Goal: Task Accomplishment & Management: Manage account settings

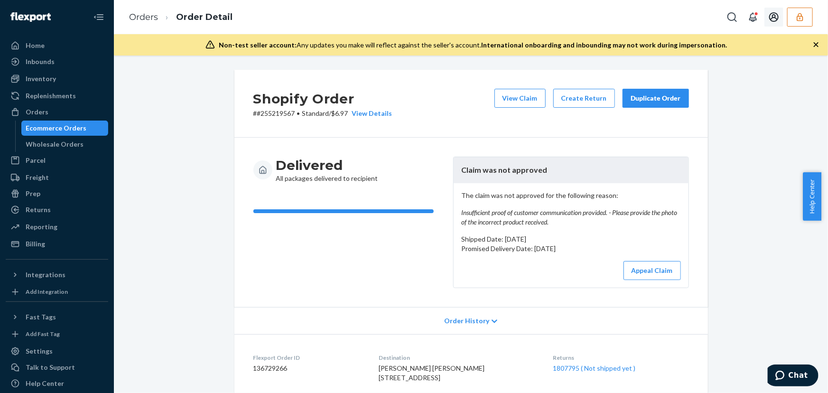
click at [808, 14] on button "button" at bounding box center [800, 17] width 26 height 19
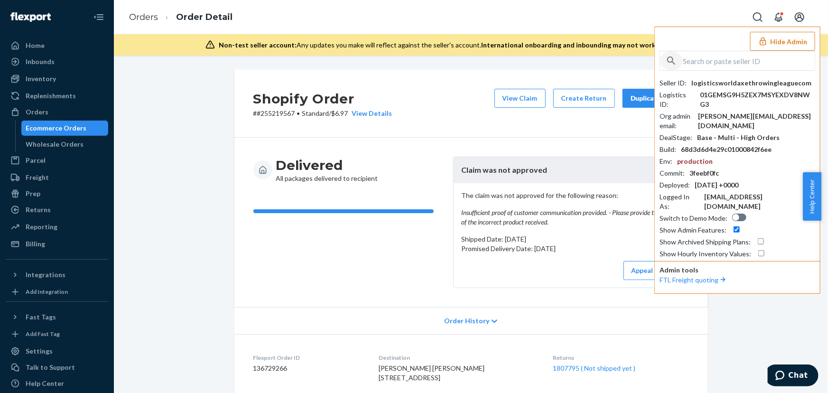
drag, startPoint x: 807, startPoint y: 14, endPoint x: 675, endPoint y: 60, distance: 139.6
click at [675, 60] on icon "button" at bounding box center [670, 60] width 11 height 19
drag, startPoint x: 677, startPoint y: 60, endPoint x: 709, endPoint y: 57, distance: 31.9
click at [709, 57] on input "text" at bounding box center [748, 60] width 132 height 19
paste input "buybrazil10@gmail.com"
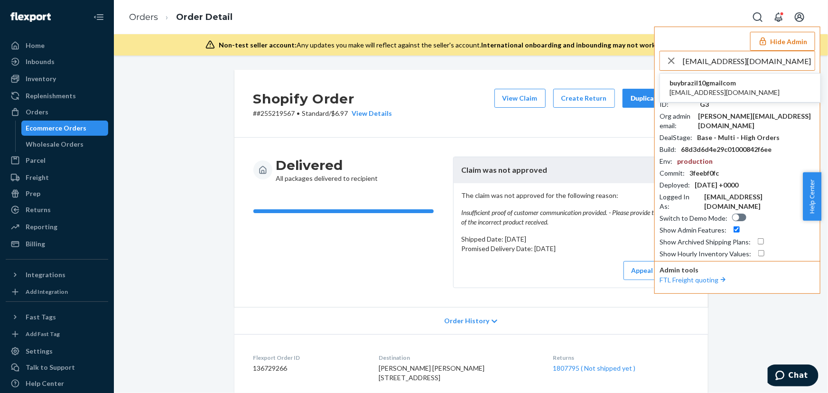
type input "[EMAIL_ADDRESS][DOMAIN_NAME]"
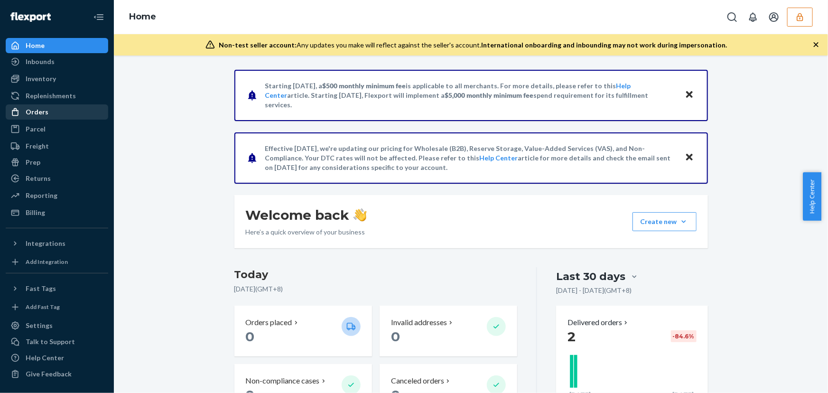
click at [64, 110] on div "Orders" at bounding box center [57, 111] width 101 height 13
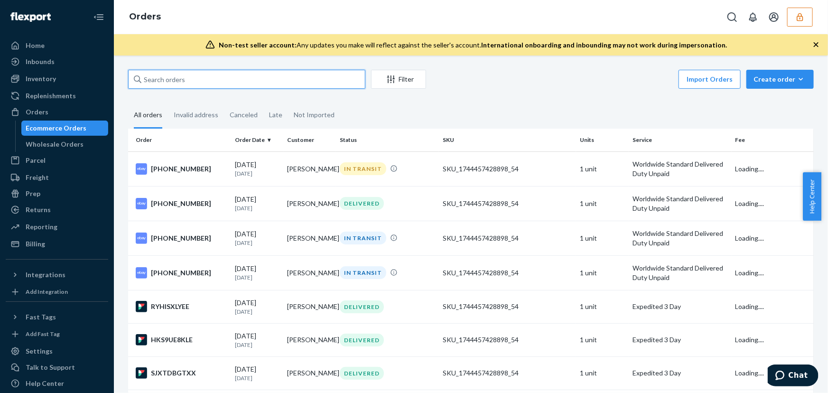
click at [157, 76] on input "text" at bounding box center [246, 79] width 237 height 19
paste input "9899269"
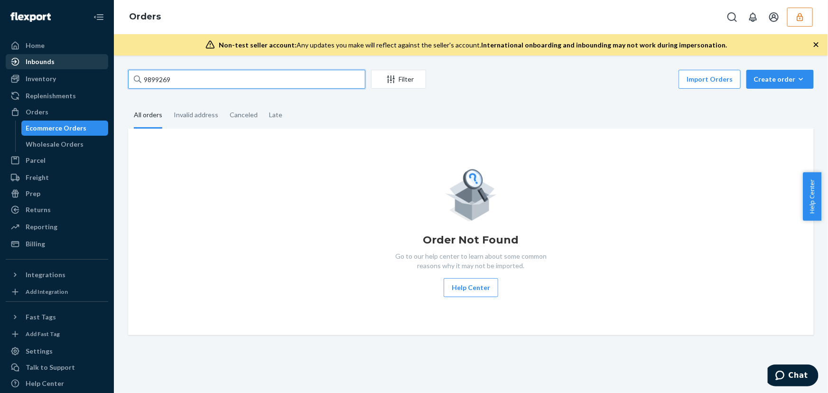
type input "9899269"
click at [50, 61] on div "Inbounds" at bounding box center [40, 61] width 29 height 9
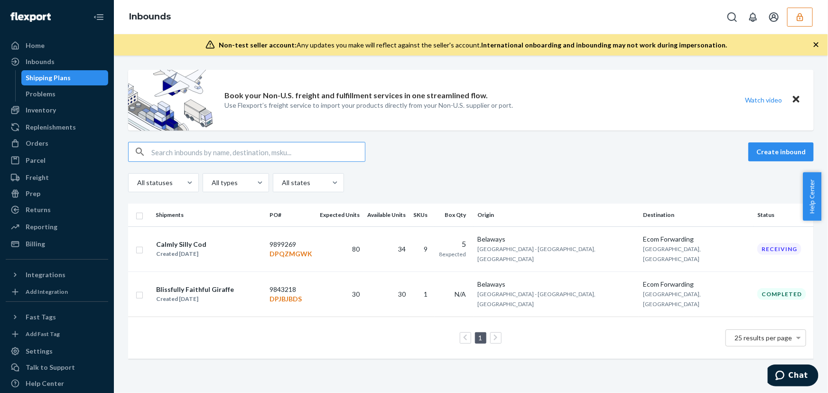
click at [156, 149] on input "text" at bounding box center [257, 151] width 213 height 19
paste input "PO# 9899269"
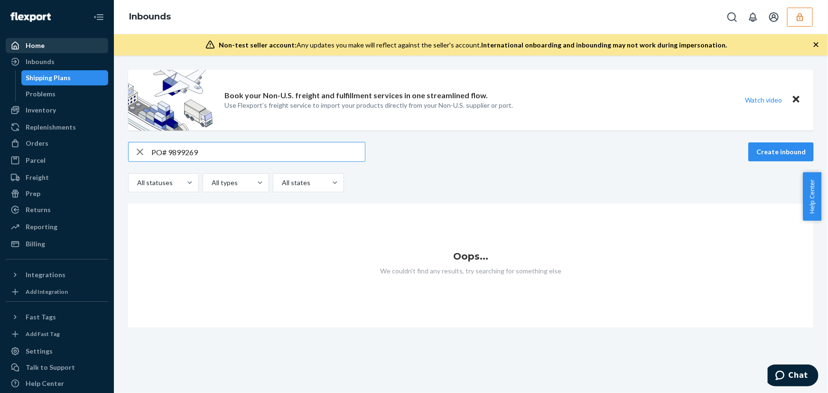
type input "PO# 9899269"
click at [45, 52] on div "Home" at bounding box center [57, 45] width 101 height 13
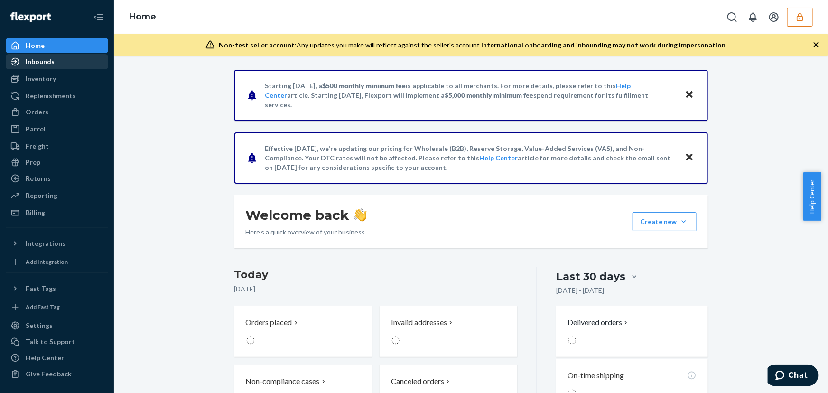
click at [47, 58] on div "Inbounds" at bounding box center [40, 61] width 29 height 9
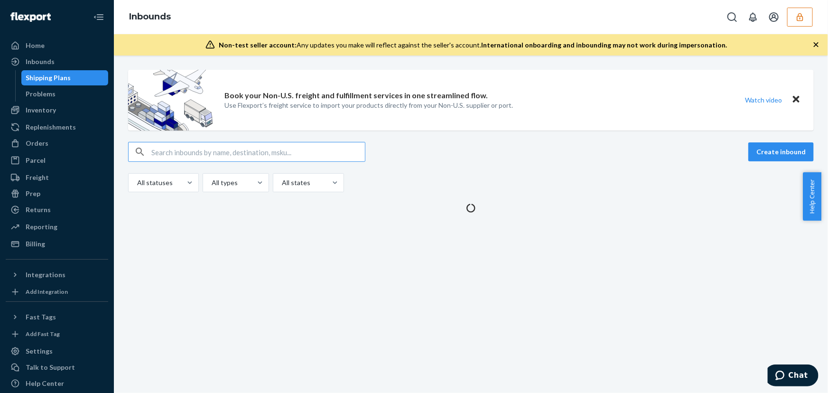
click at [174, 155] on input "text" at bounding box center [257, 151] width 213 height 19
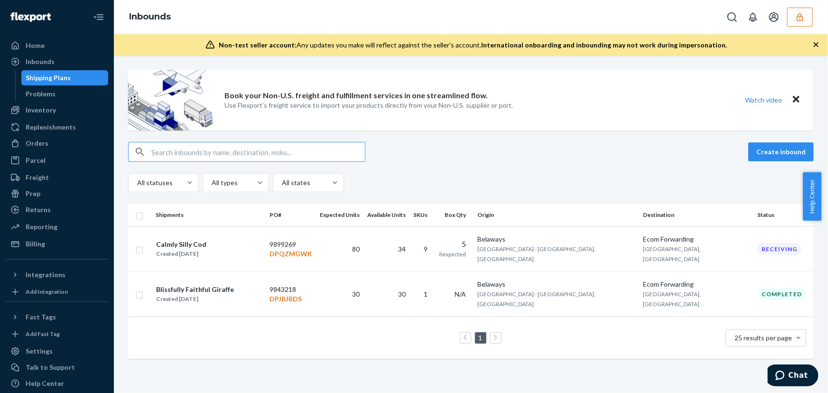
type input "PO# 9899269"
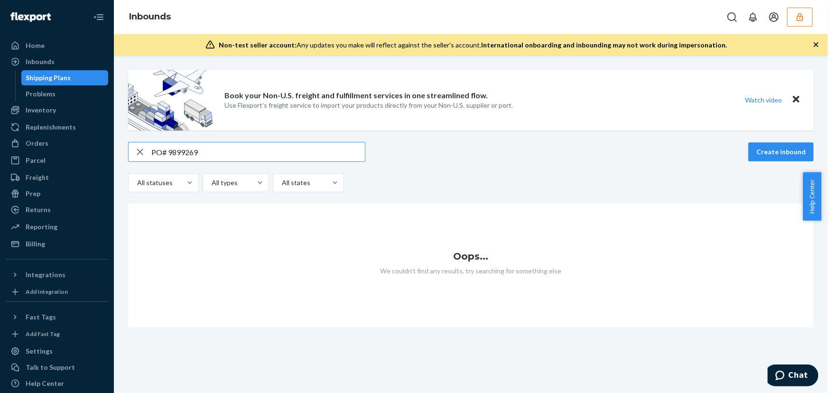
drag, startPoint x: 167, startPoint y: 153, endPoint x: 121, endPoint y: 151, distance: 46.0
click at [121, 151] on div "Book your Non-U.S. freight and fulfillment services in one streamlined flow. Us…" at bounding box center [470, 199] width 699 height 258
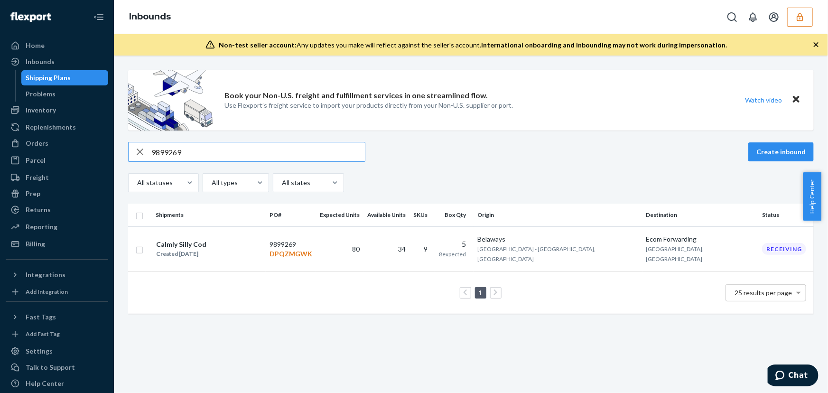
type input "9899269"
click at [789, 18] on button "button" at bounding box center [800, 17] width 26 height 19
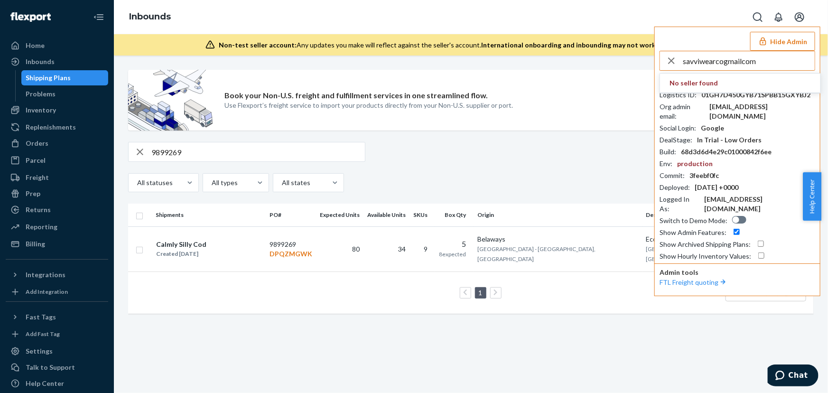
type input "savviwearcogmailcom"
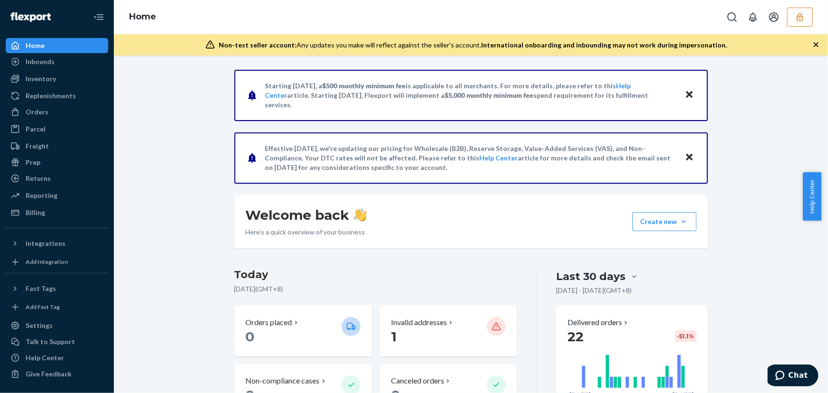
click at [57, 103] on ul "Home Inbounds Shipping Plans Problems Inventory Products Replenishments Orders …" at bounding box center [57, 129] width 102 height 182
click at [56, 107] on div "Orders" at bounding box center [57, 111] width 101 height 13
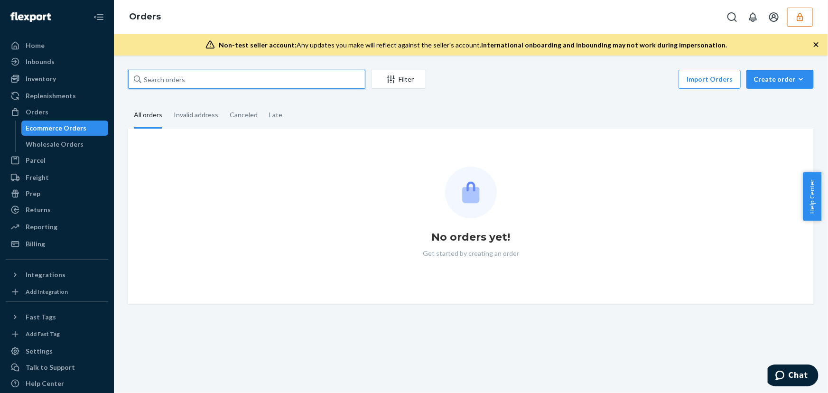
click at [180, 81] on input "text" at bounding box center [246, 79] width 237 height 19
paste input "136739689"
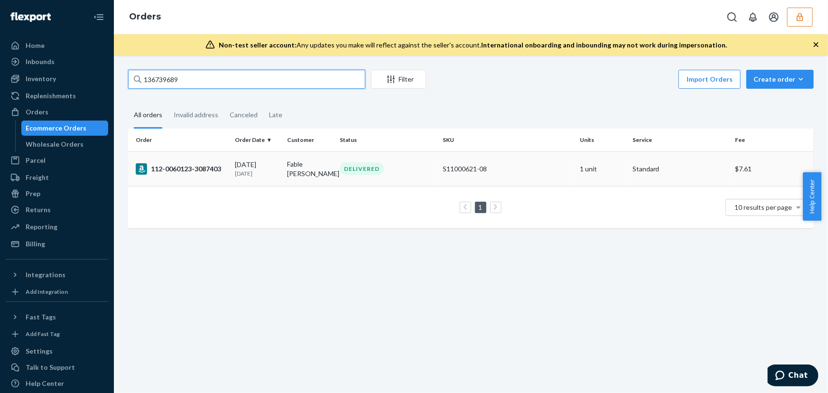
type input "136739689"
click at [209, 169] on div "112-0060123-3087403" at bounding box center [182, 168] width 92 height 11
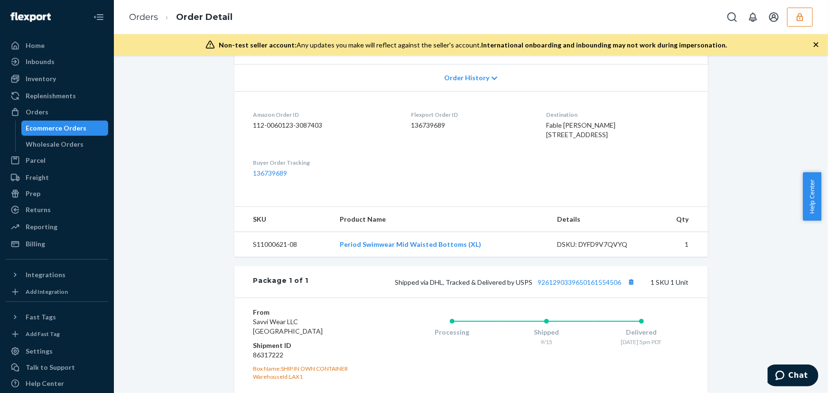
scroll to position [345, 0]
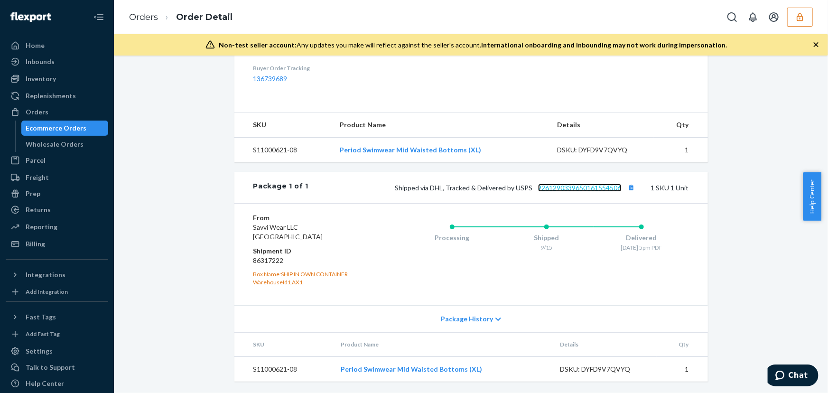
click at [583, 188] on link "9261290339650161554506" at bounding box center [579, 188] width 83 height 8
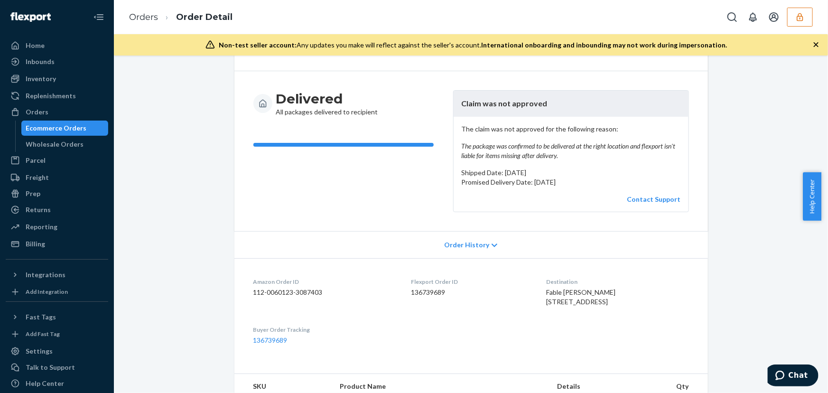
scroll to position [0, 0]
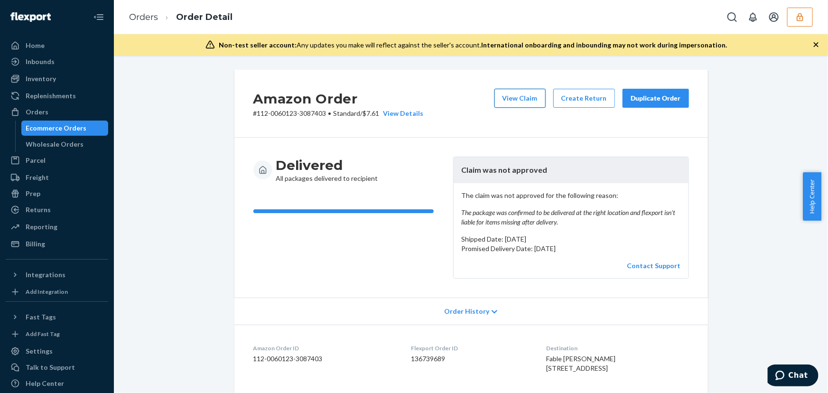
click at [533, 90] on button "View Claim" at bounding box center [519, 98] width 51 height 19
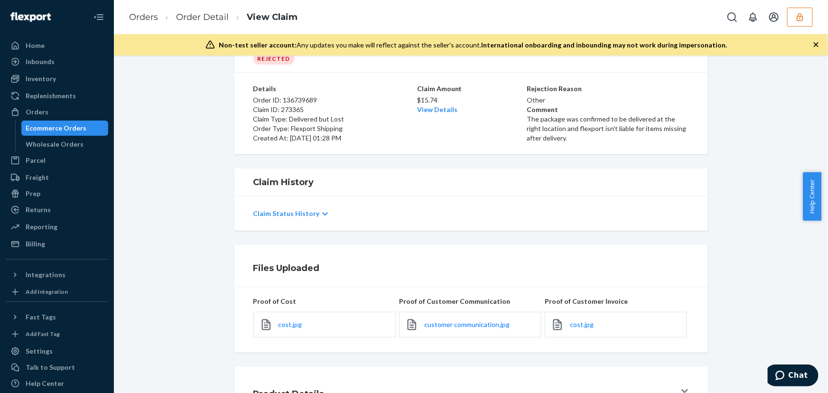
scroll to position [111, 0]
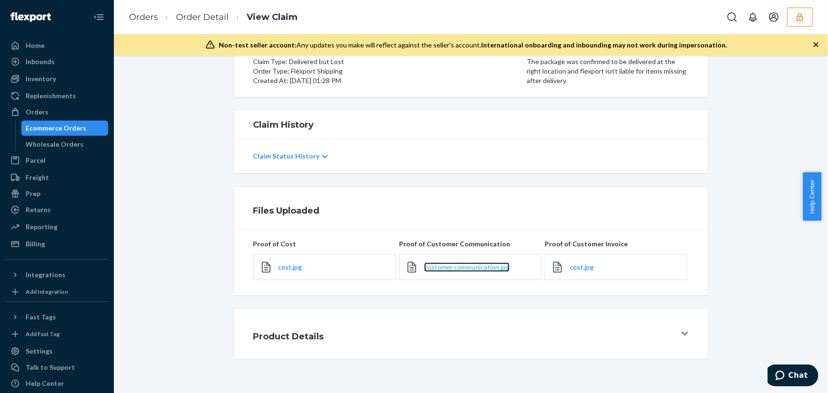
click at [446, 266] on span "customer communication.jpg" at bounding box center [466, 267] width 85 height 8
click at [792, 15] on button "button" at bounding box center [800, 17] width 26 height 19
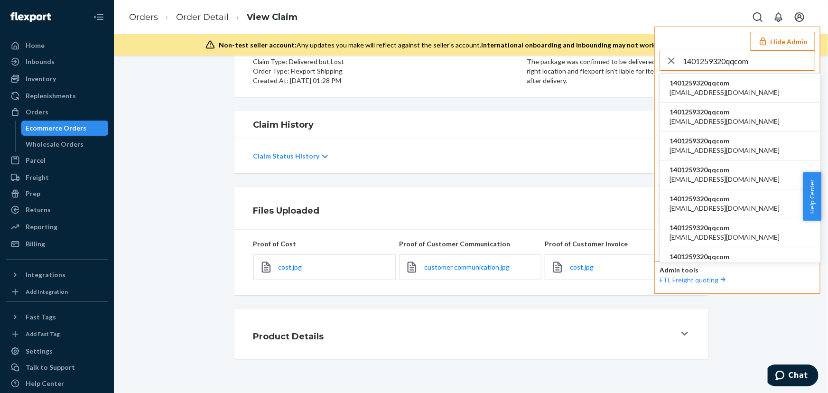
type input "1401259320qqcom"
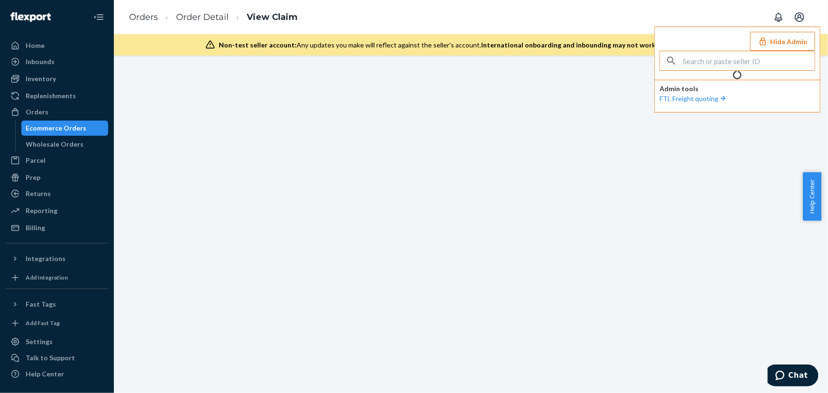
scroll to position [0, 0]
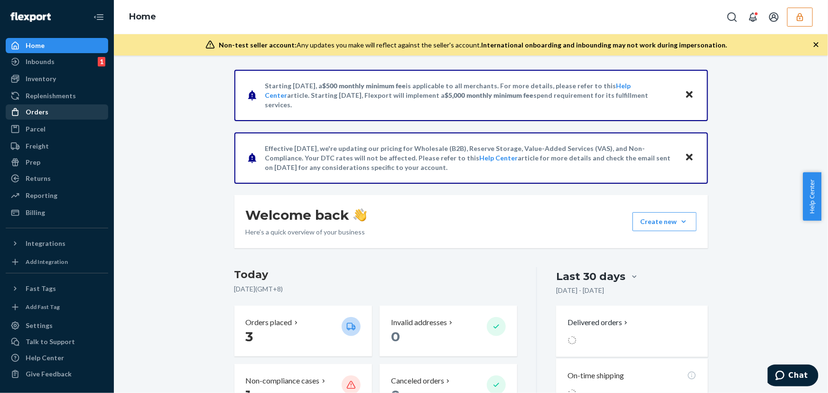
click at [42, 108] on div "Orders" at bounding box center [37, 111] width 23 height 9
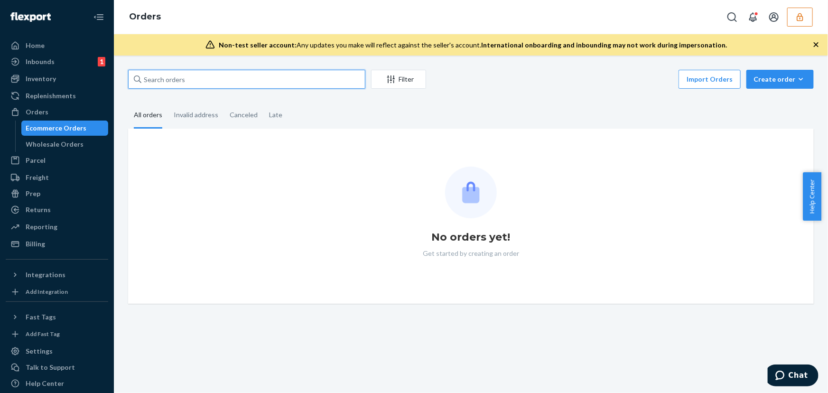
click at [241, 76] on input "text" at bounding box center [246, 79] width 237 height 19
paste input "136631287"
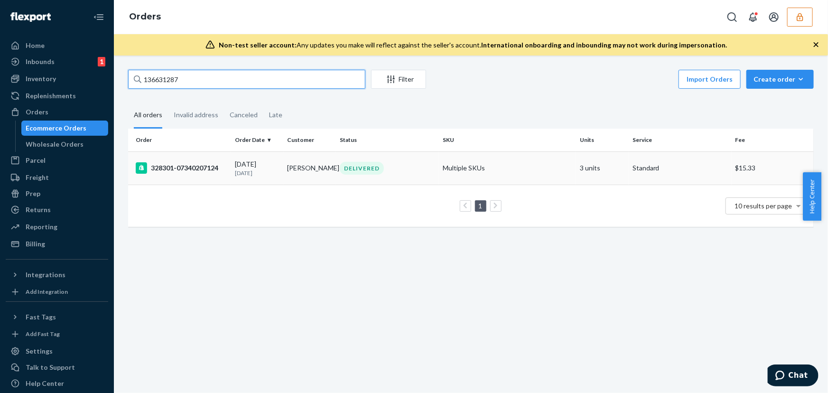
type input "136631287"
click at [253, 167] on div "09/13/2025 12 days ago" at bounding box center [257, 168] width 45 height 18
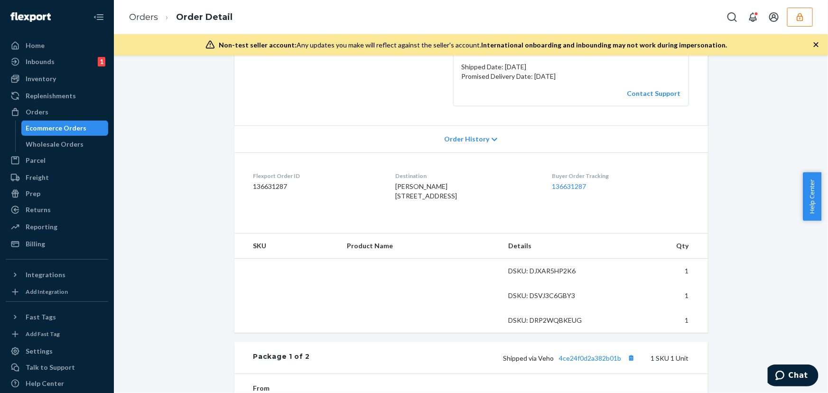
scroll to position [345, 0]
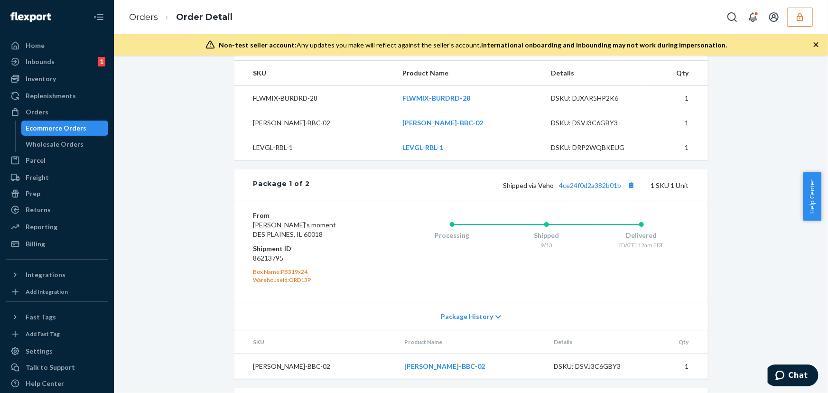
click at [585, 191] on div "Shipped via Veho 4ce24f0d2a382b01b 1 SKU 1 Unit" at bounding box center [499, 185] width 378 height 12
click at [588, 189] on link "4ce24f0d2a382b01b" at bounding box center [590, 185] width 62 height 8
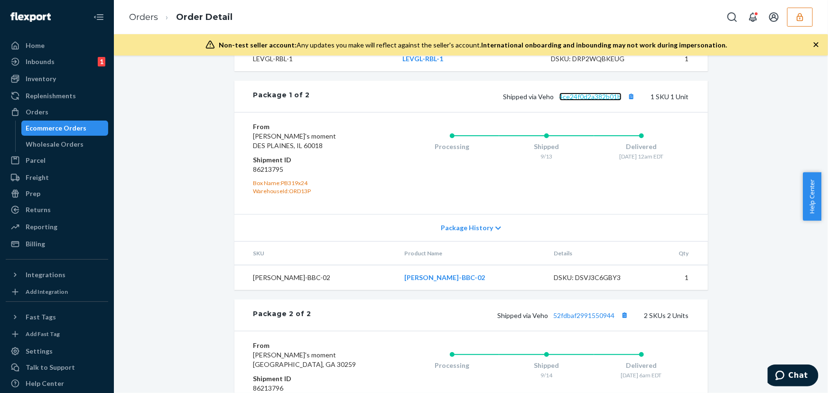
scroll to position [517, 0]
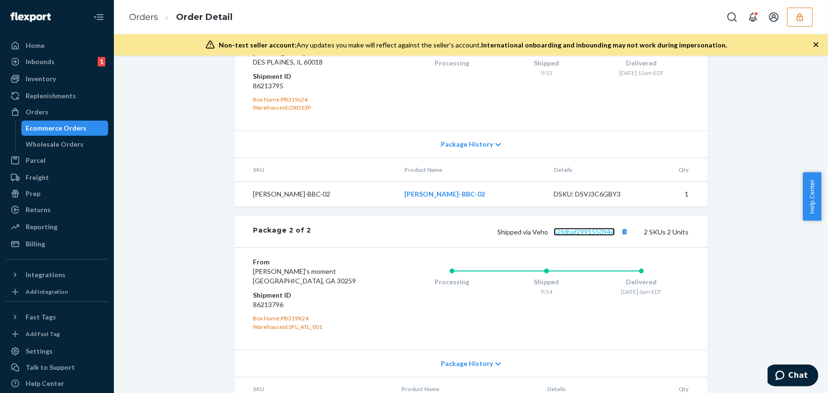
click at [577, 236] on link "52fdbaf2991550944" at bounding box center [583, 232] width 61 height 8
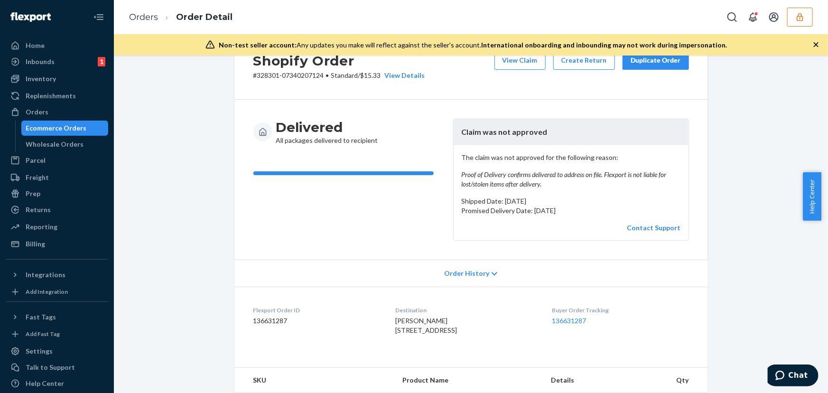
scroll to position [0, 0]
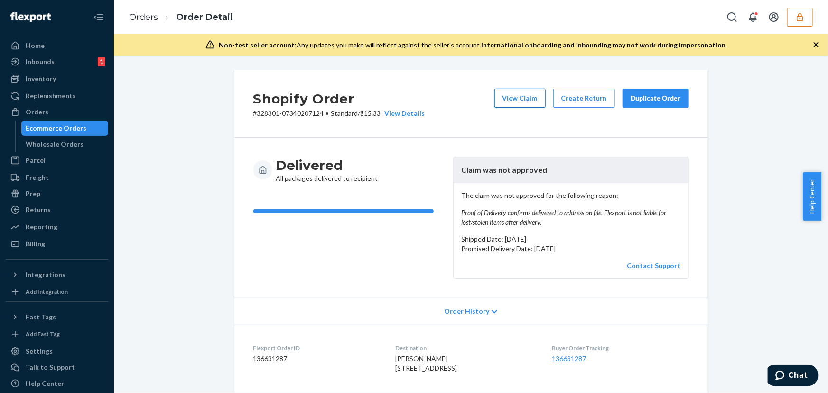
click at [528, 99] on button "View Claim" at bounding box center [519, 98] width 51 height 19
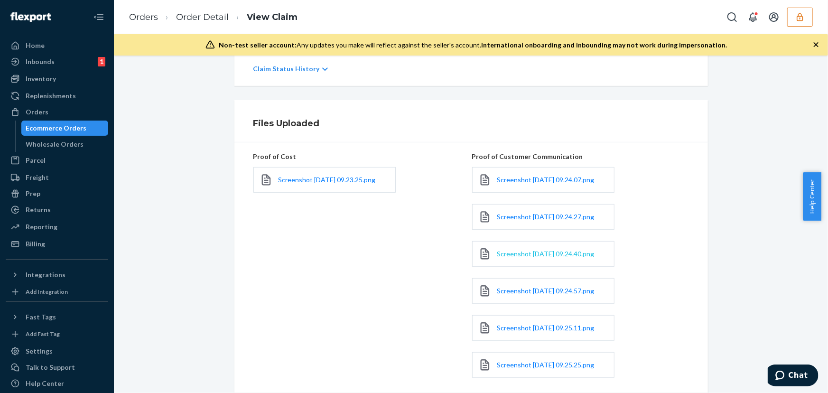
scroll to position [258, 0]
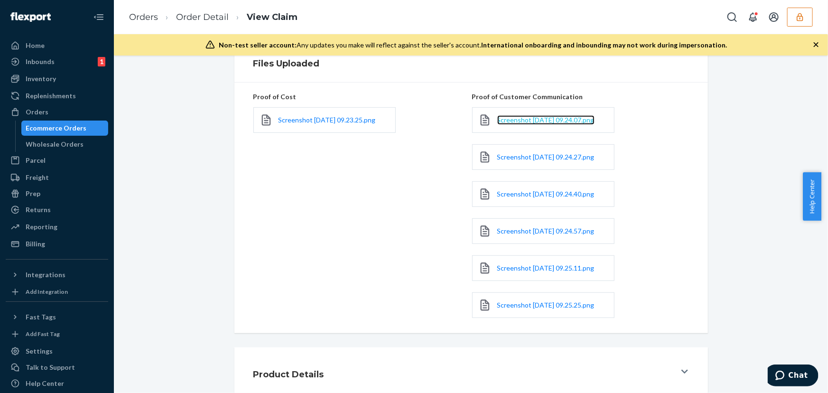
click at [506, 120] on span "Screenshot 2025-09-20 at 09.24.07.png" at bounding box center [545, 120] width 97 height 8
click at [516, 161] on span "Screenshot 2025-09-20 at 09.24.27.png" at bounding box center [545, 157] width 97 height 8
click at [516, 198] on span "Screenshot 2025-09-20 at 09.24.40.png" at bounding box center [545, 194] width 97 height 8
click at [521, 235] on span "Screenshot 2025-09-20 at 09.24.57.png" at bounding box center [545, 231] width 97 height 8
click at [519, 272] on span "Screenshot 2025-09-20 at 09.25.11.png" at bounding box center [545, 268] width 97 height 8
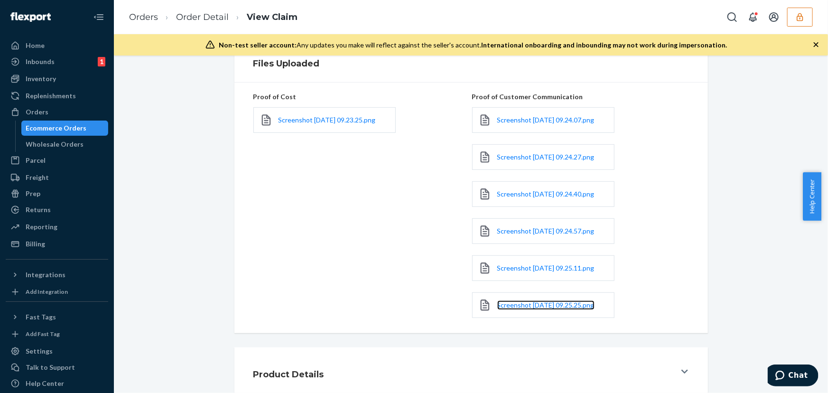
click at [527, 310] on link "Screenshot 2025-09-20 at 09.25.25.png" at bounding box center [545, 304] width 97 height 9
click at [801, 18] on icon "button" at bounding box center [799, 16] width 9 height 9
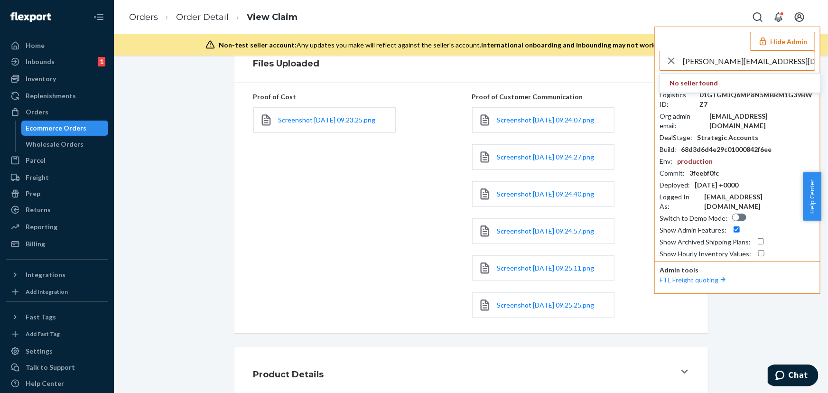
type input "vaibhav.anand@alogic.co"
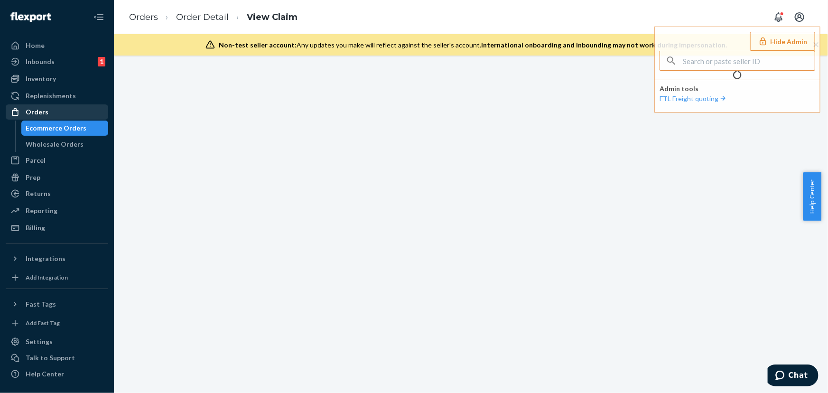
scroll to position [0, 0]
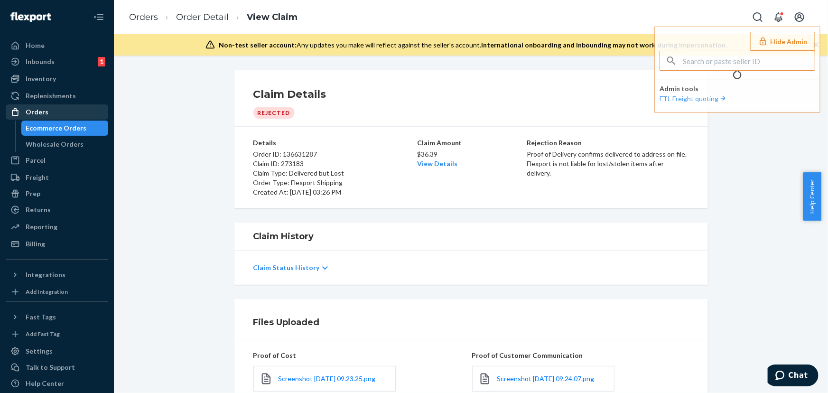
click at [52, 113] on div "Orders" at bounding box center [57, 111] width 101 height 13
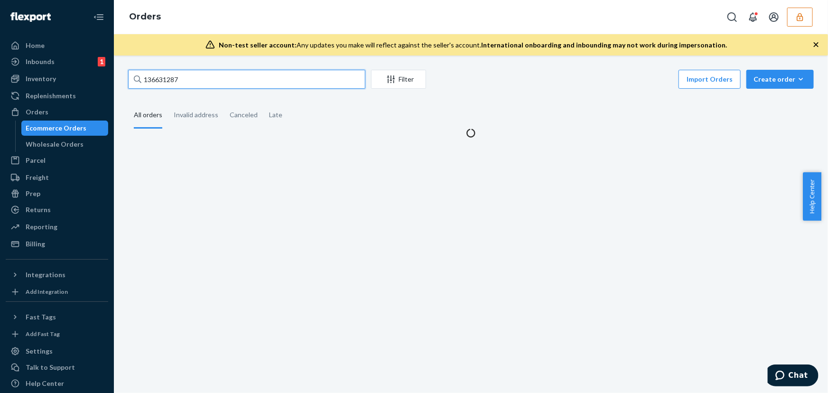
click at [178, 71] on input "136631287" at bounding box center [246, 79] width 237 height 19
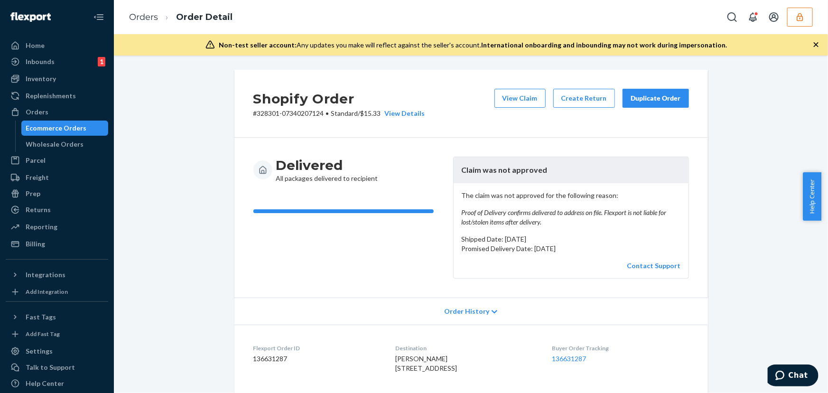
scroll to position [43, 0]
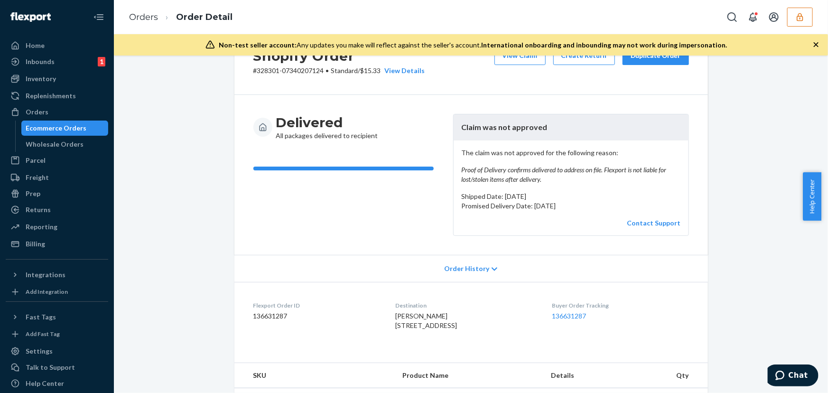
drag, startPoint x: 386, startPoint y: 322, endPoint x: 404, endPoint y: 348, distance: 31.2
click at [404, 330] on div "[PERSON_NAME] [STREET_ADDRESS]" at bounding box center [465, 320] width 141 height 19
copy span "[STREET_ADDRESS]"
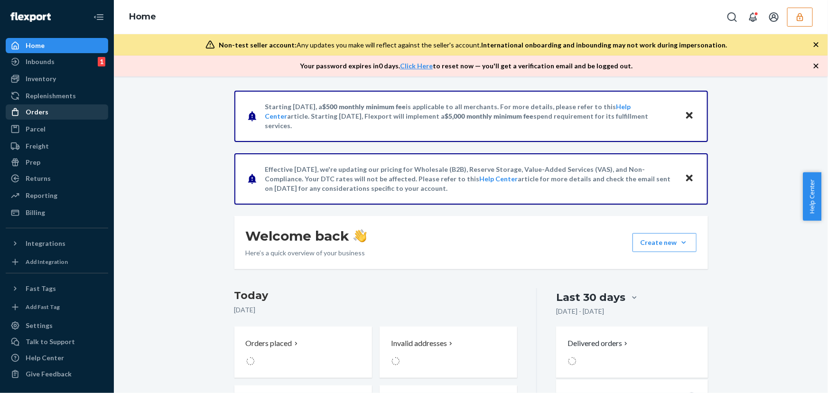
click at [41, 108] on div "Orders" at bounding box center [37, 111] width 23 height 9
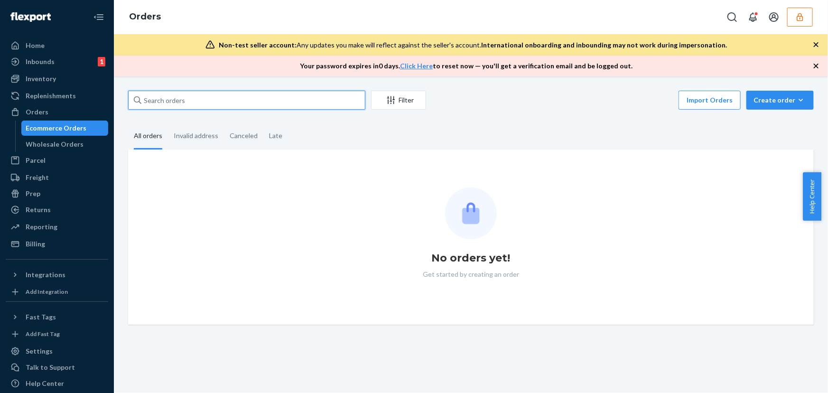
click at [247, 103] on input "text" at bounding box center [246, 100] width 237 height 19
paste input "#7421317250"
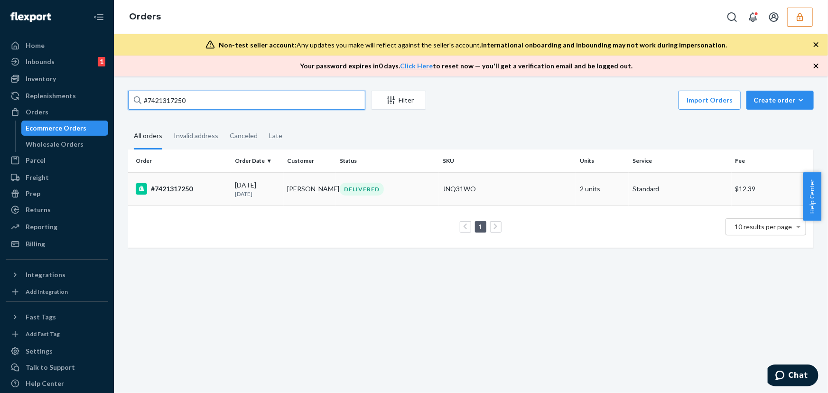
type input "#7421317250"
click at [222, 180] on td "#7421317250" at bounding box center [179, 188] width 103 height 33
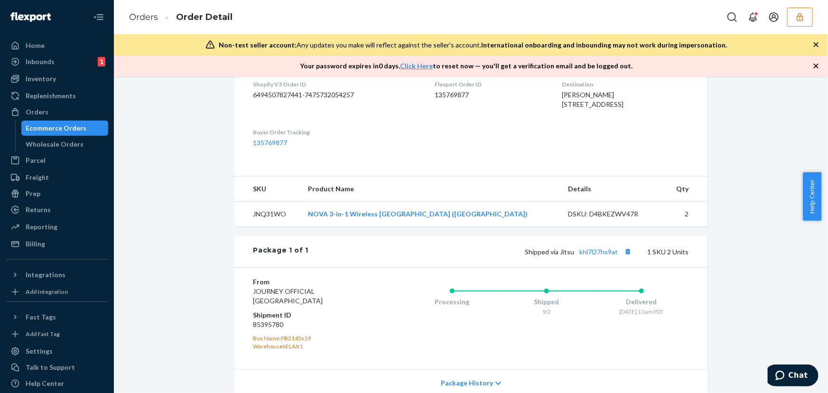
scroll to position [366, 0]
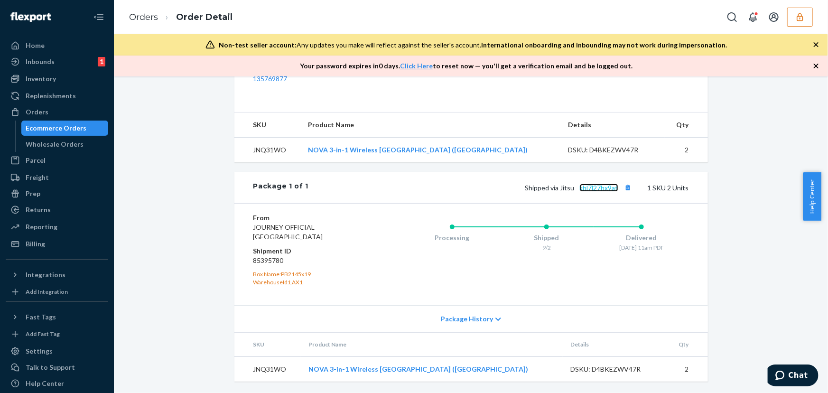
click at [593, 189] on link "khl7l27hx9at" at bounding box center [599, 188] width 38 height 8
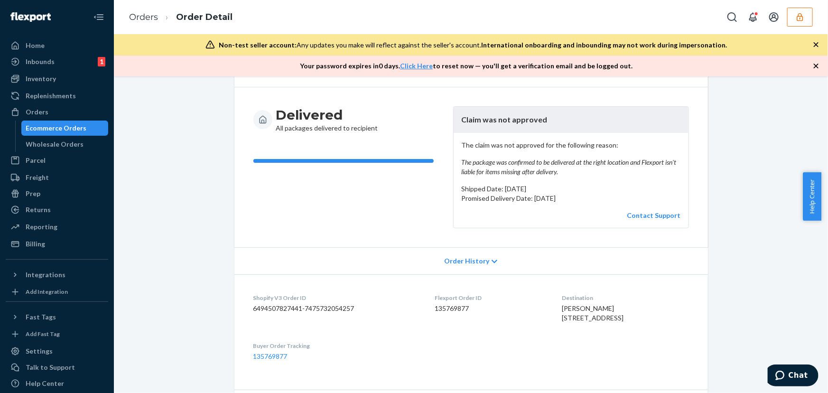
scroll to position [0, 0]
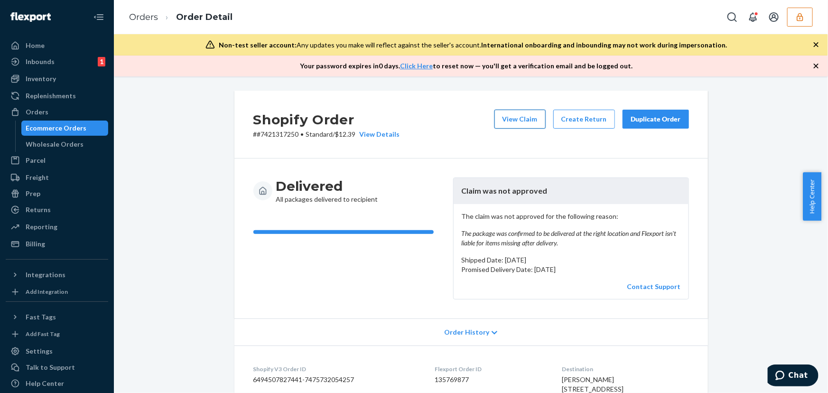
click at [520, 124] on button "View Claim" at bounding box center [519, 119] width 51 height 19
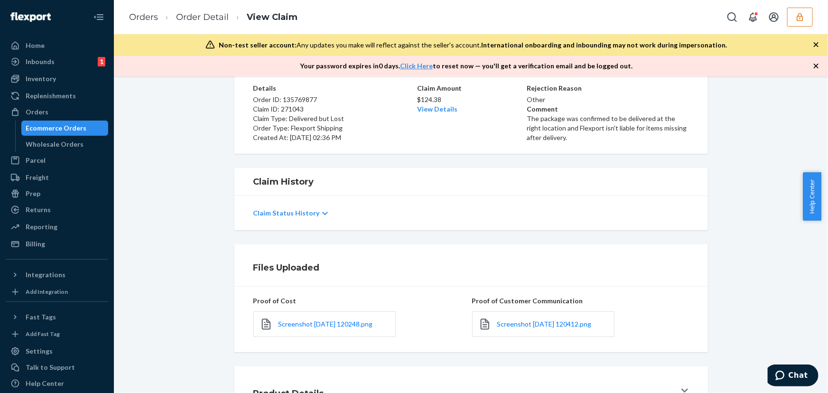
scroll to position [133, 0]
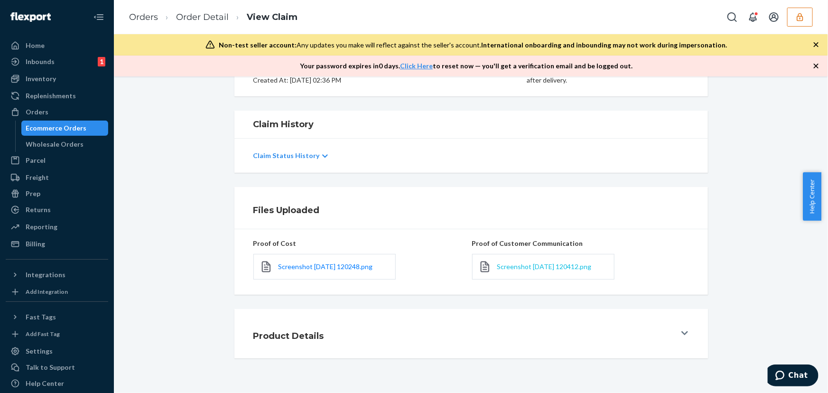
click at [507, 269] on span "Screenshot [DATE] 120412.png" at bounding box center [544, 266] width 94 height 8
drag, startPoint x: 347, startPoint y: 269, endPoint x: 356, endPoint y: 266, distance: 9.2
click at [347, 269] on span "Screenshot 2025-09-11 120248.png" at bounding box center [325, 266] width 94 height 8
click at [510, 267] on span "Screenshot 2025-09-11 120412.png" at bounding box center [544, 266] width 94 height 8
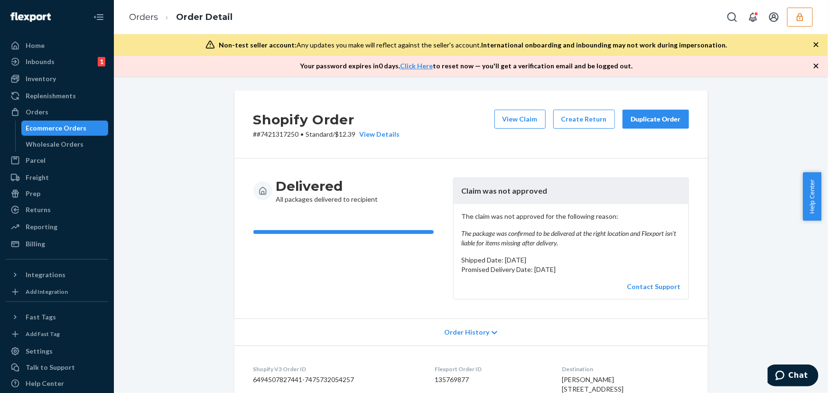
scroll to position [320, 0]
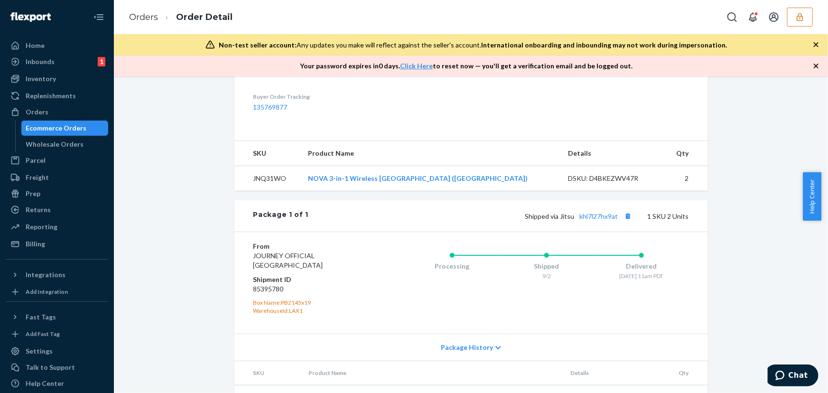
click at [274, 294] on dd "85395780" at bounding box center [309, 288] width 113 height 9
copy dd "85395780"
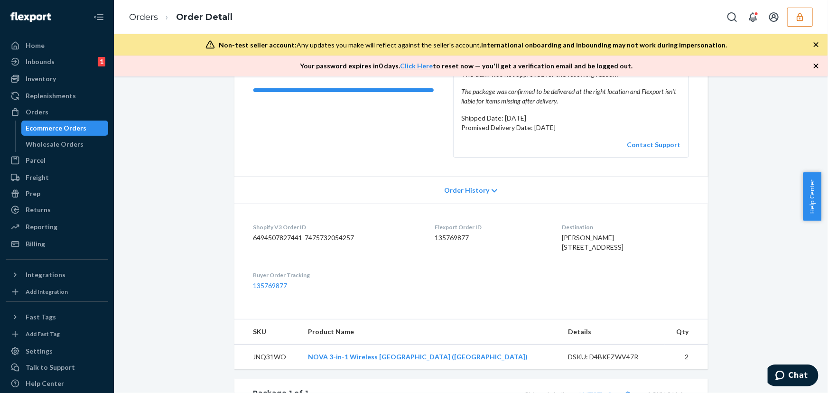
scroll to position [172, 0]
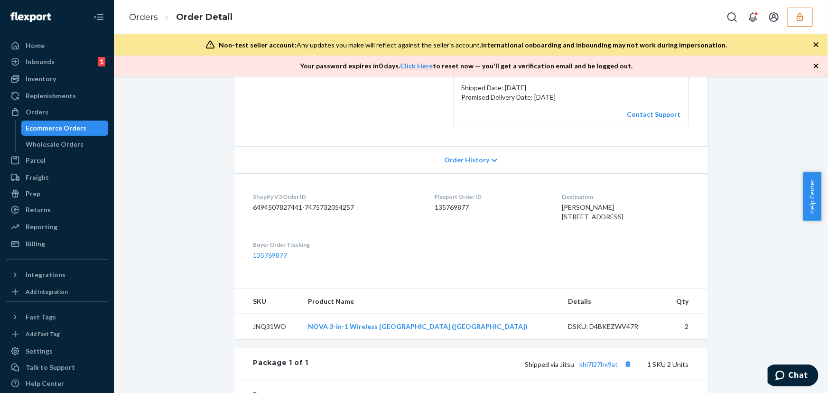
drag, startPoint x: 549, startPoint y: 216, endPoint x: 528, endPoint y: 133, distance: 85.6
click at [605, 226] on dl "Shopify V3 Order ID 6494507827441-7475732054257 Flexport Order ID 135769877 Des…" at bounding box center [470, 226] width 473 height 106
copy span "3443 Blue Canyon Ct Fairfield, CA 94534"
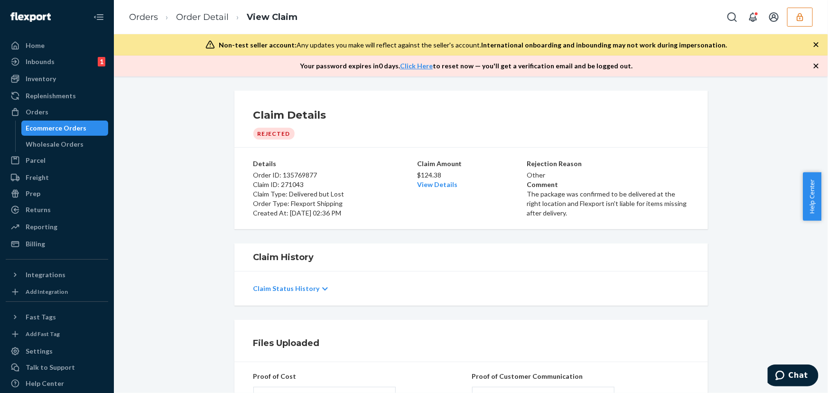
click at [58, 128] on div "Ecommerce Orders" at bounding box center [56, 127] width 61 height 9
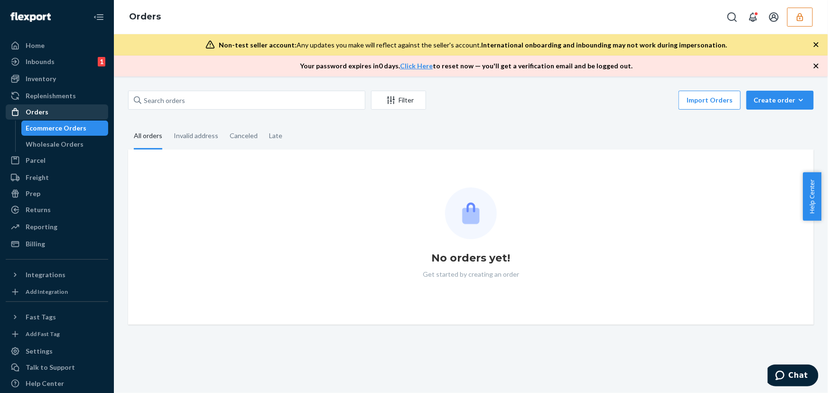
click at [55, 117] on div "Orders" at bounding box center [57, 111] width 101 height 13
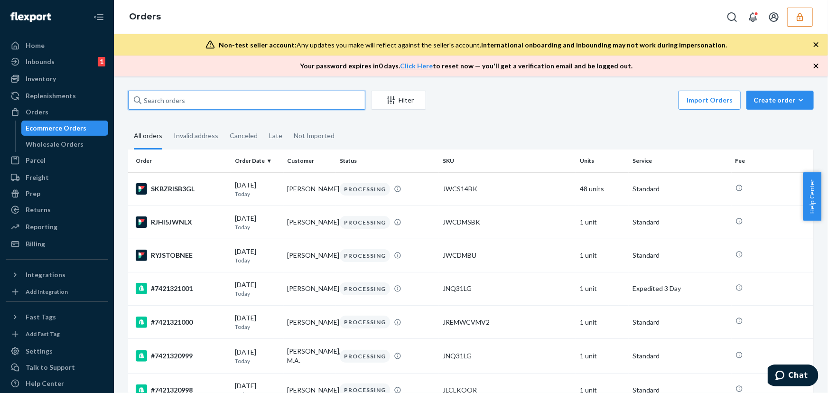
click at [157, 102] on input "text" at bounding box center [246, 100] width 237 height 19
paste input "#7421316376"
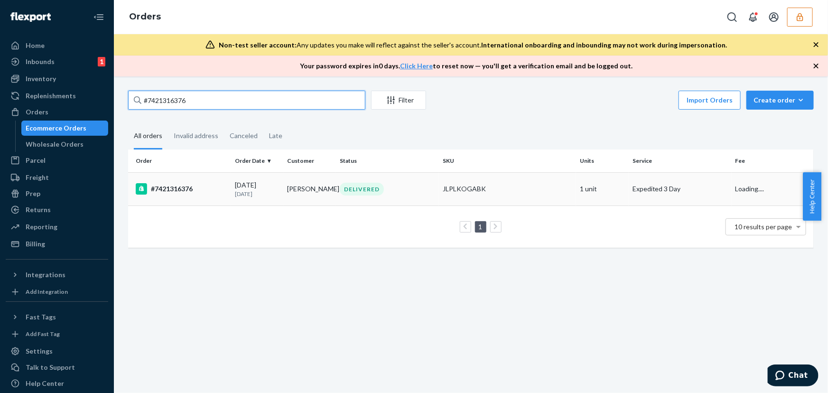
type input "#7421316376"
click at [251, 193] on p "29 days ago" at bounding box center [257, 194] width 45 height 8
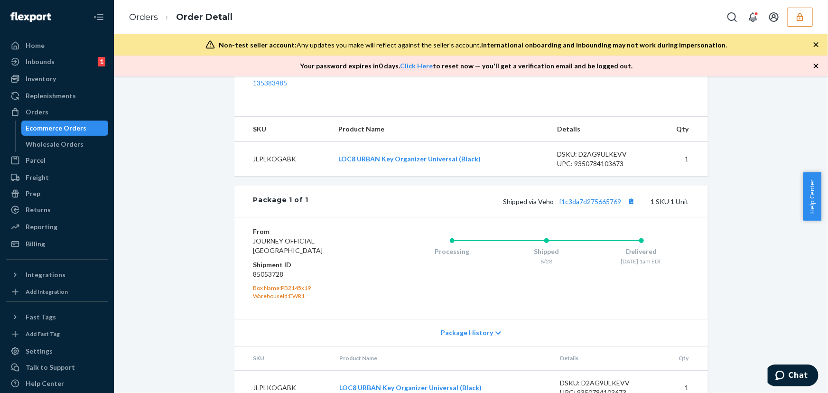
scroll to position [345, 0]
click at [579, 205] on link "f1c3da7d275665769" at bounding box center [590, 201] width 62 height 8
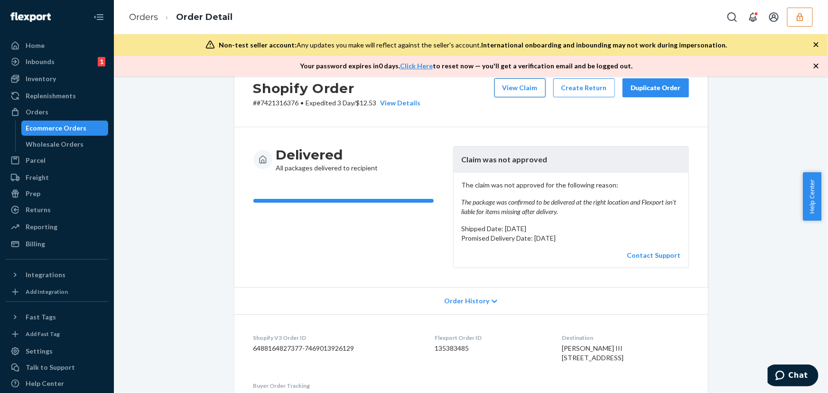
scroll to position [0, 0]
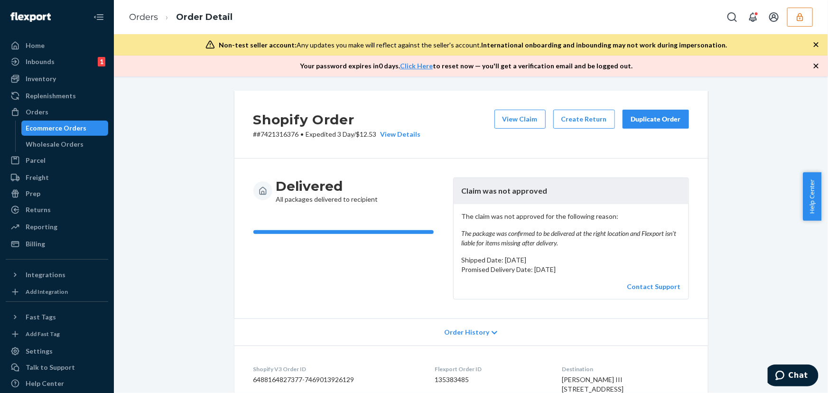
drag, startPoint x: 525, startPoint y: 113, endPoint x: 200, endPoint y: 52, distance: 331.5
click at [525, 113] on button "View Claim" at bounding box center [519, 119] width 51 height 19
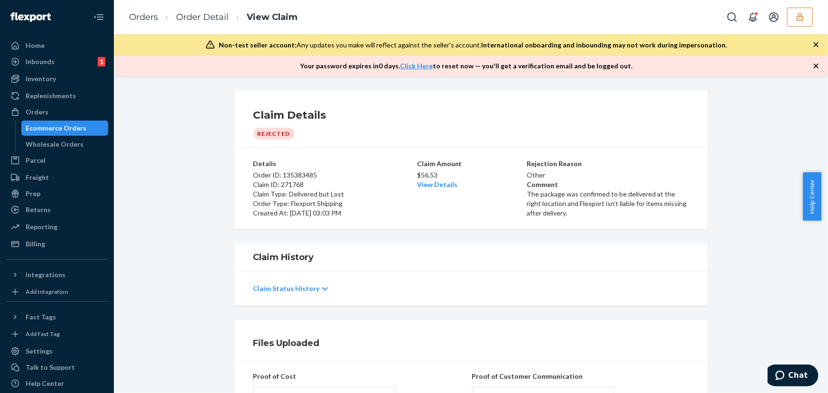
click at [288, 175] on p "Order ID: 135383485" at bounding box center [334, 174] width 162 height 9
copy p "135383485"
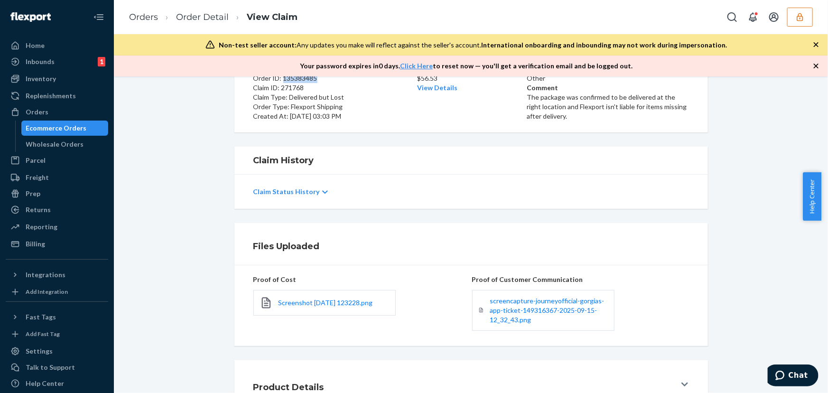
scroll to position [147, 0]
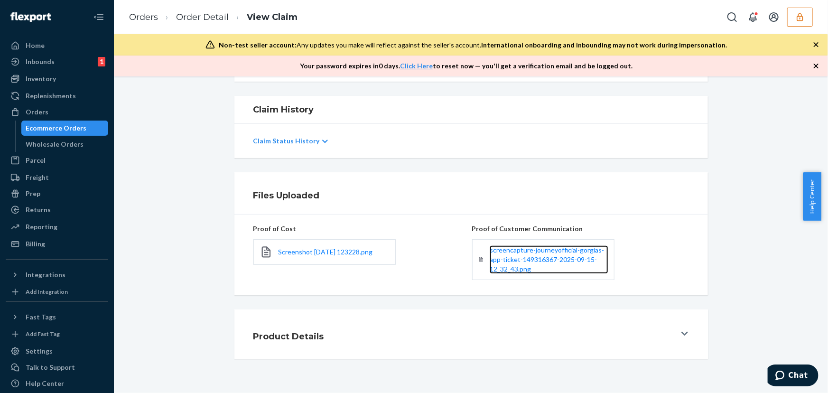
click at [502, 262] on link "screencapture-journeyofficial-gorgias-app-ticket-149316367-2025-09-15-12_32_43.…" at bounding box center [548, 259] width 118 height 28
click at [304, 251] on span "Screenshot 2025-09-15 123228.png" at bounding box center [325, 252] width 94 height 8
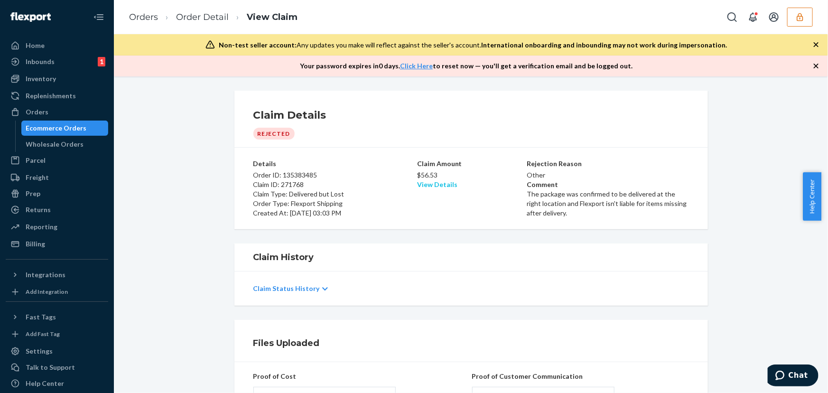
click at [435, 183] on link "View Details" at bounding box center [437, 184] width 40 height 8
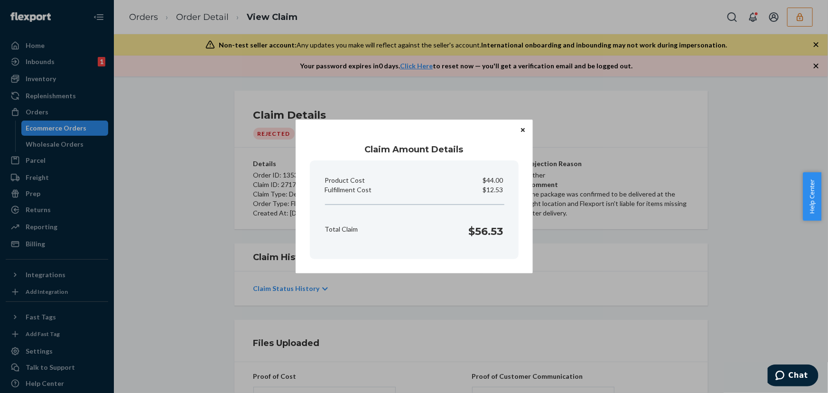
drag, startPoint x: 129, startPoint y: 238, endPoint x: 68, endPoint y: 241, distance: 61.3
drag, startPoint x: 68, startPoint y: 241, endPoint x: 521, endPoint y: 129, distance: 466.5
click at [521, 129] on icon "Close" at bounding box center [523, 130] width 4 height 6
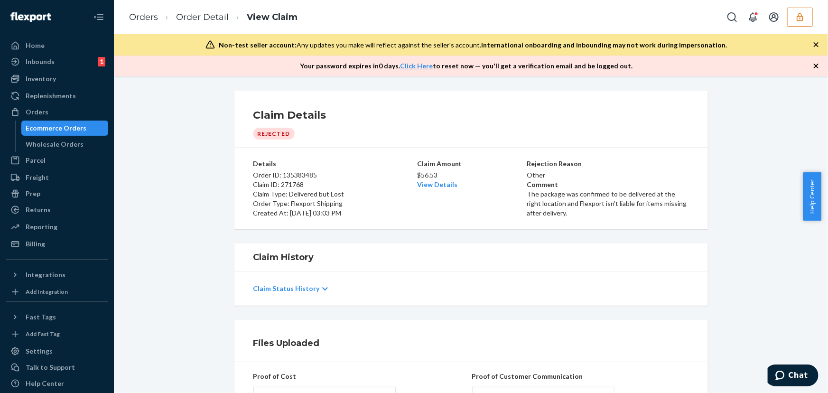
click at [427, 176] on p "$56.53" at bounding box center [471, 174] width 108 height 9
copy p "56.53"
click at [445, 180] on link "View Details" at bounding box center [437, 184] width 40 height 8
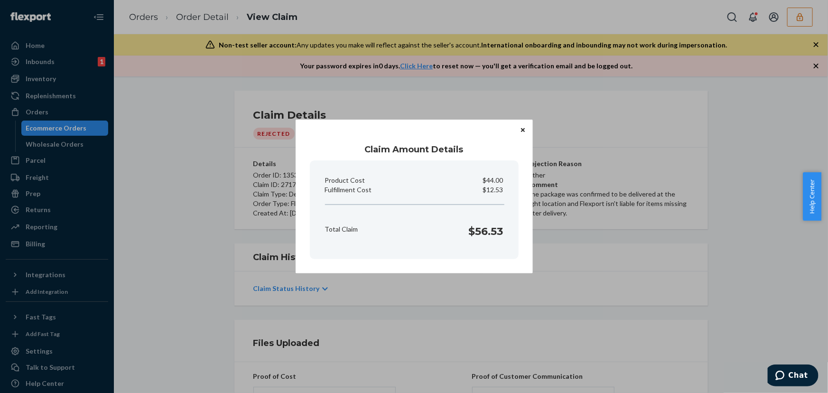
click at [498, 181] on p "$44.00" at bounding box center [493, 179] width 20 height 9
copy p "44.00"
click at [495, 192] on p "$12.53" at bounding box center [493, 189] width 20 height 9
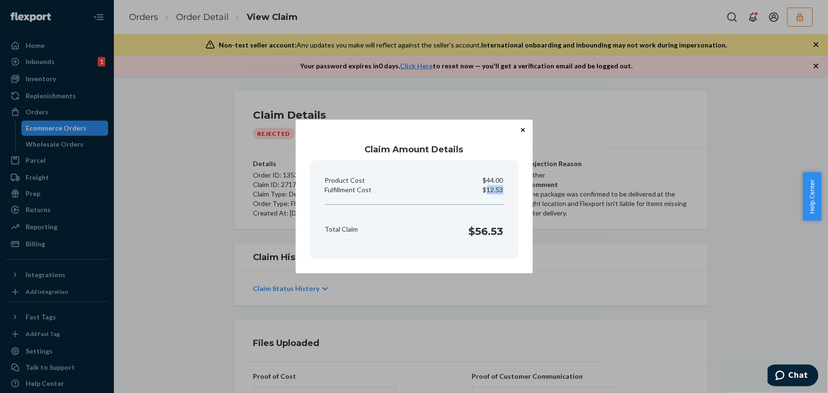
copy p "12.53"
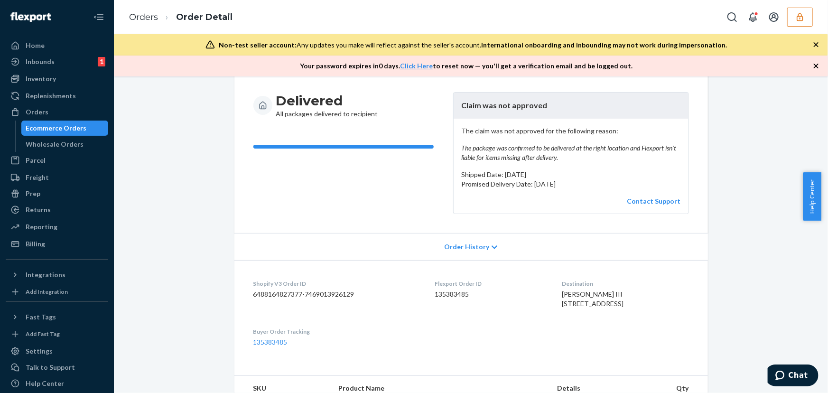
scroll to position [86, 0]
drag, startPoint x: 545, startPoint y: 300, endPoint x: 601, endPoint y: 314, distance: 57.4
click at [601, 314] on dl "Shopify V3 Order ID 6488164827377-7469013926129 Flexport Order ID 135383485 Des…" at bounding box center [470, 312] width 473 height 106
copy span "116 Saint Marys St Apt 414 Raleigh, NC 27605"
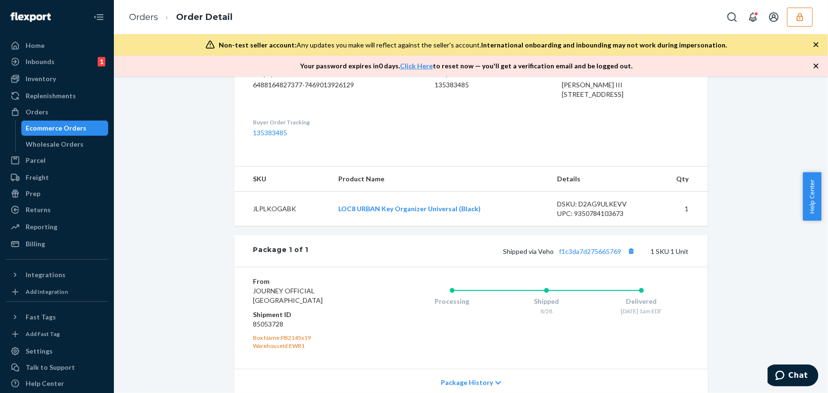
scroll to position [385, 0]
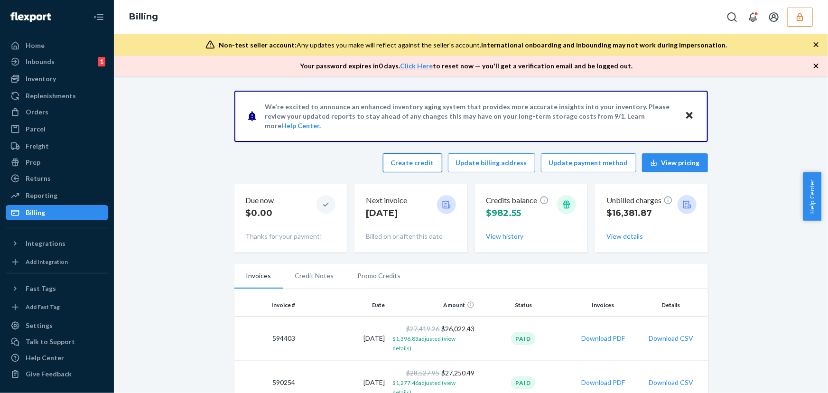
click at [425, 163] on button "Create credit" at bounding box center [412, 162] width 59 height 19
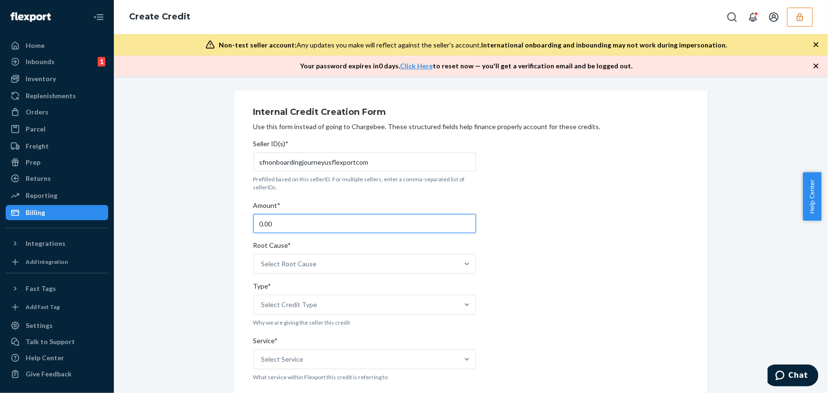
drag, startPoint x: 270, startPoint y: 227, endPoint x: 251, endPoint y: 227, distance: 19.0
click at [253, 227] on input "0.00" at bounding box center [364, 223] width 222 height 19
paste input "56.53"
type input "56.53"
click at [298, 259] on div "Select Root Cause" at bounding box center [288, 263] width 55 height 9
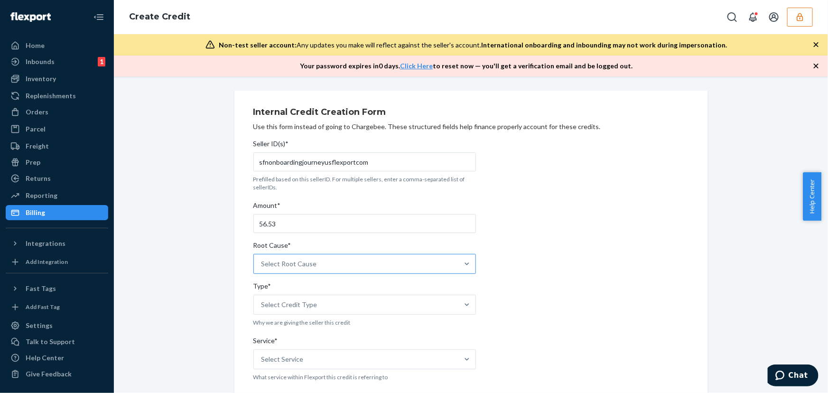
click at [262, 259] on input "Root Cause* Select Root Cause" at bounding box center [261, 263] width 1 height 9
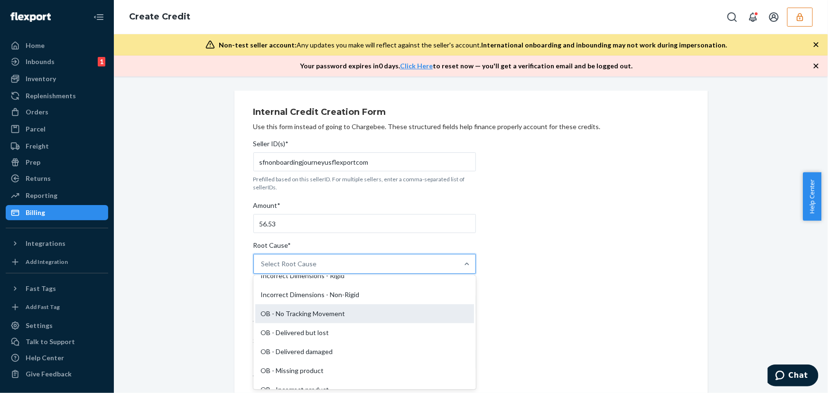
scroll to position [258, 0]
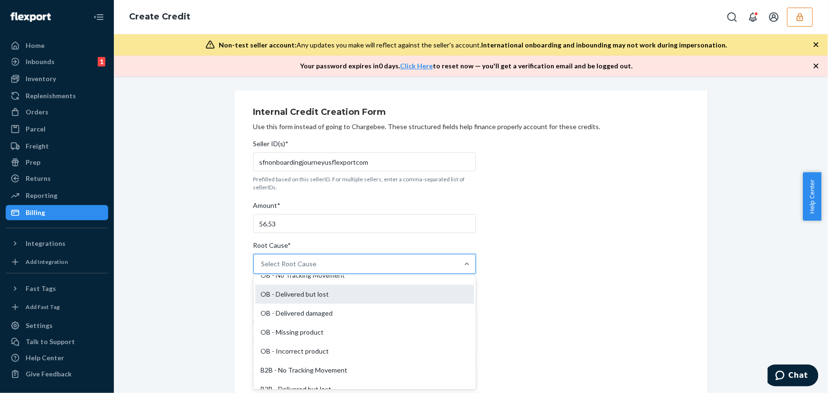
click at [298, 297] on div "OB - Delivered but lost" at bounding box center [364, 294] width 219 height 19
click at [262, 268] on input "Root Cause* option OB - Delivered but lost focused, 15 of 29. 29 results availa…" at bounding box center [261, 263] width 1 height 9
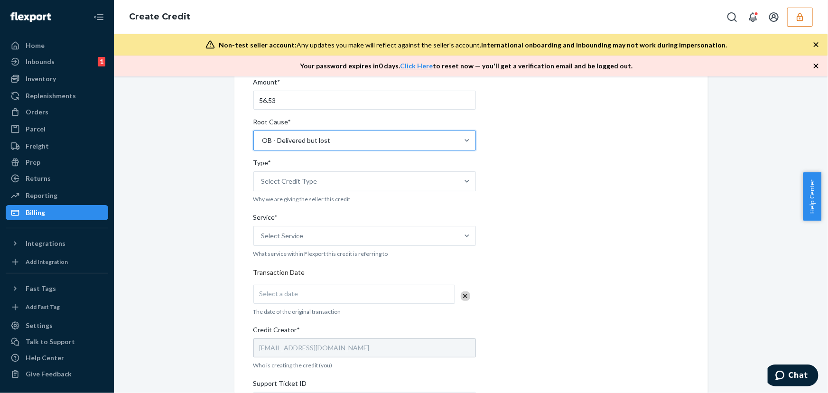
scroll to position [129, 0]
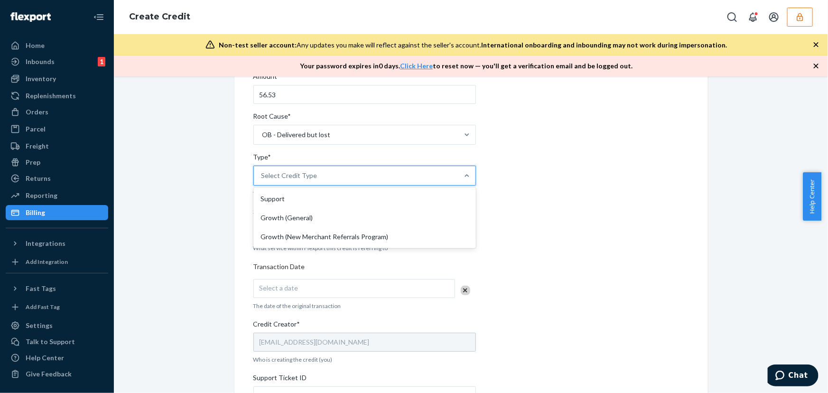
click at [298, 175] on div "Select Credit Type" at bounding box center [289, 175] width 56 height 9
click at [262, 175] on input "Type* option Support focused, 1 of 3. 3 results available. Use Up and Down to c…" at bounding box center [261, 175] width 1 height 9
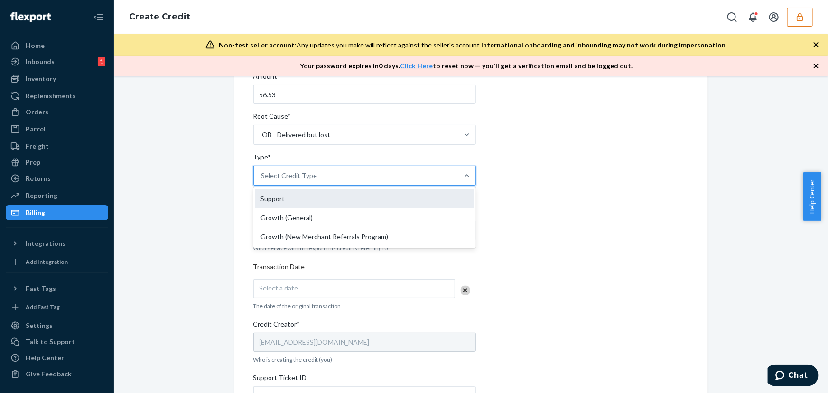
click at [307, 199] on div "Support" at bounding box center [364, 198] width 219 height 19
click at [262, 180] on input "Type* option Growth (General) focused, 2 of 3. 3 results available. Use Up and …" at bounding box center [261, 175] width 1 height 9
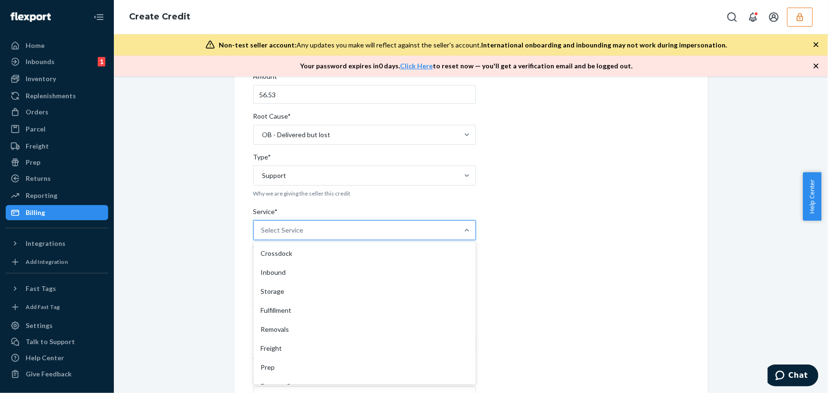
click at [307, 237] on div "Select Service" at bounding box center [356, 230] width 204 height 19
click at [262, 235] on input "Service* option Crossdock focused, 1 of 10. 10 results available. Use Up and Do…" at bounding box center [261, 229] width 1 height 9
drag, startPoint x: 306, startPoint y: 313, endPoint x: 314, endPoint y: 295, distance: 19.7
click at [306, 313] on div "Fulfillment" at bounding box center [364, 310] width 219 height 19
click at [262, 235] on input "Service* option Fulfillment focused, 4 of 10. 10 results available. Use Up and …" at bounding box center [261, 229] width 1 height 9
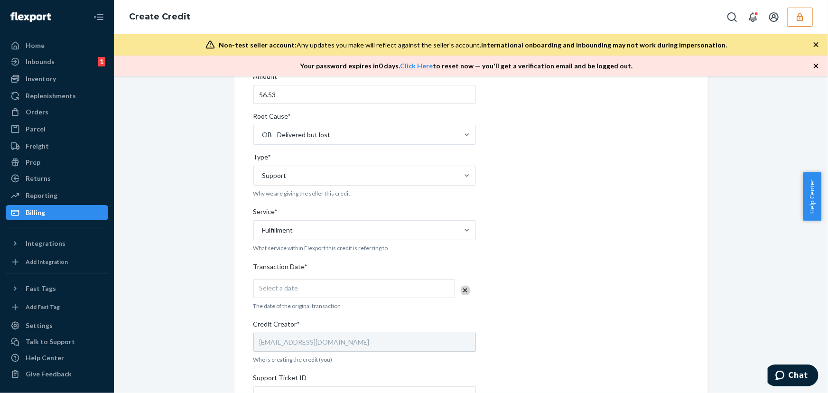
drag, startPoint x: 314, startPoint y: 291, endPoint x: 318, endPoint y: 307, distance: 16.5
click at [315, 291] on div "Select a date" at bounding box center [354, 288] width 202 height 19
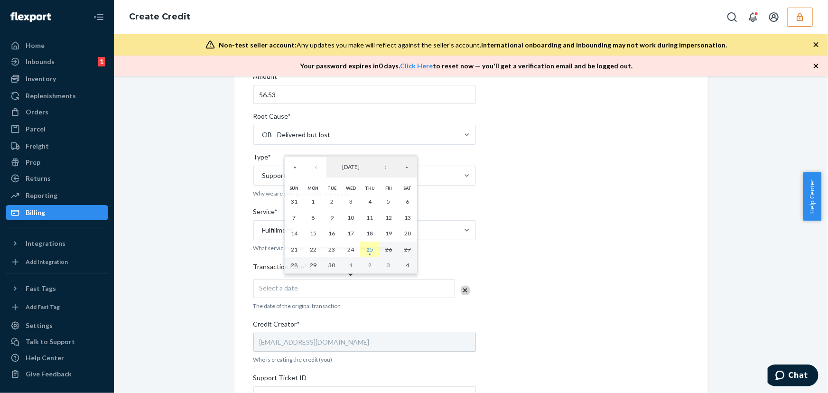
drag, startPoint x: 375, startPoint y: 248, endPoint x: 374, endPoint y: 276, distance: 28.0
click at [375, 248] on button "25" at bounding box center [369, 249] width 19 height 16
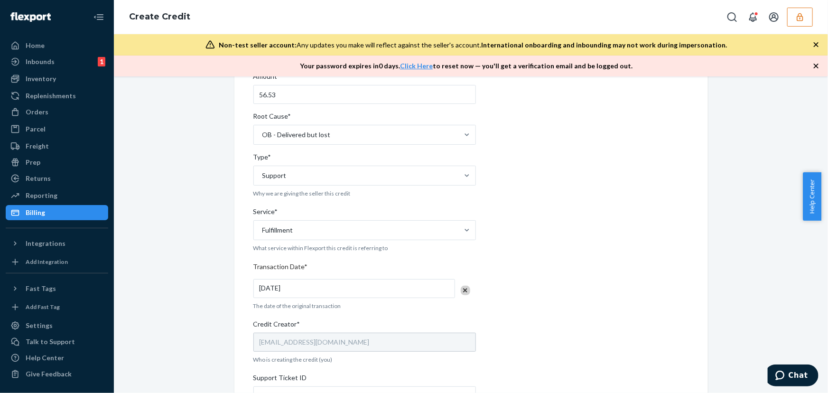
scroll to position [304, 0]
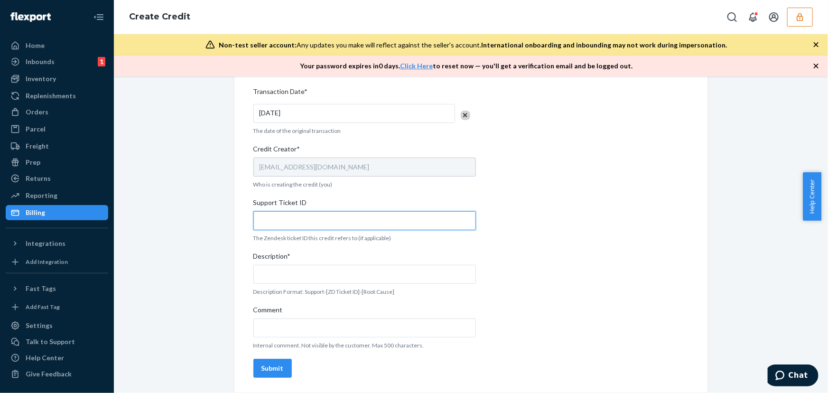
click at [299, 224] on input "Support Ticket ID" at bounding box center [364, 220] width 222 height 19
paste input "823821"
type input "823821"
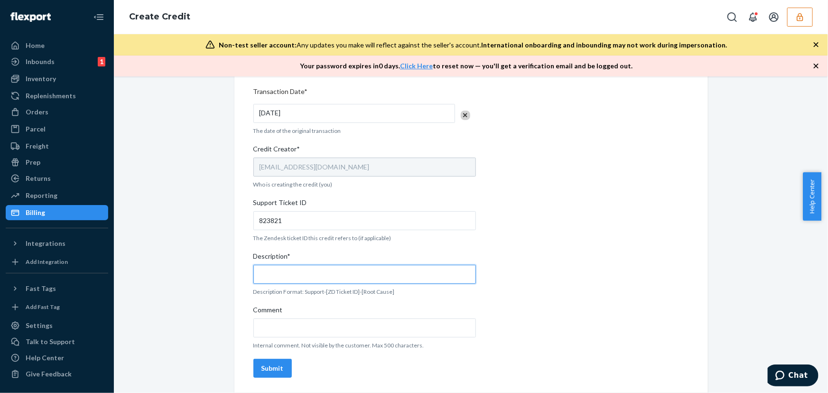
click at [289, 273] on input "Description*" at bounding box center [364, 274] width 222 height 19
paste input "823821"
paste input "135383485"
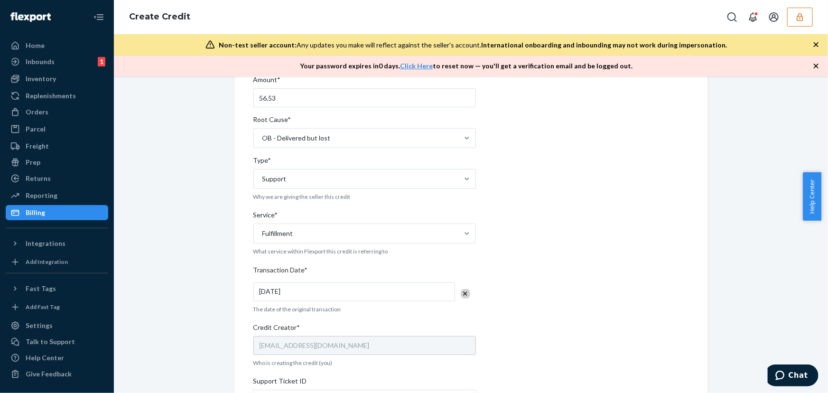
scroll to position [129, 0]
type input "Support-823821-DeliveredbutLost-OrderID135383485"
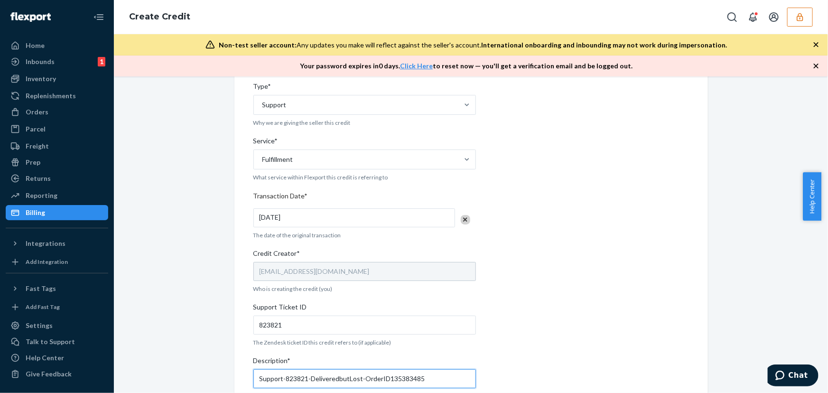
scroll to position [302, 0]
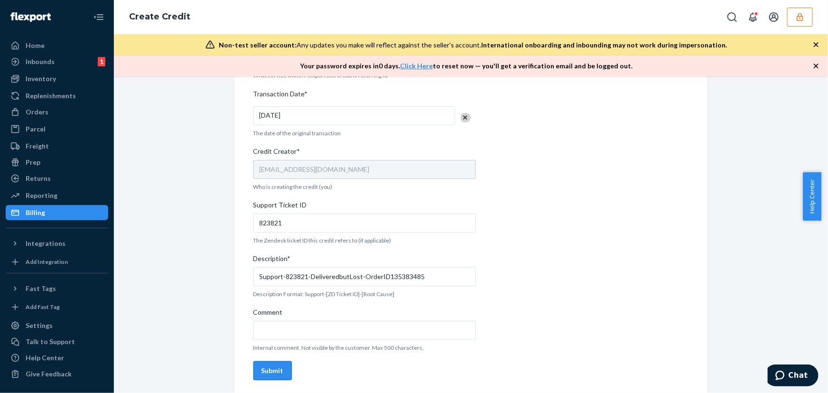
click at [271, 368] on div "Submit" at bounding box center [272, 370] width 22 height 9
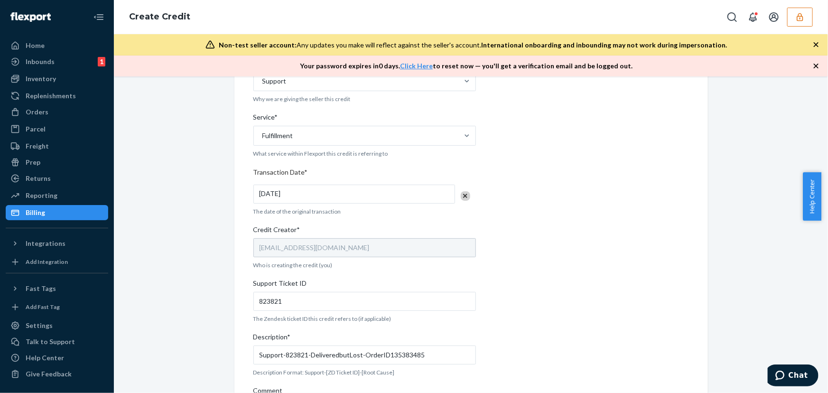
scroll to position [304, 0]
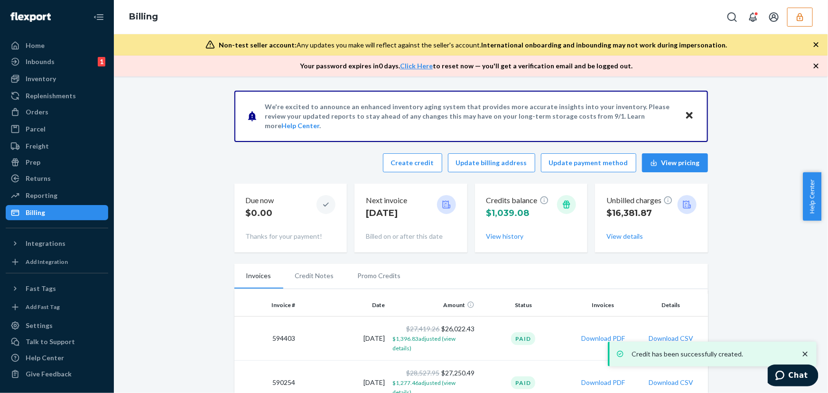
click at [503, 241] on div "Credits balance $1,039.08 View history" at bounding box center [531, 218] width 90 height 54
click at [503, 238] on button "View history" at bounding box center [504, 235] width 37 height 9
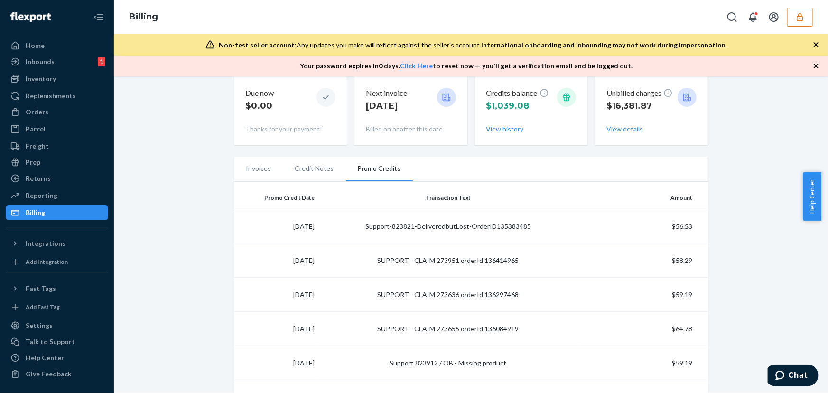
scroll to position [129, 0]
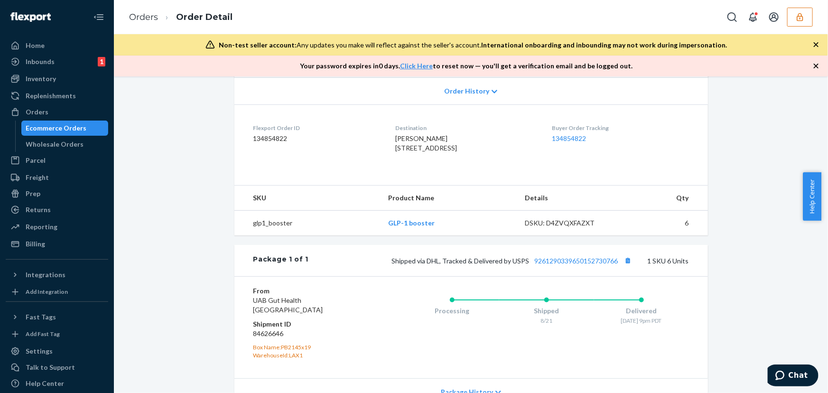
scroll to position [314, 0]
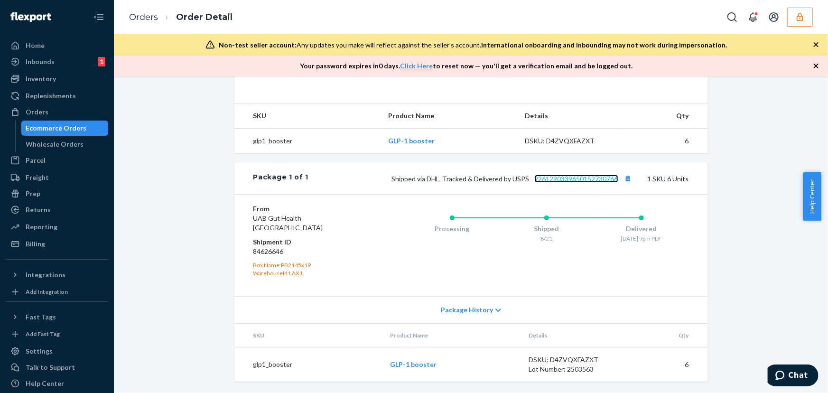
click at [578, 180] on link "9261290339650152730766" at bounding box center [575, 179] width 83 height 8
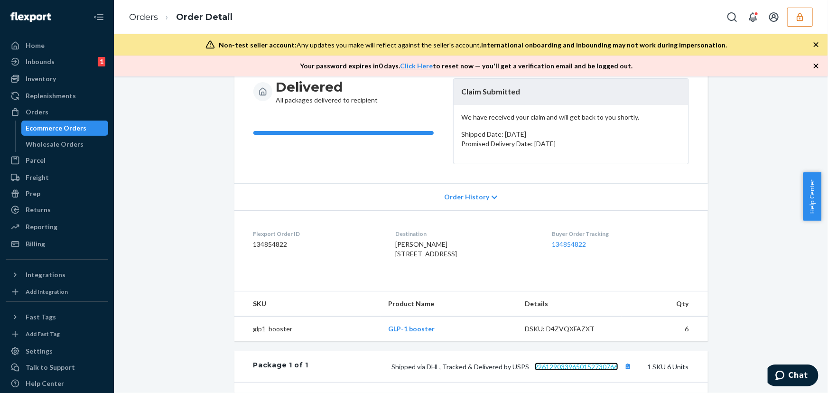
scroll to position [0, 0]
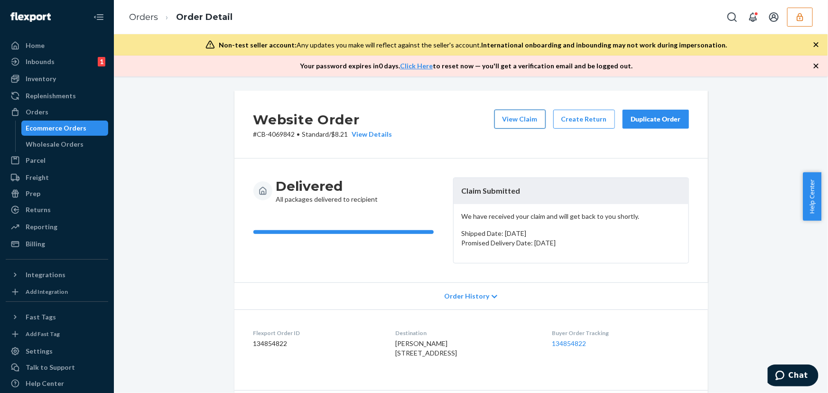
click at [532, 116] on button "View Claim" at bounding box center [519, 119] width 51 height 19
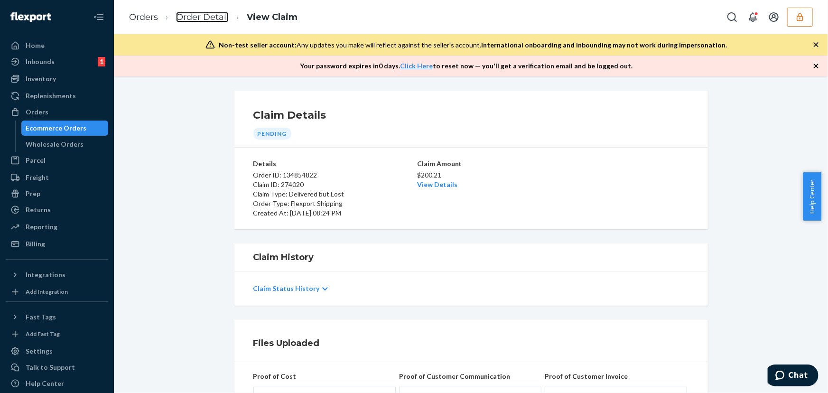
scroll to position [129, 0]
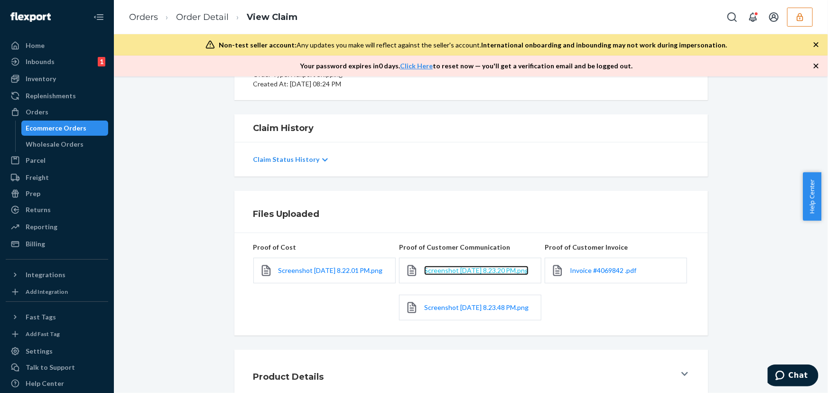
click at [464, 274] on span "Screenshot 2025-09-24 at 8.23.20 PM.png" at bounding box center [476, 270] width 104 height 8
click at [458, 310] on span "Screenshot 2025-09-24 at 8.23.48 PM.png" at bounding box center [476, 307] width 104 height 8
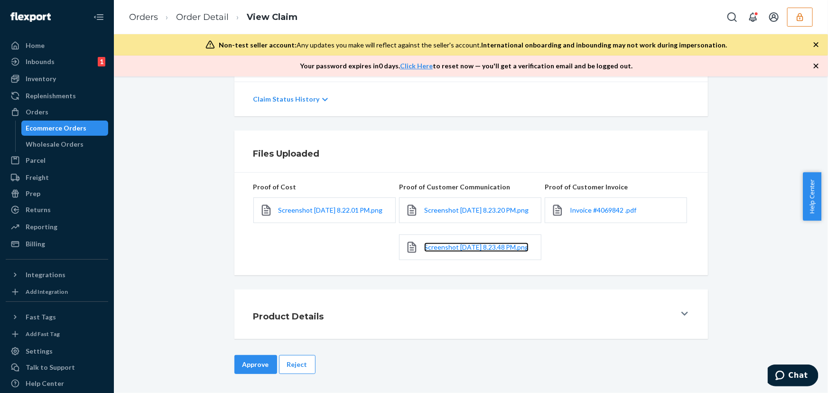
scroll to position [200, 0]
click at [297, 359] on button "Reject" at bounding box center [297, 364] width 37 height 19
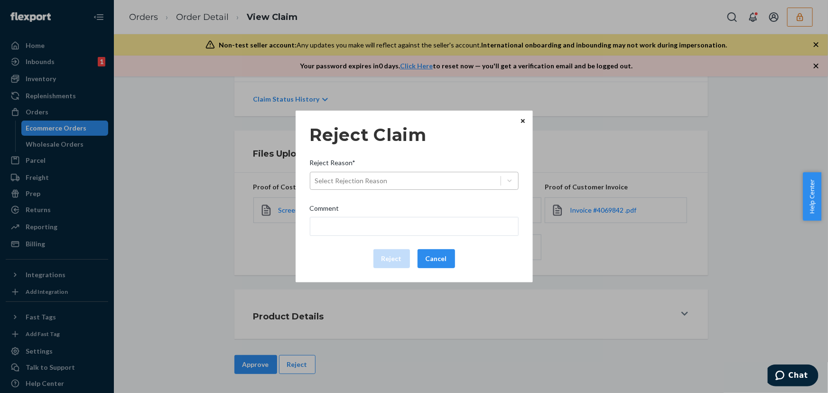
click at [422, 175] on div "Select Rejection Reason" at bounding box center [405, 180] width 190 height 15
click at [316, 176] on input "Reject Reason* Select Rejection Reason" at bounding box center [315, 180] width 1 height 9
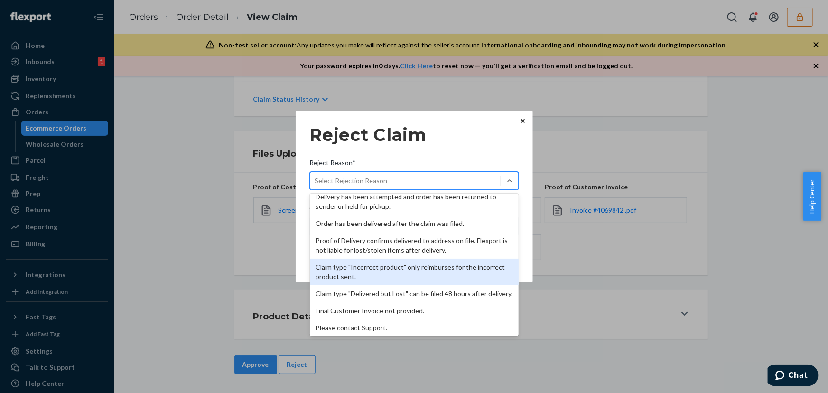
scroll to position [123, 0]
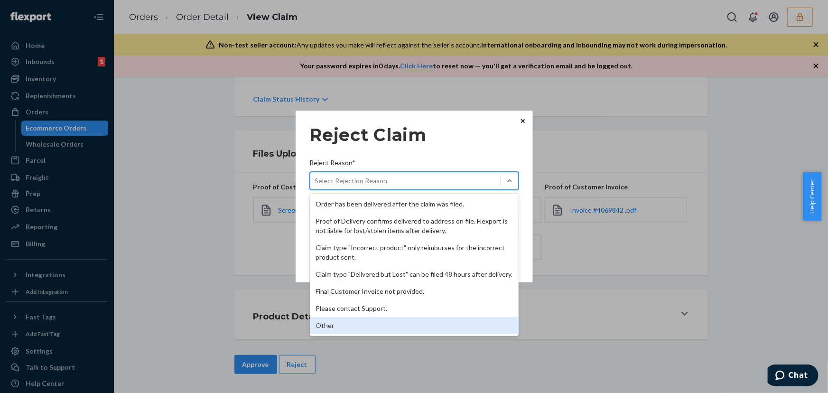
click at [368, 322] on div "Other" at bounding box center [414, 325] width 209 height 17
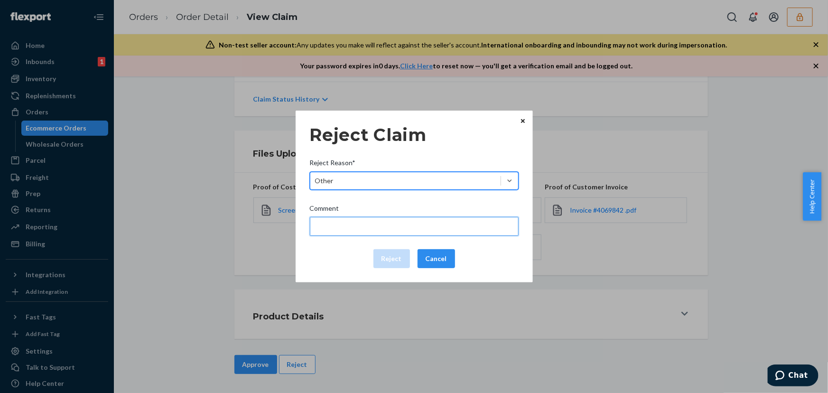
click at [360, 222] on input "Comment" at bounding box center [414, 226] width 209 height 19
type input "The package was confirmed to be delivered at the right location and flexport is…"
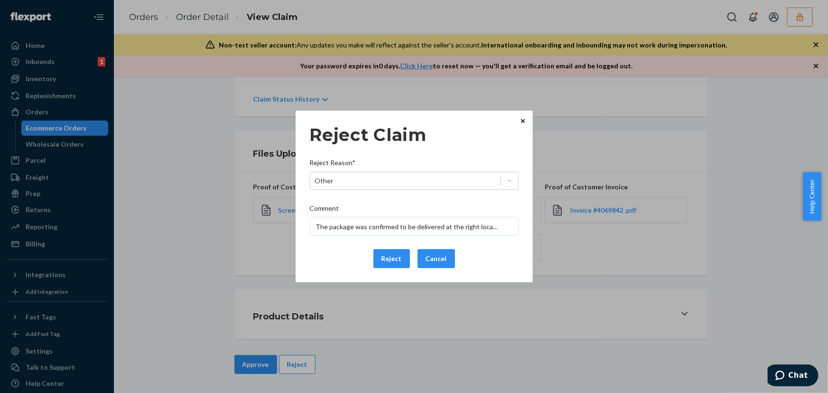
click at [258, 234] on div "Reject Claim Reject Reason* Other Comment The package was confirmed to be deliv…" at bounding box center [414, 196] width 828 height 393
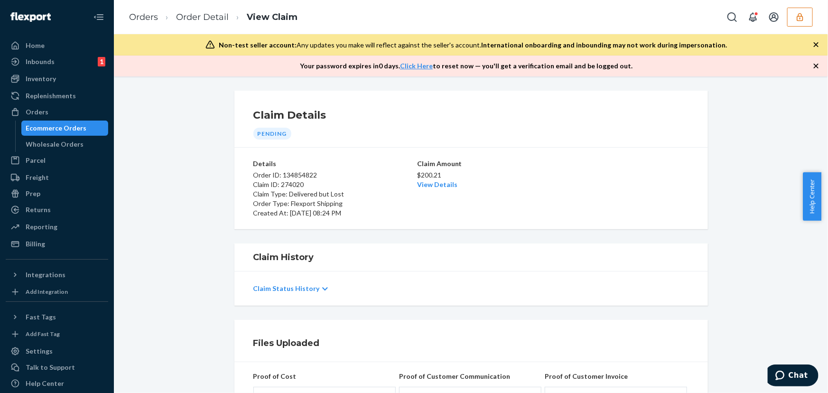
scroll to position [200, 0]
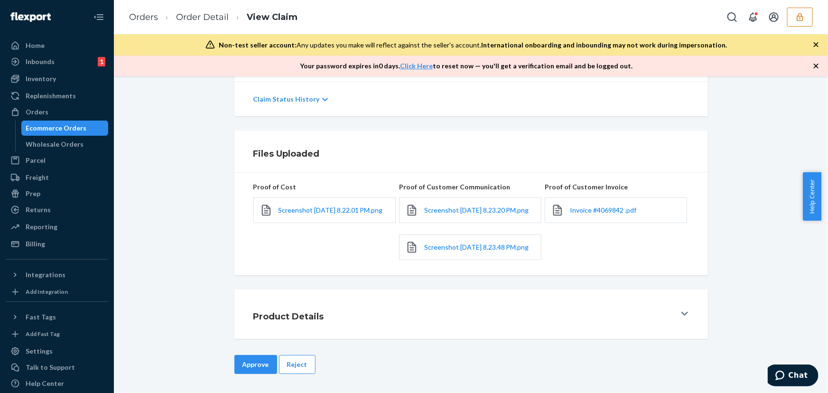
click at [295, 364] on button "Reject" at bounding box center [297, 364] width 37 height 19
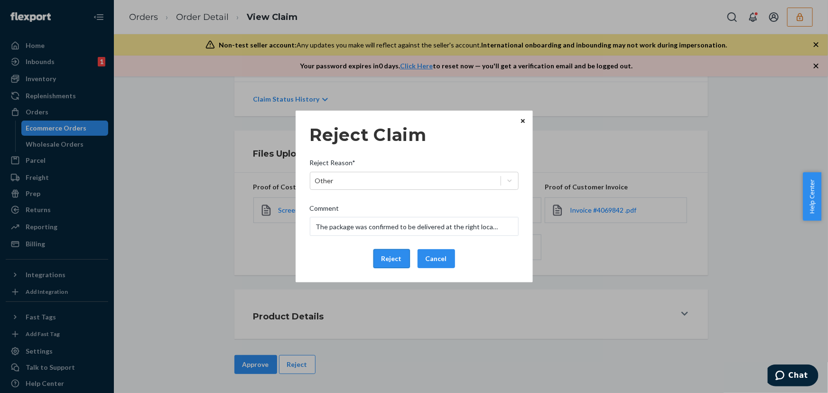
click at [388, 257] on button "Reject" at bounding box center [391, 258] width 37 height 19
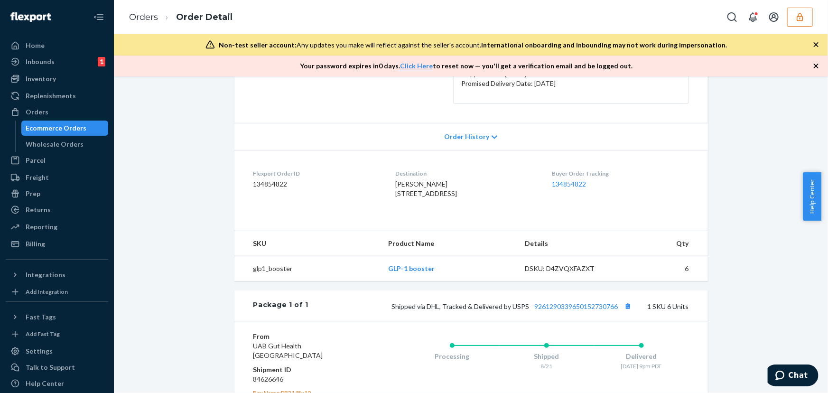
scroll to position [172, 0]
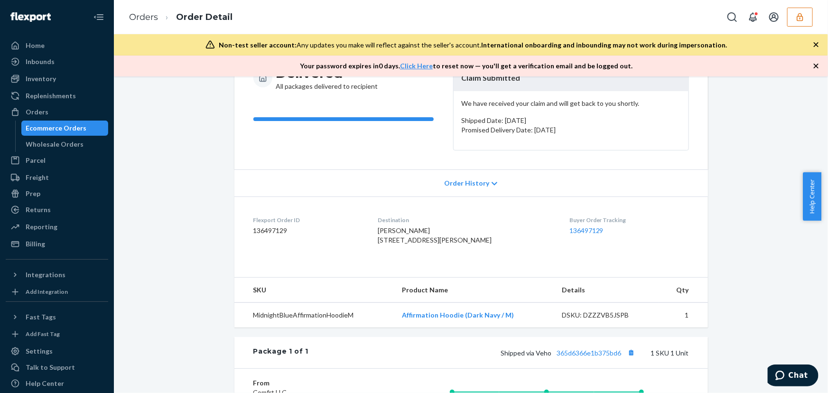
scroll to position [172, 0]
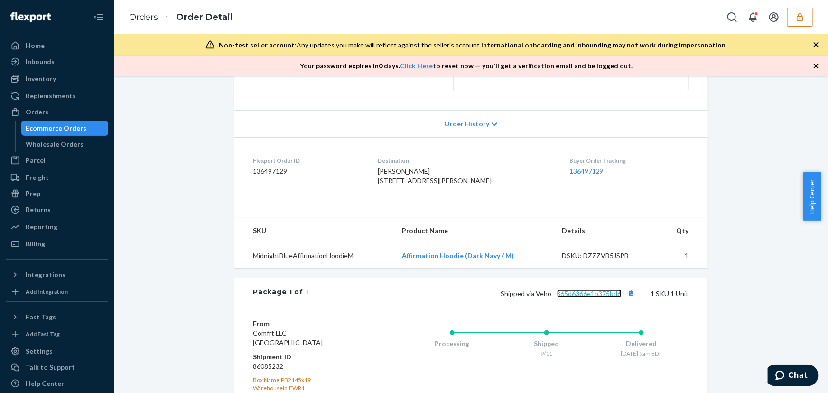
click at [588, 297] on link "365d6366e1b375bd6" at bounding box center [589, 293] width 64 height 8
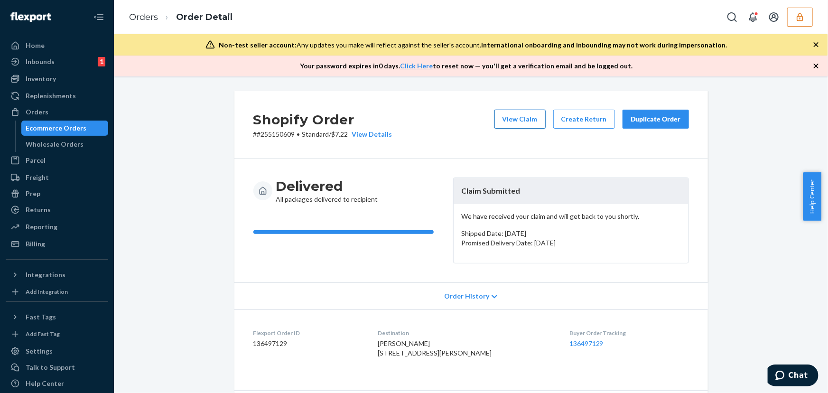
click at [507, 118] on button "View Claim" at bounding box center [519, 119] width 51 height 19
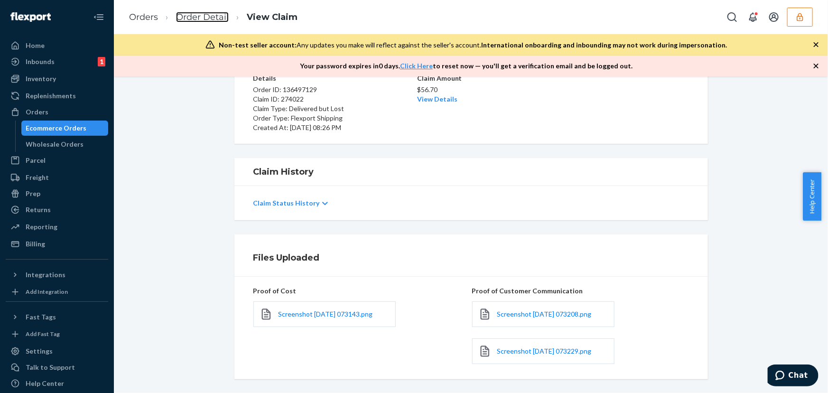
scroll to position [129, 0]
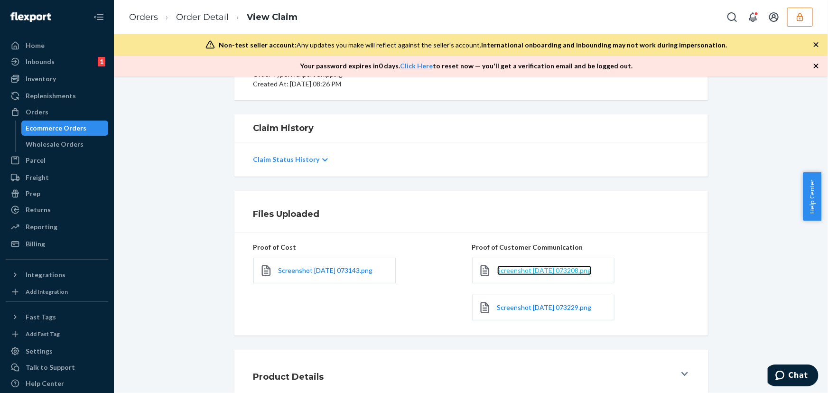
click at [526, 268] on span "Screenshot 2025-09-24 073208.png" at bounding box center [544, 270] width 94 height 8
click at [527, 304] on span "Screenshot 2025-09-24 073229.png" at bounding box center [544, 307] width 94 height 8
click at [301, 273] on span "Screenshot 2025-09-24 073143.png" at bounding box center [325, 270] width 94 height 8
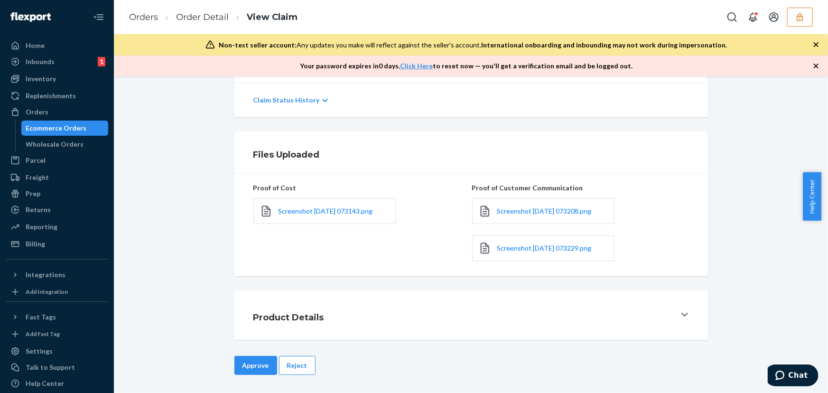
drag, startPoint x: 281, startPoint y: 373, endPoint x: 289, endPoint y: 308, distance: 65.0
click at [281, 373] on button "Reject" at bounding box center [297, 365] width 37 height 19
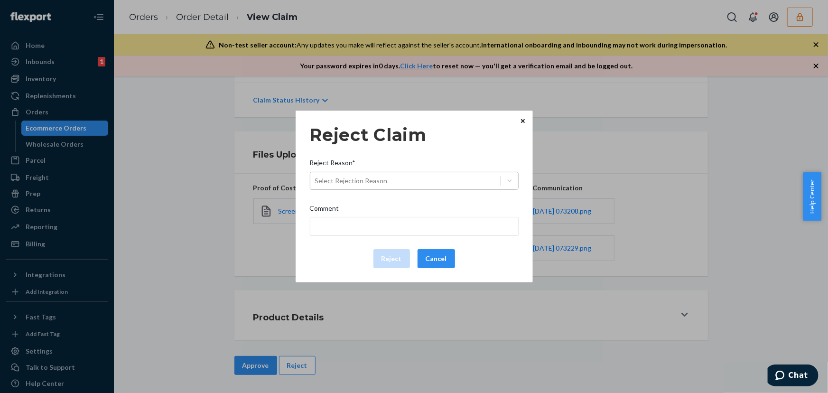
click at [345, 182] on div "Select Rejection Reason" at bounding box center [351, 180] width 73 height 9
click at [316, 182] on input "Reject Reason* Select Rejection Reason" at bounding box center [315, 180] width 1 height 9
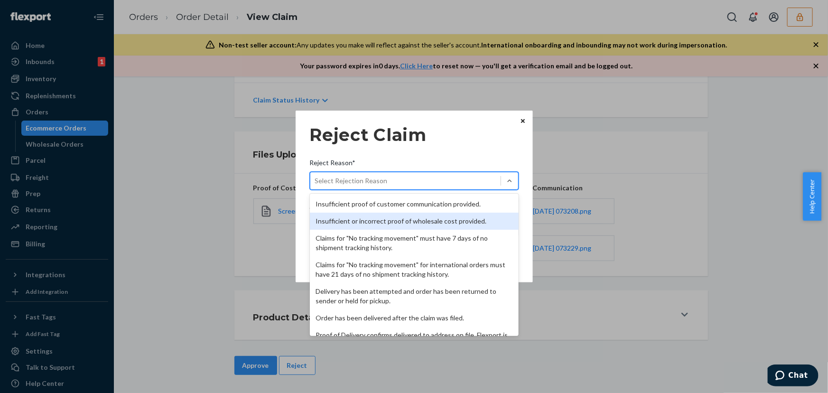
click at [352, 214] on div "Insufficient or incorrect proof of wholesale cost provided." at bounding box center [414, 220] width 209 height 17
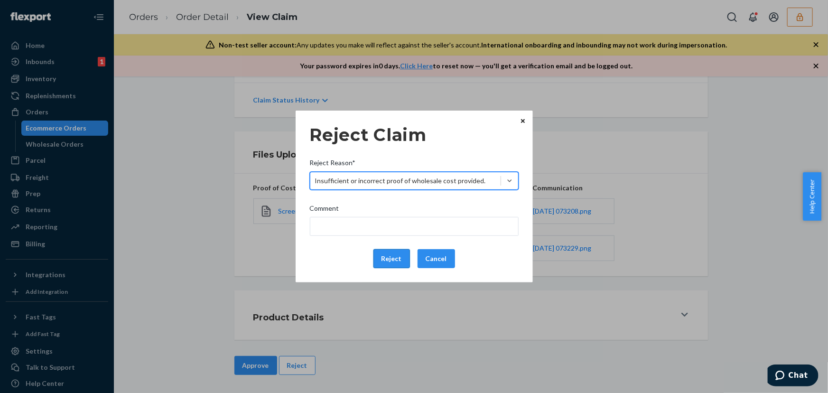
click at [386, 259] on button "Reject" at bounding box center [391, 258] width 37 height 19
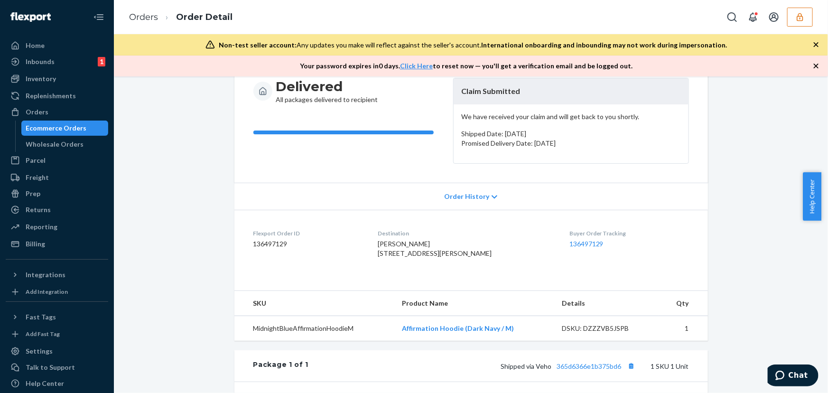
scroll to position [172, 0]
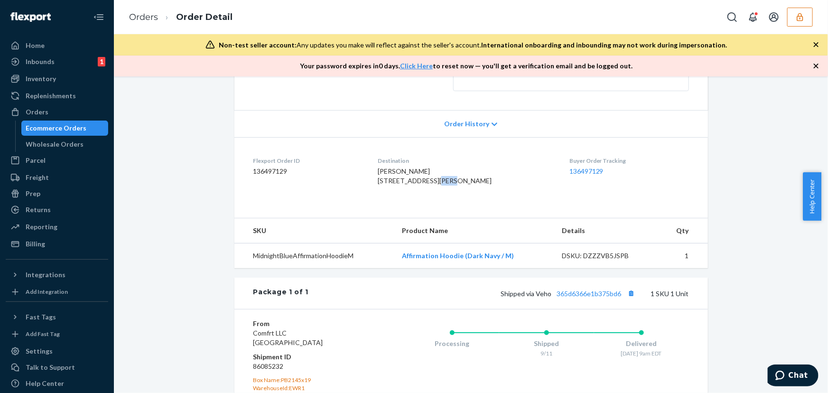
drag, startPoint x: 445, startPoint y: 178, endPoint x: 459, endPoint y: 178, distance: 13.3
click at [458, 178] on div "[PERSON_NAME] [STREET_ADDRESS][PERSON_NAME]" at bounding box center [465, 175] width 176 height 19
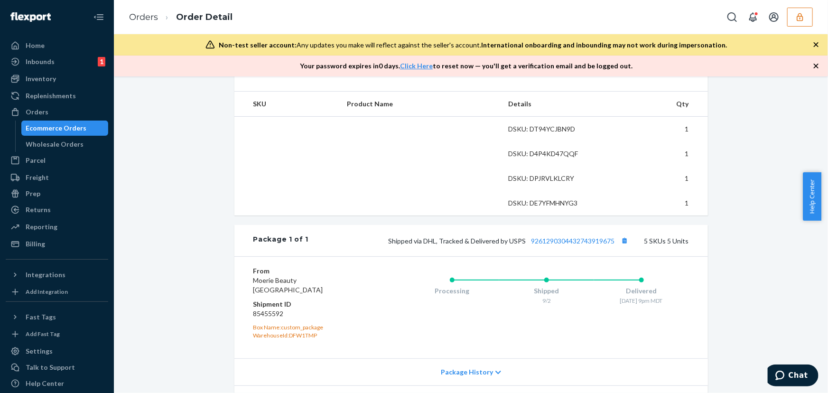
scroll to position [345, 0]
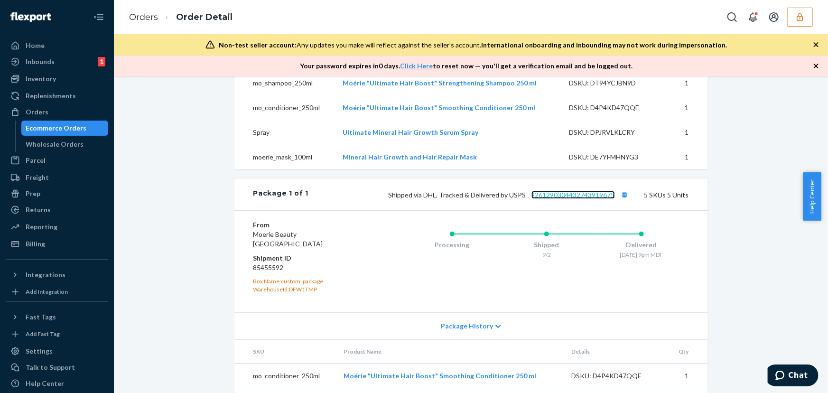
click at [569, 199] on link "9261290304432743919675" at bounding box center [572, 195] width 83 height 8
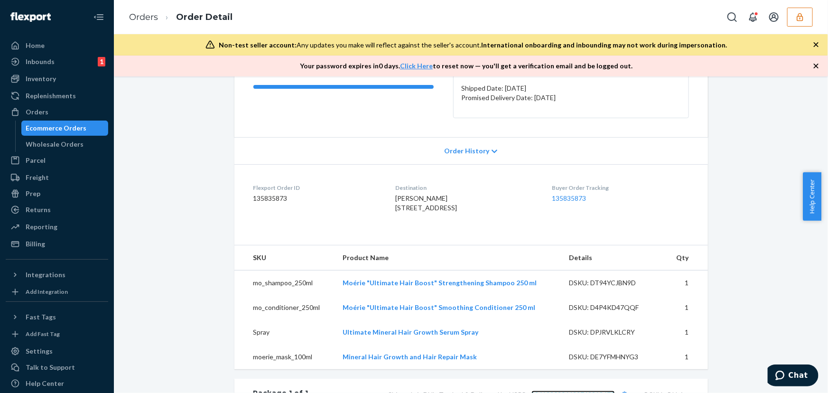
scroll to position [43, 0]
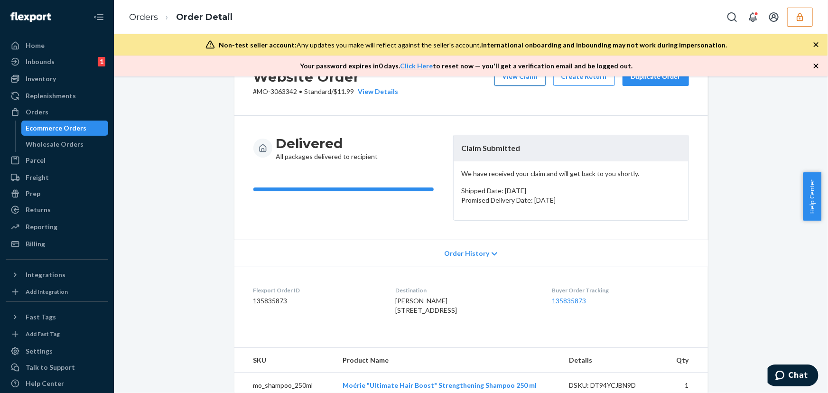
click at [522, 82] on button "View Claim" at bounding box center [519, 76] width 51 height 19
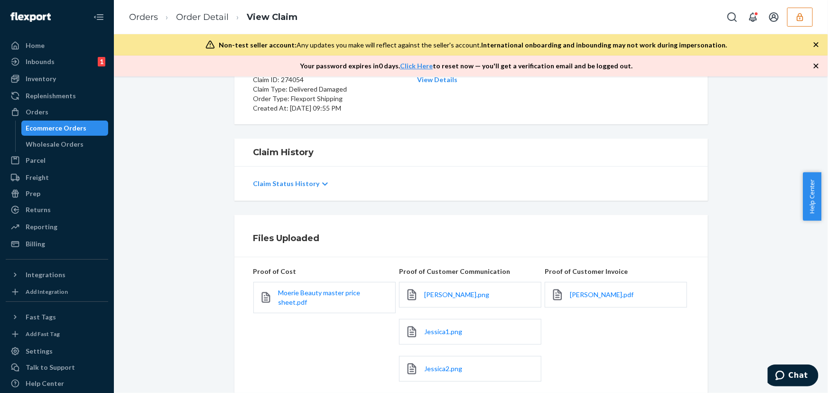
scroll to position [129, 0]
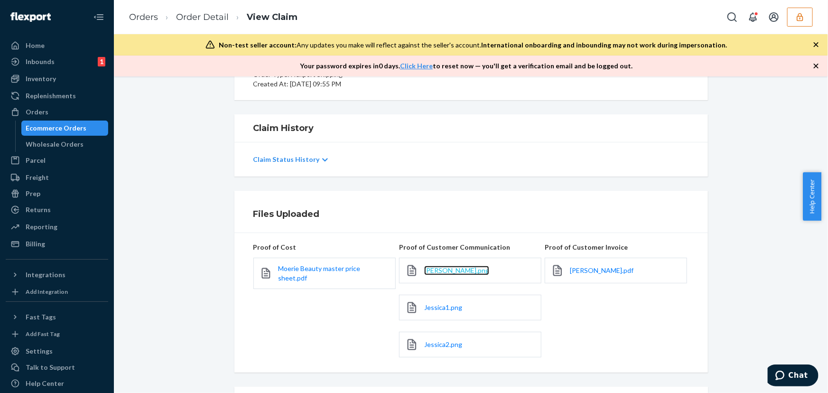
click at [438, 270] on span "Jessica.png" at bounding box center [456, 270] width 65 height 8
click at [436, 306] on span "Jessica1.png" at bounding box center [443, 307] width 38 height 8
click at [446, 343] on span "Jessica2.png" at bounding box center [443, 344] width 38 height 8
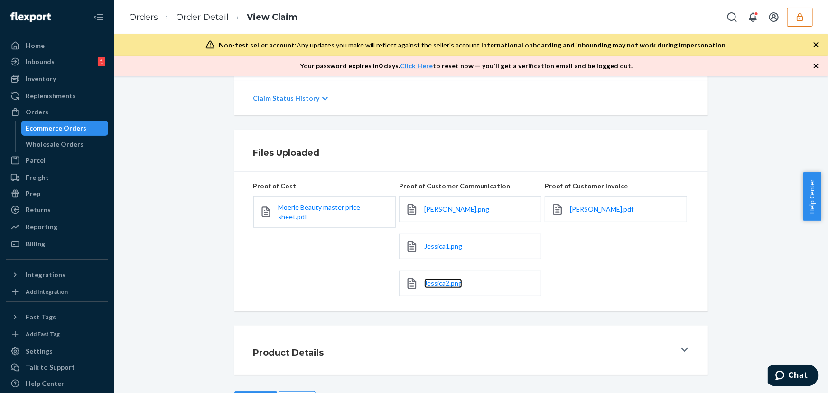
scroll to position [225, 0]
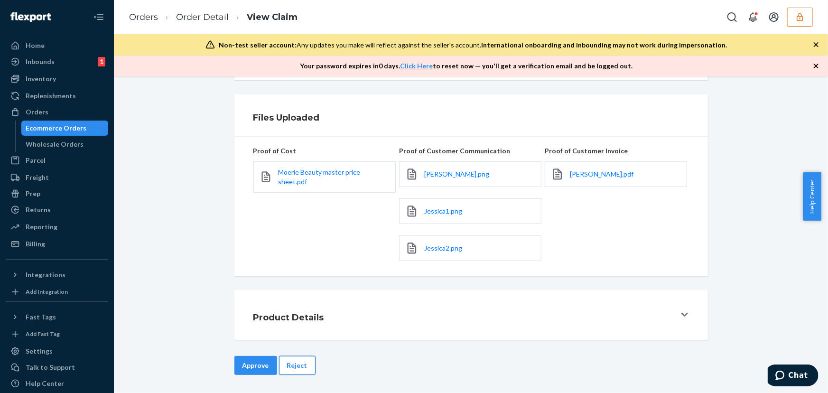
click at [294, 364] on button "Reject" at bounding box center [297, 365] width 37 height 19
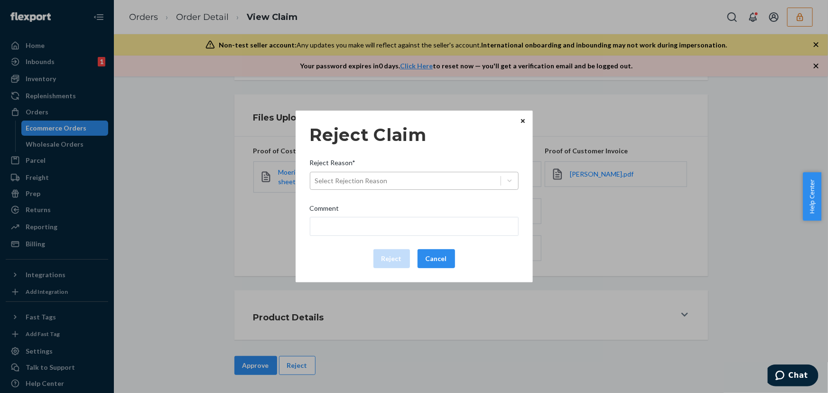
click at [355, 189] on div "Select Rejection Reason" at bounding box center [414, 181] width 209 height 18
click at [316, 185] on input "Reject Reason* Select Rejection Reason" at bounding box center [315, 180] width 1 height 9
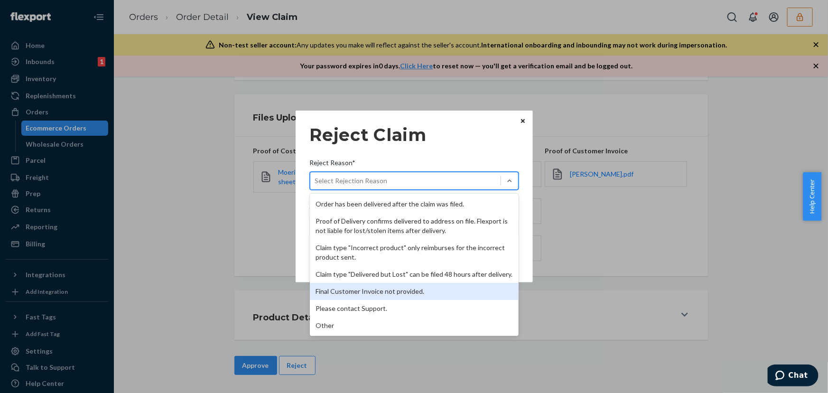
scroll to position [123, 0]
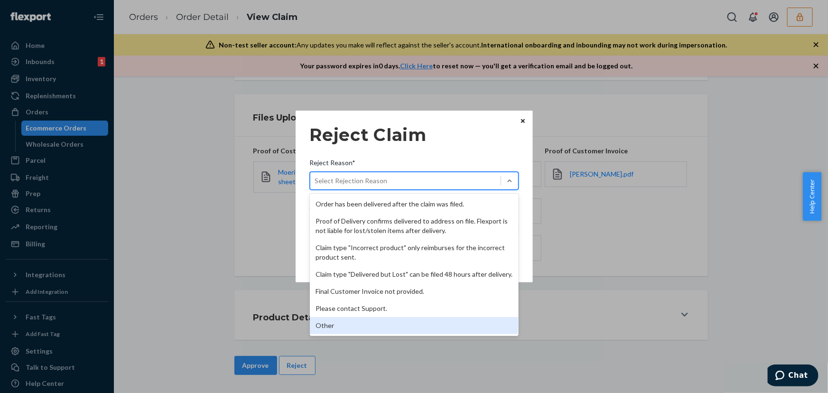
click at [351, 322] on div "Other" at bounding box center [414, 325] width 209 height 17
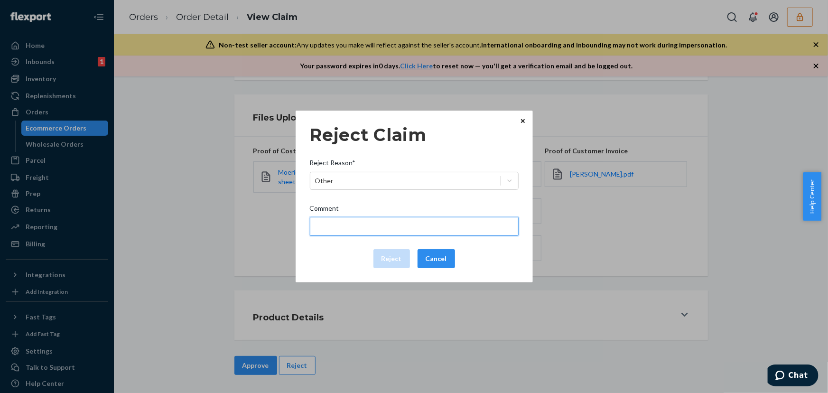
click at [334, 230] on input "Comment" at bounding box center [414, 226] width 209 height 19
type input "Flexport is not liable for damage caused by manufacturing defects/issues."
click at [389, 258] on button "Reject" at bounding box center [391, 258] width 37 height 19
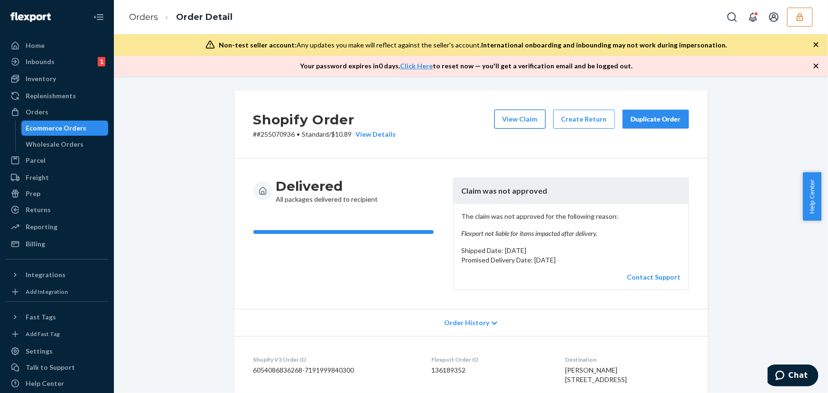
click at [517, 117] on button "View Claim" at bounding box center [519, 119] width 51 height 19
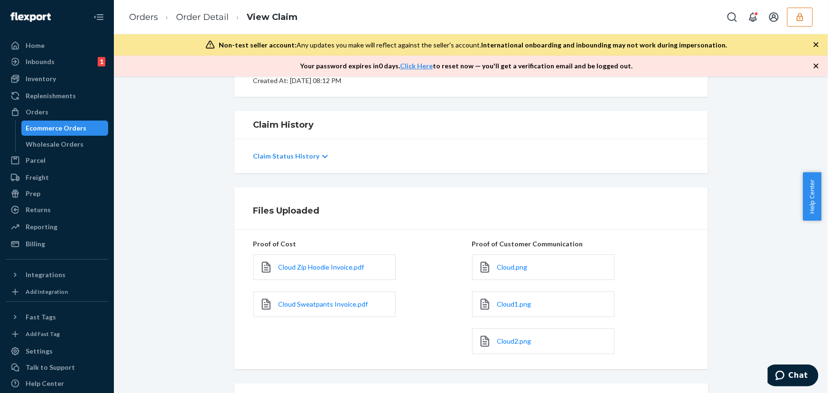
scroll to position [172, 0]
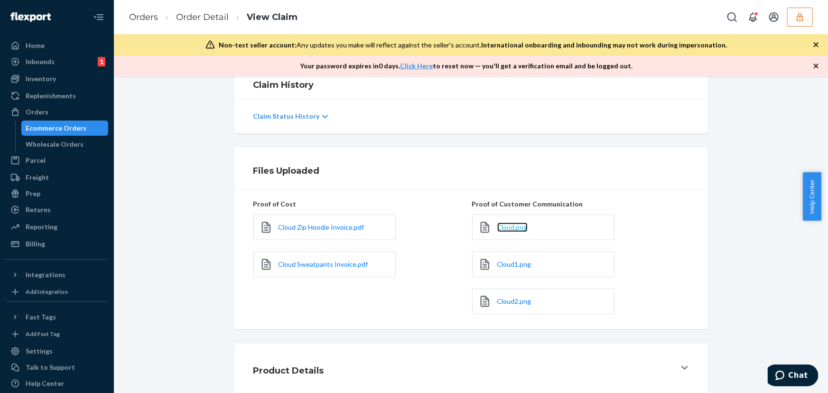
click at [501, 224] on span "Cloud.png" at bounding box center [512, 227] width 30 height 8
click at [511, 267] on link "Cloud1.png" at bounding box center [514, 263] width 34 height 9
click at [514, 302] on span "Cloud2.png" at bounding box center [514, 301] width 34 height 8
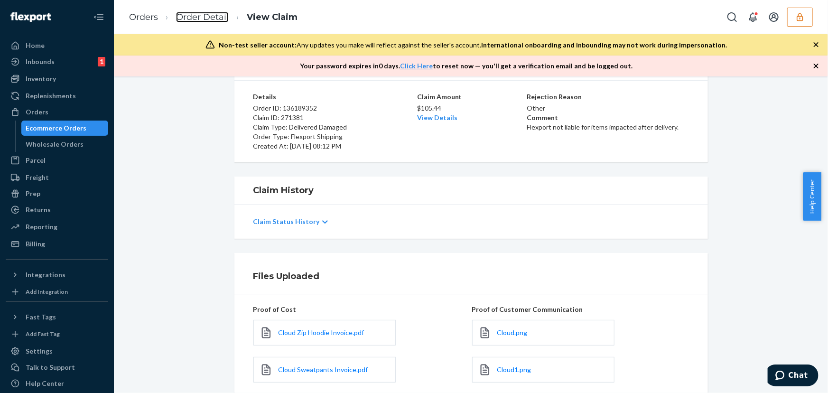
scroll to position [0, 0]
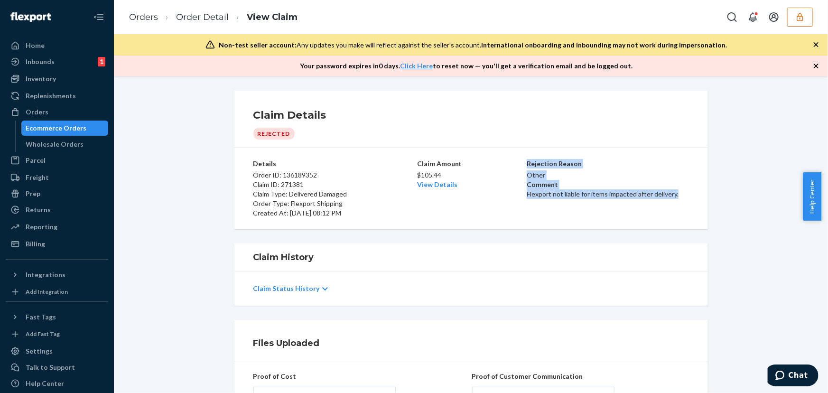
drag, startPoint x: 521, startPoint y: 196, endPoint x: 680, endPoint y: 195, distance: 159.3
click at [680, 195] on div "Details Order ID: 136189352 Claim ID: 271381 Claim Type: Delivered Damaged Orde…" at bounding box center [470, 188] width 435 height 59
click at [680, 195] on p "Flexport not liable for items impacted after delivery." at bounding box center [607, 193] width 162 height 9
drag, startPoint x: 674, startPoint y: 195, endPoint x: 522, endPoint y: 196, distance: 151.8
click at [522, 196] on div "Details Order ID: 136189352 Claim ID: 271381 Claim Type: Delivered Damaged Orde…" at bounding box center [470, 188] width 435 height 59
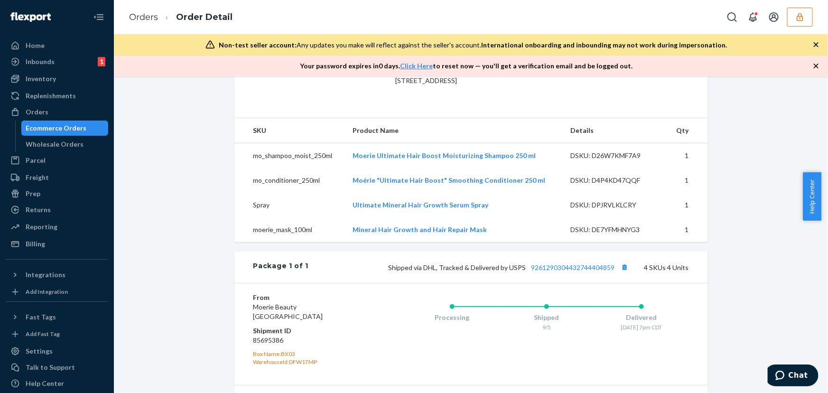
scroll to position [302, 0]
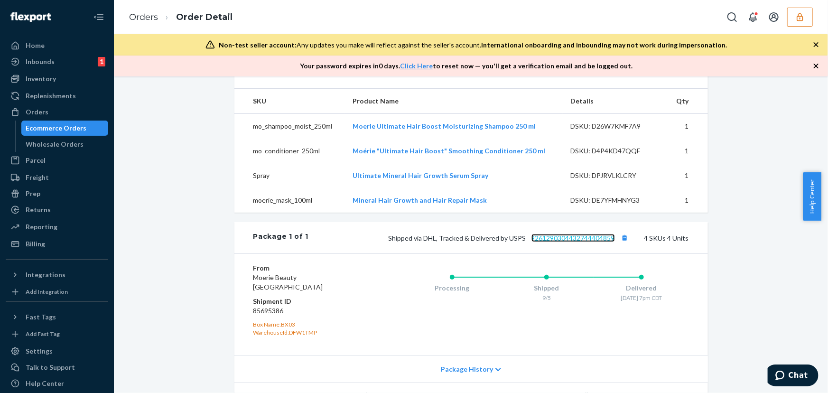
click at [579, 242] on link "9261290304432744404859" at bounding box center [572, 238] width 83 height 8
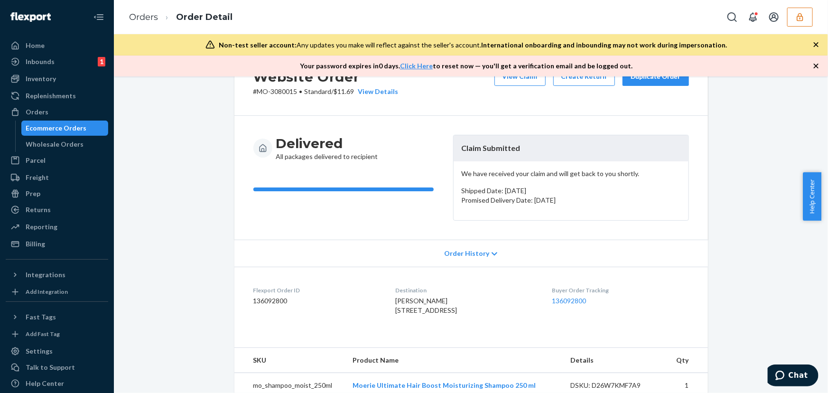
scroll to position [0, 0]
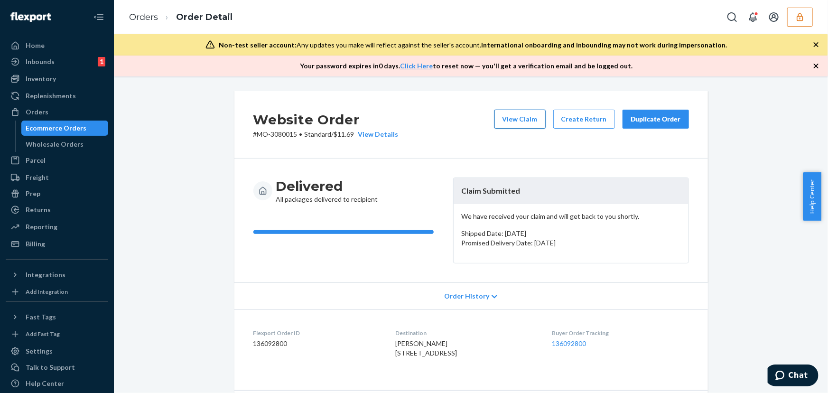
click at [541, 117] on button "View Claim" at bounding box center [519, 119] width 51 height 19
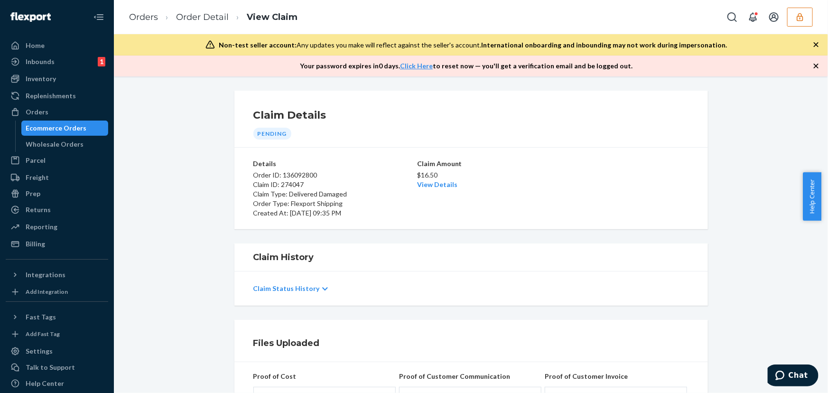
scroll to position [172, 0]
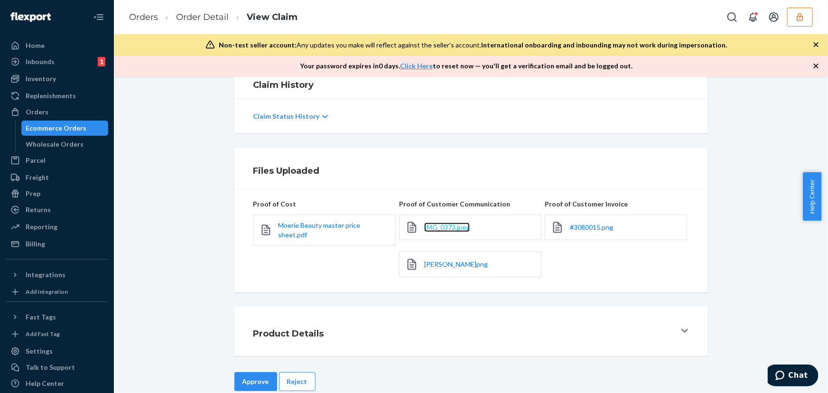
click at [449, 226] on span "IMG_0373.jpeg" at bounding box center [447, 227] width 46 height 8
click at [449, 262] on span "Angela B.png" at bounding box center [456, 264] width 64 height 8
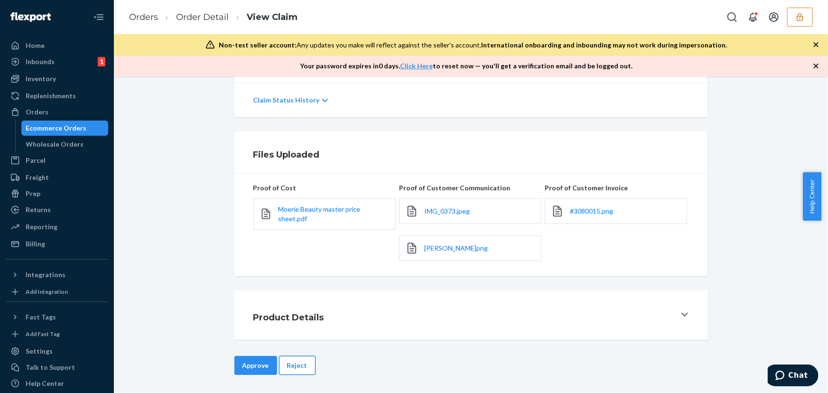
click at [297, 367] on button "Reject" at bounding box center [297, 365] width 37 height 19
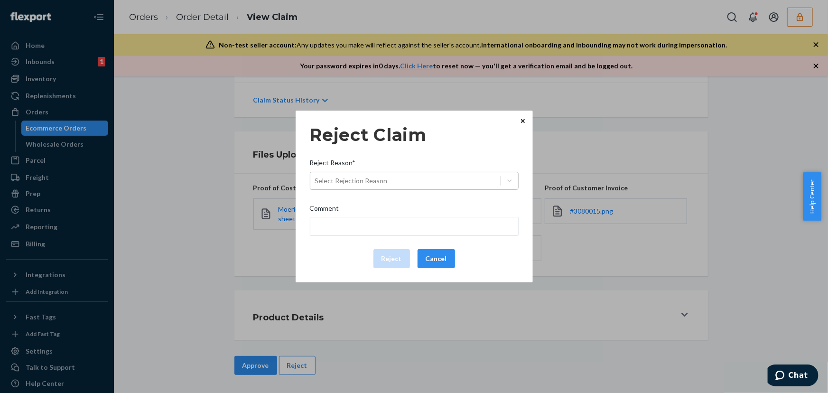
click at [400, 184] on div "Select Rejection Reason" at bounding box center [405, 180] width 190 height 15
click at [316, 184] on input "Reject Reason* Select Rejection Reason" at bounding box center [315, 180] width 1 height 9
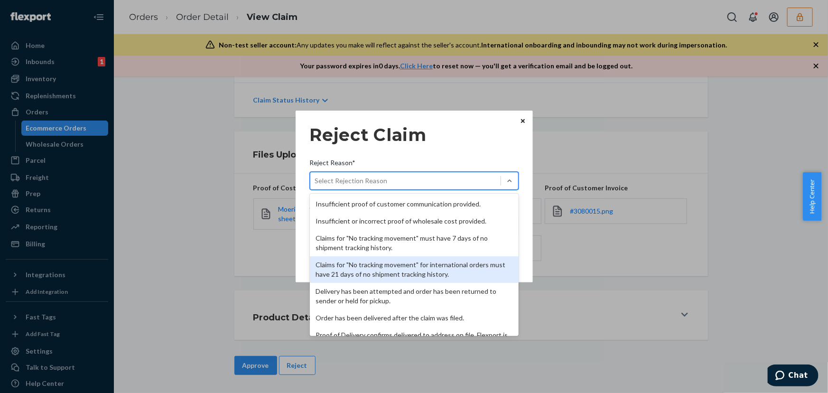
scroll to position [123, 0]
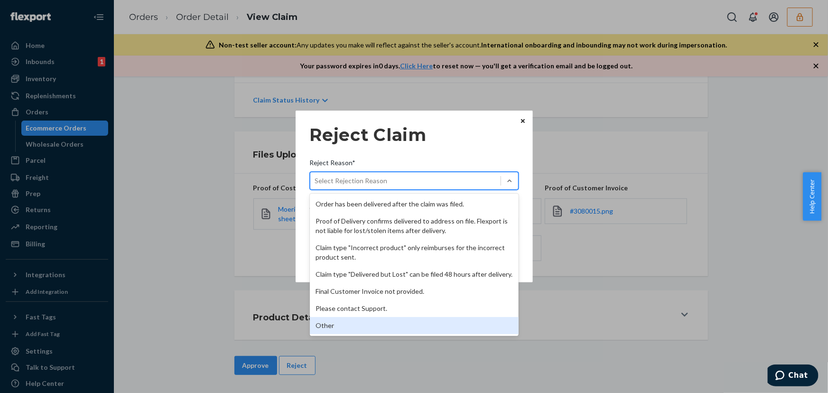
click at [384, 327] on div "Other" at bounding box center [414, 325] width 209 height 17
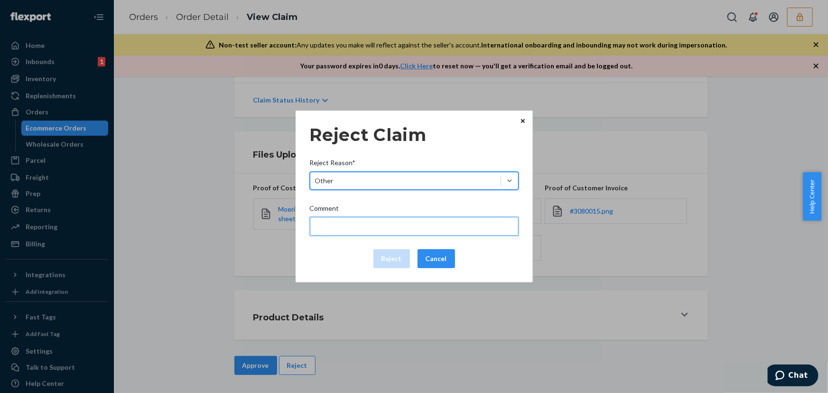
click at [380, 229] on input "Comment" at bounding box center [414, 226] width 209 height 19
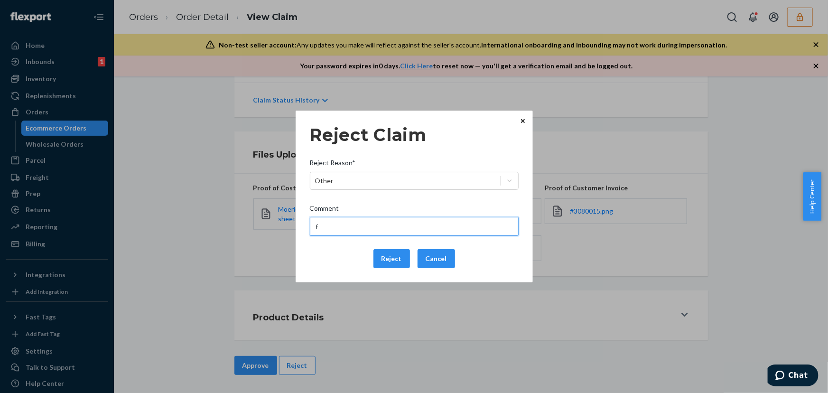
type input "Flexport is not liable for damage caused by manufacturing defects/issues."
click at [395, 260] on button "Reject" at bounding box center [391, 258] width 37 height 19
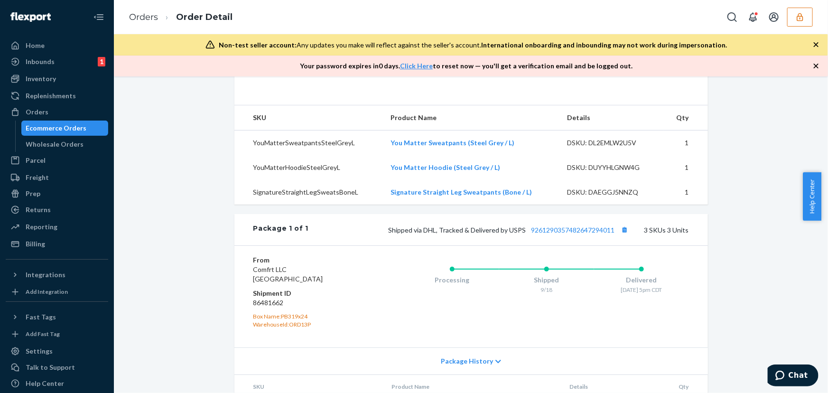
scroll to position [388, 0]
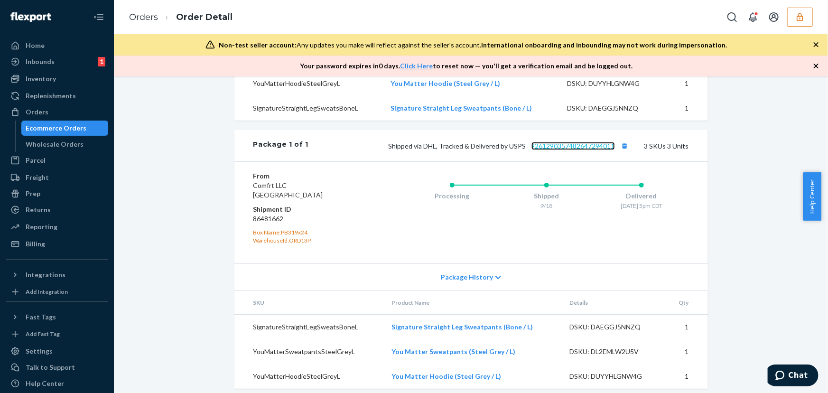
click at [571, 150] on link "9261290357482647294011" at bounding box center [572, 146] width 83 height 8
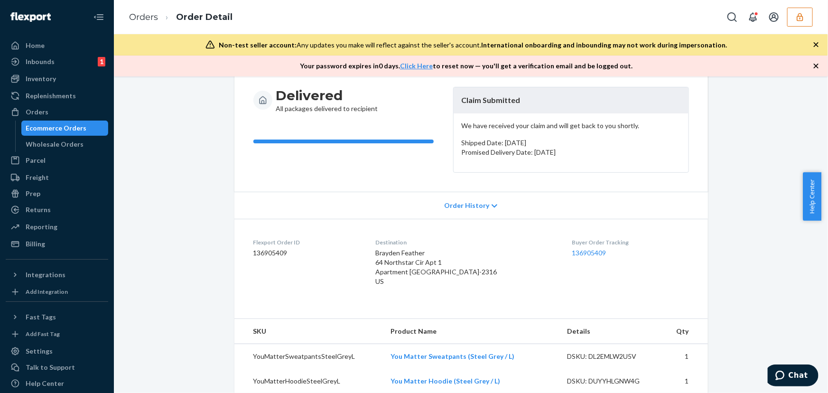
scroll to position [0, 0]
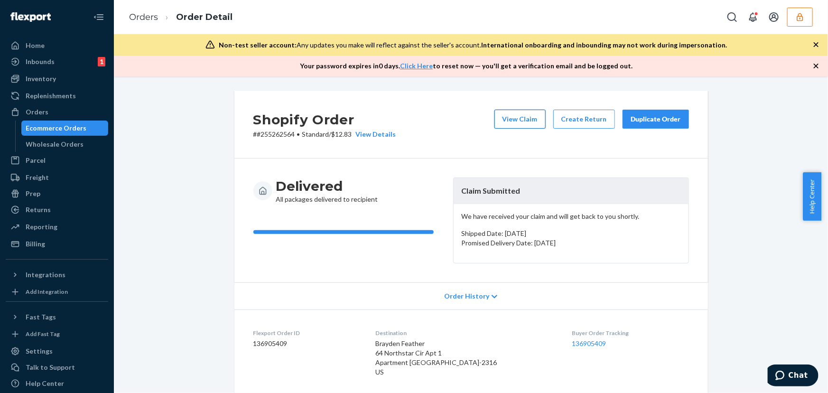
click at [523, 128] on button "View Claim" at bounding box center [519, 119] width 51 height 19
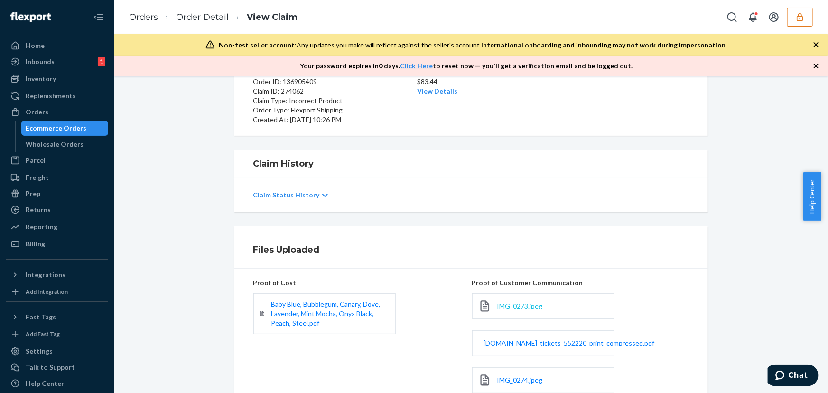
scroll to position [172, 0]
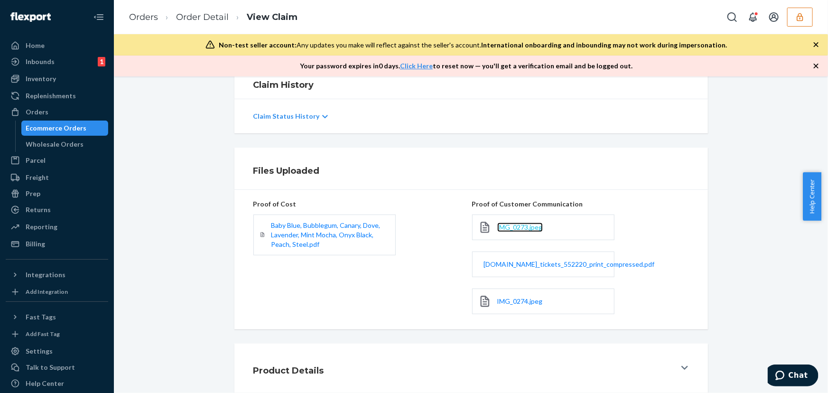
click at [505, 226] on span "IMG_0273.jpeg" at bounding box center [520, 227] width 46 height 8
click at [536, 267] on span "comfrt.zendesk.com_tickets_552220_print_compressed.pdf" at bounding box center [569, 264] width 171 height 8
click at [524, 310] on div "IMG_0274.jpeg" at bounding box center [543, 301] width 142 height 26
click at [527, 304] on link "IMG_0274.jpeg" at bounding box center [520, 300] width 46 height 9
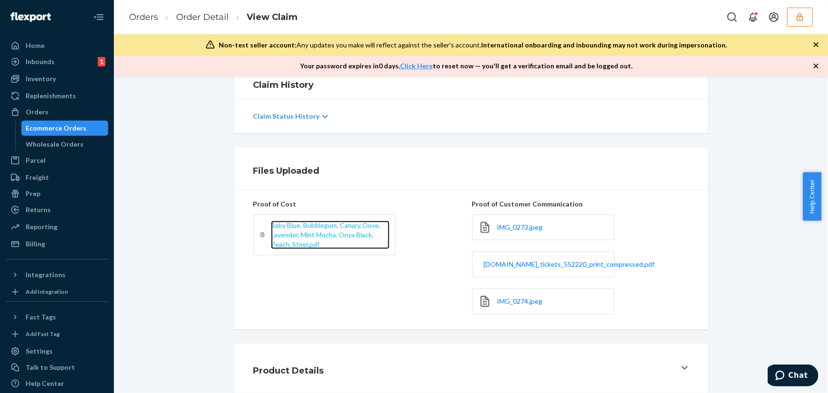
click at [288, 237] on span "Baby Blue, Bubblegum, Canary, Dove, Lavender, Mint Mocha, Onyx Black, Peach, St…" at bounding box center [325, 234] width 109 height 27
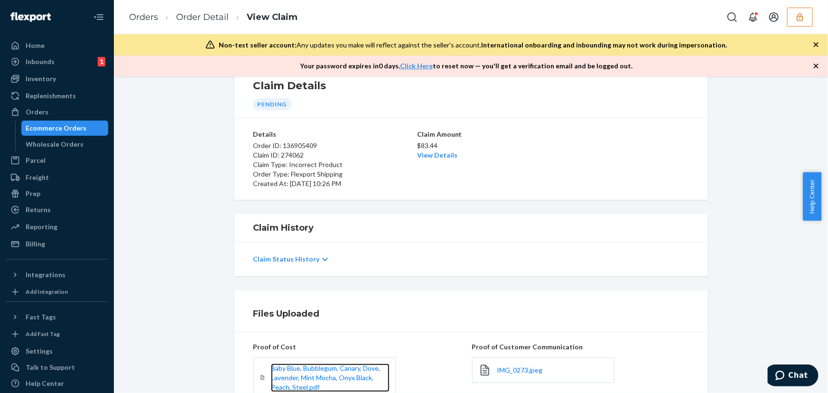
scroll to position [0, 0]
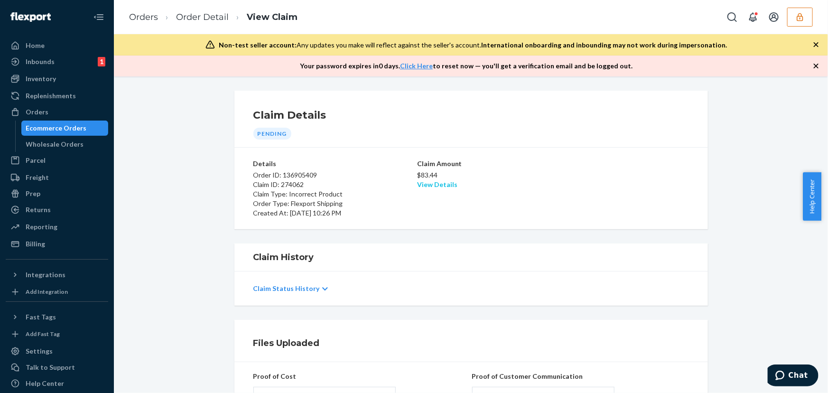
click at [441, 183] on link "View Details" at bounding box center [437, 184] width 40 height 8
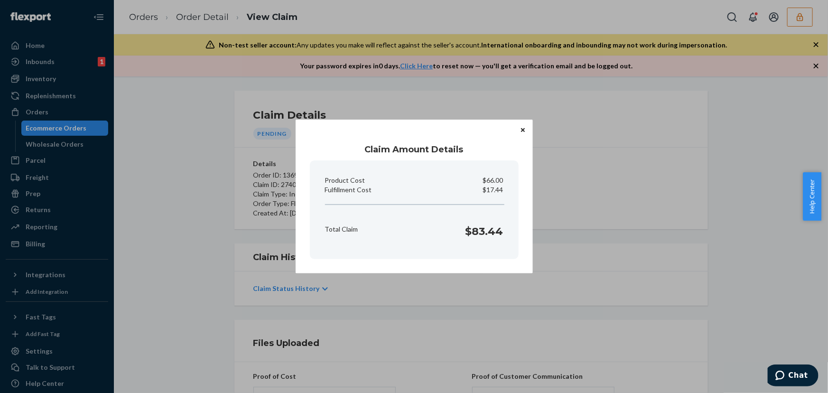
click at [499, 190] on p "$17.44" at bounding box center [493, 189] width 20 height 9
copy p "17.44"
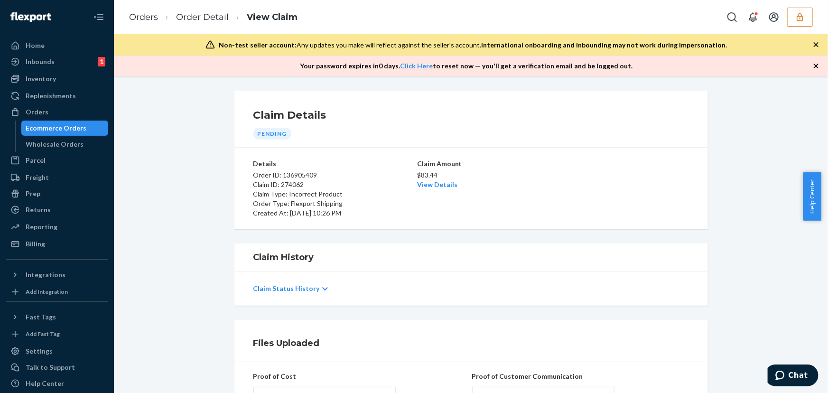
click at [616, 247] on div "Home Inbounds 1 Shipping Plans Problems 1 Inventory Products Replenishments Ord…" at bounding box center [414, 196] width 828 height 393
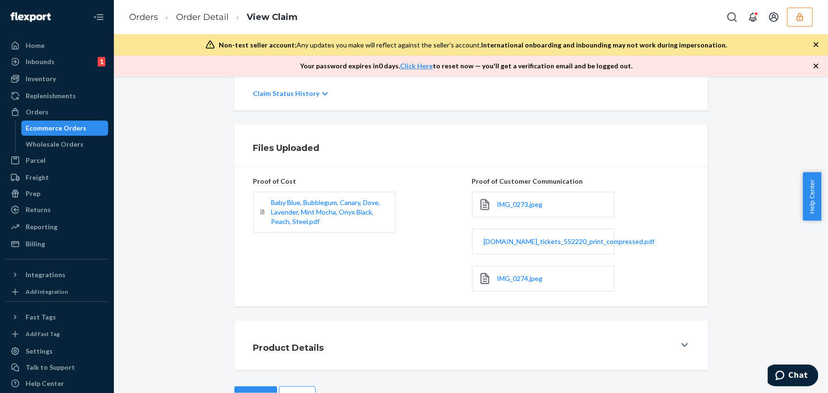
scroll to position [225, 0]
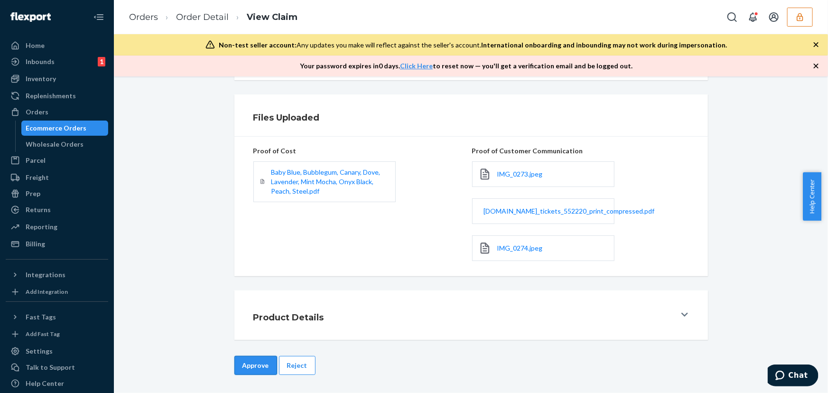
drag, startPoint x: 247, startPoint y: 376, endPoint x: 248, endPoint y: 370, distance: 6.0
click at [247, 376] on div "Approve Reject" at bounding box center [470, 375] width 473 height 38
click at [252, 359] on button "Approve" at bounding box center [255, 365] width 43 height 19
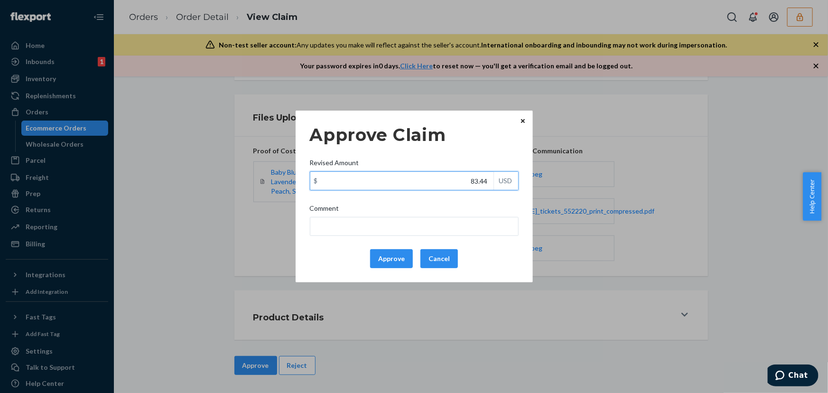
drag, startPoint x: 453, startPoint y: 182, endPoint x: 509, endPoint y: 185, distance: 56.1
click at [512, 182] on div "$ 83.44 USD" at bounding box center [414, 180] width 209 height 19
paste input "65.0"
type input "65.04"
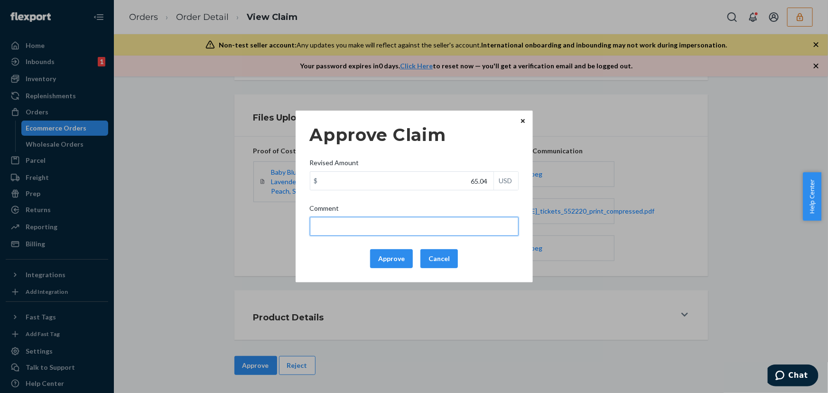
click at [370, 232] on input "Comment" at bounding box center [414, 226] width 209 height 19
drag, startPoint x: 379, startPoint y: 227, endPoint x: 373, endPoint y: 226, distance: 6.3
click at [373, 226] on input "total cost adjusted (29x0.40) + fulfillment fee" at bounding box center [414, 226] width 209 height 19
paste input "5+45+4"
type input "total cost adjusted (25+45+49x0.40) + fulfillment fee"
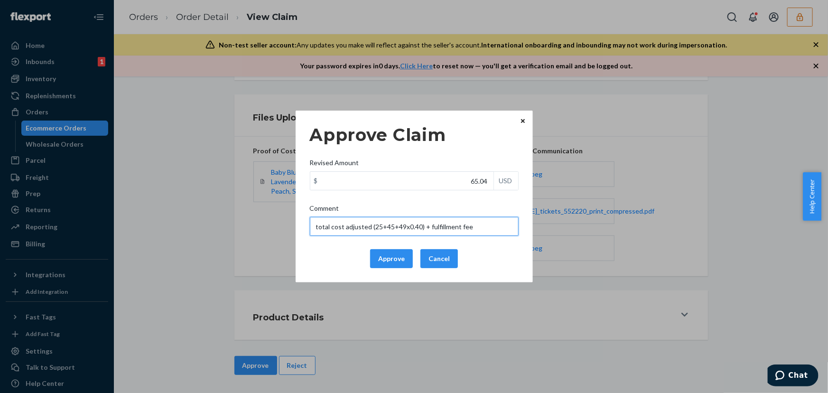
drag, startPoint x: 483, startPoint y: 227, endPoint x: 227, endPoint y: 210, distance: 256.7
click at [227, 210] on div "Approve Claim Revised Amount $ 65.04 USD Comment total cost adjusted (25+45+49x…" at bounding box center [414, 196] width 828 height 393
click at [400, 259] on button "Approve" at bounding box center [391, 258] width 43 height 19
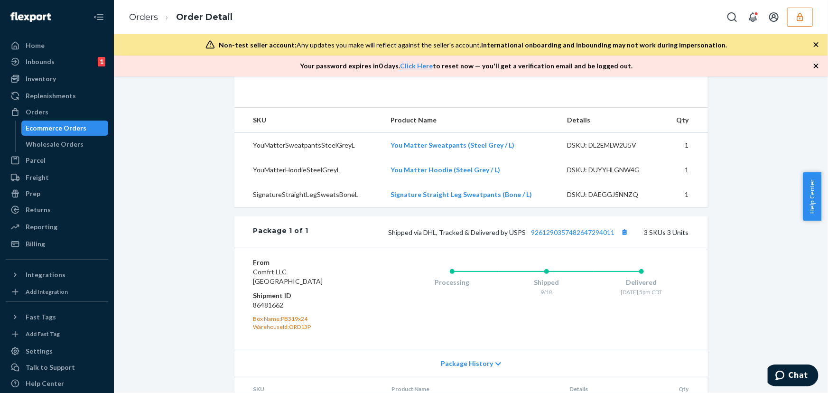
scroll to position [137, 0]
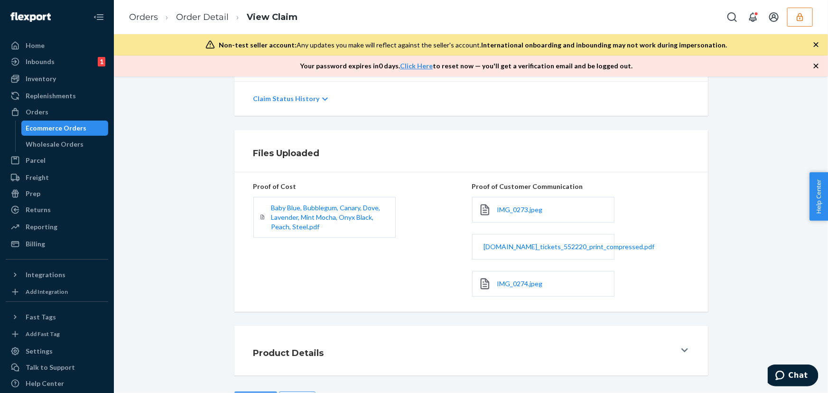
scroll to position [139, 0]
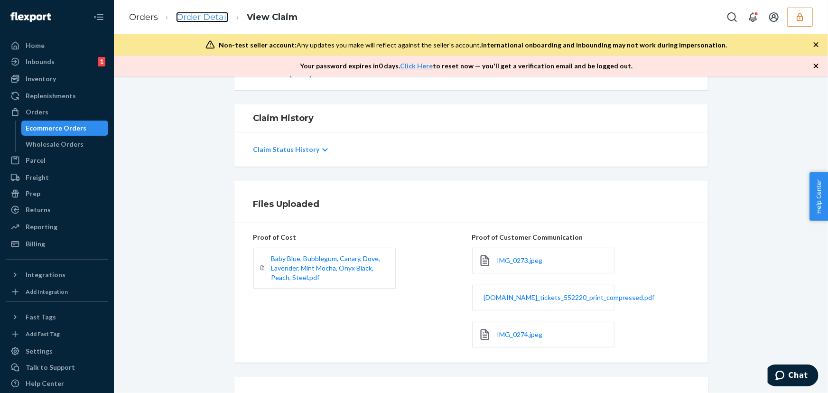
click at [198, 21] on link "Order Detail" at bounding box center [202, 17] width 53 height 10
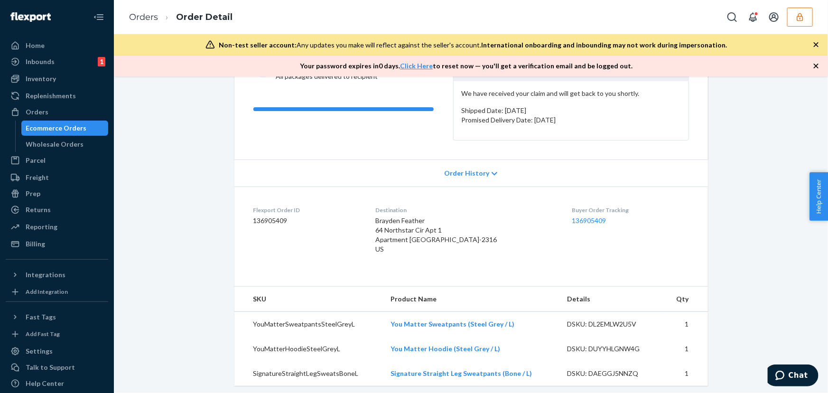
scroll to position [43, 0]
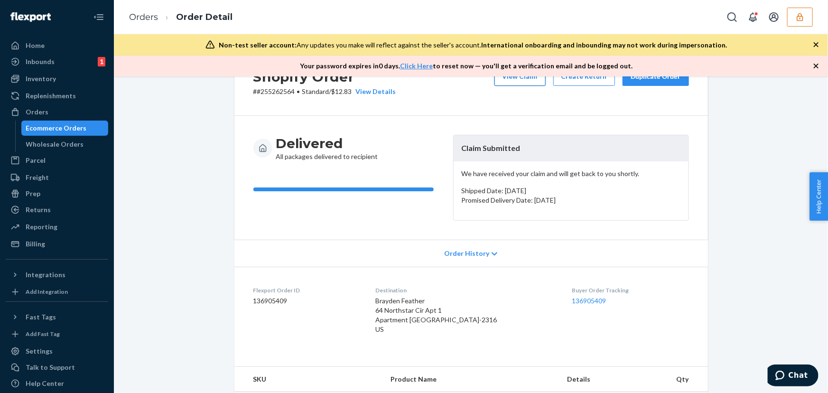
click at [523, 77] on button "View Claim" at bounding box center [519, 76] width 51 height 19
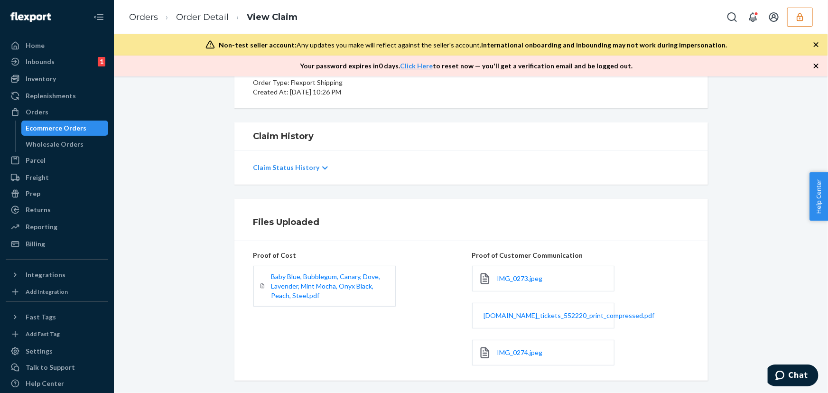
scroll to position [172, 0]
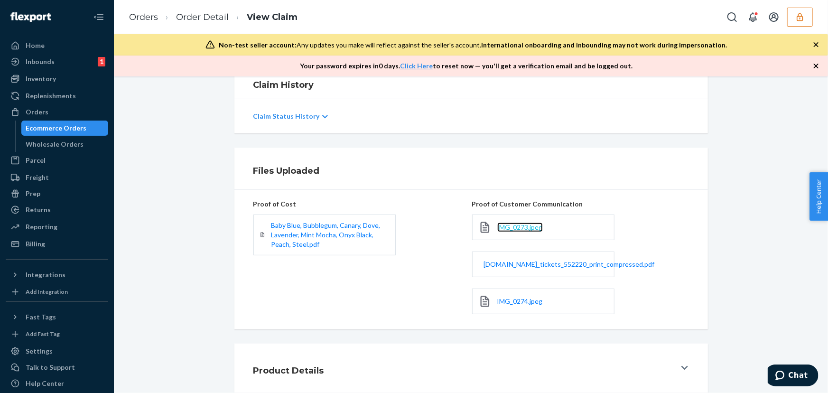
click at [504, 223] on span "IMG_0273.jpeg" at bounding box center [520, 227] width 46 height 8
click at [512, 266] on span "comfrt.zendesk.com_tickets_552220_print_compressed.pdf" at bounding box center [569, 264] width 171 height 8
click at [515, 299] on span "IMG_0274.jpeg" at bounding box center [520, 301] width 46 height 8
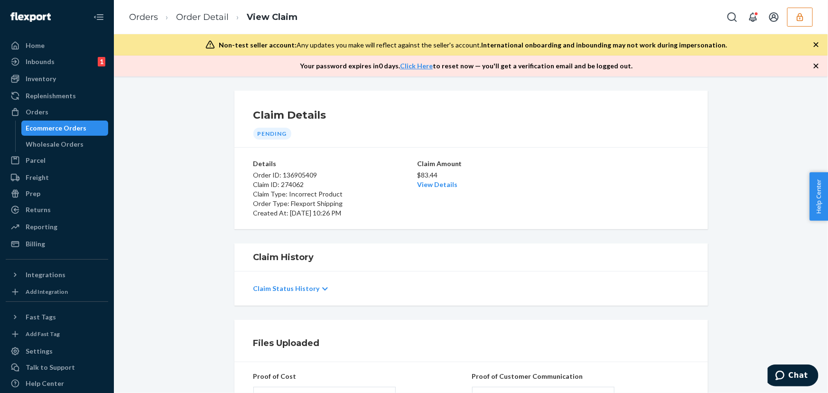
scroll to position [215, 0]
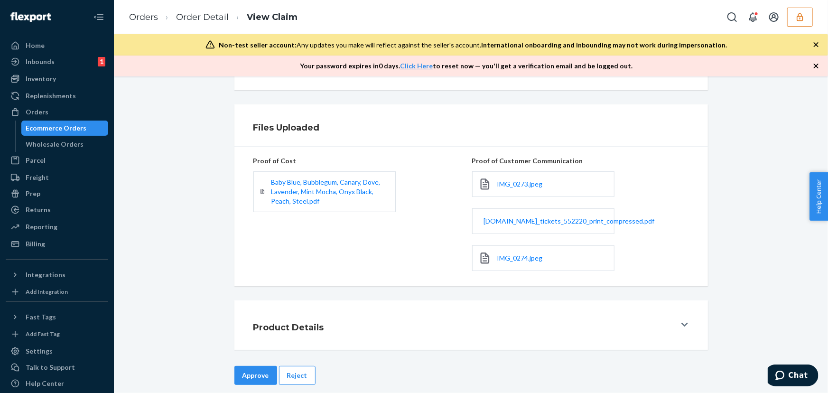
drag, startPoint x: 467, startPoint y: 273, endPoint x: 409, endPoint y: 282, distance: 58.5
click at [465, 275] on div "Proof of Cost Baby Blue, Bubblegum, Canary, Dove, Lavender, Mint Mocha, Onyx Bl…" at bounding box center [470, 216] width 435 height 124
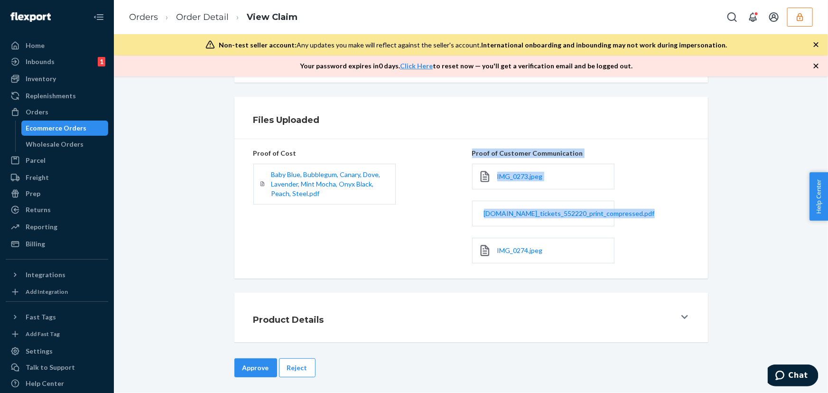
scroll to position [225, 0]
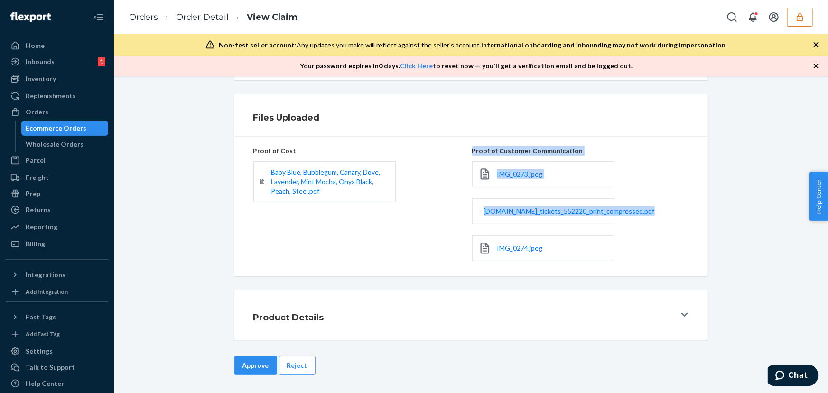
click at [243, 356] on button "Approve" at bounding box center [255, 365] width 43 height 19
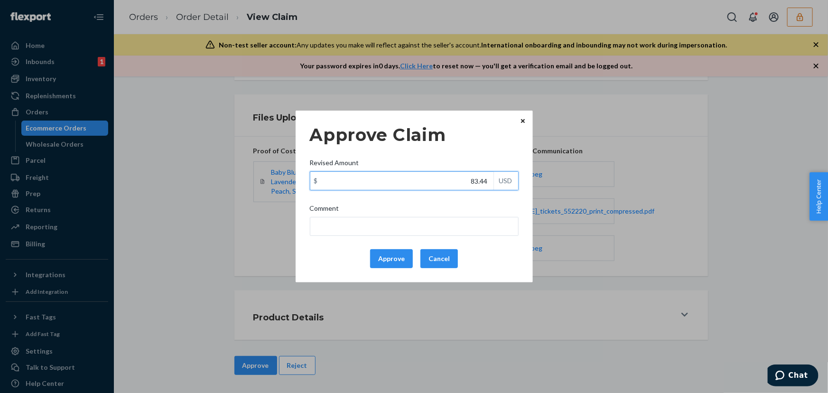
click at [474, 184] on input "83.44" at bounding box center [401, 181] width 183 height 18
paste input "65.0"
type input "65.04"
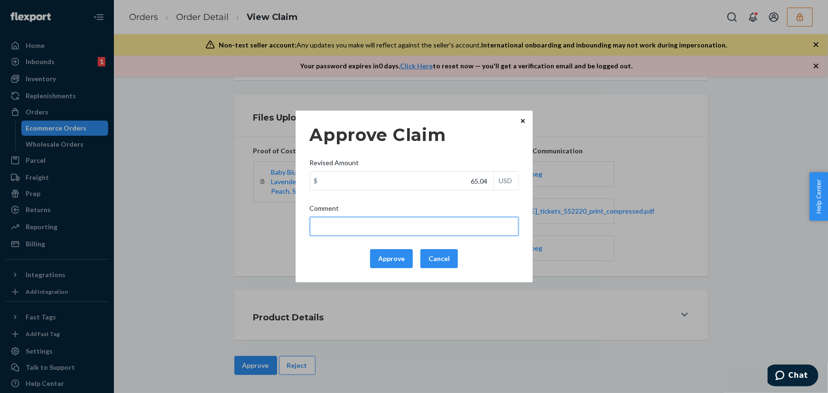
click at [458, 227] on input "Comment" at bounding box center [414, 226] width 209 height 19
paste input "total cost adjusted (25+45+49x0.40) + fulfillment fee"
type input "total cost adjusted (25+45+49x0.40) + fulfillment fee"
click at [484, 312] on div "Approve Claim Revised Amount $ 65.04 USD Comment total cost adjusted (25+45+49x…" at bounding box center [414, 196] width 828 height 393
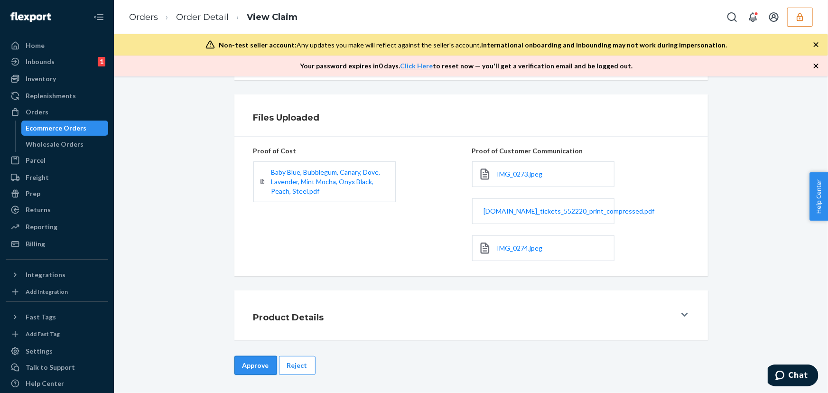
click at [247, 360] on button "Approve" at bounding box center [255, 365] width 43 height 19
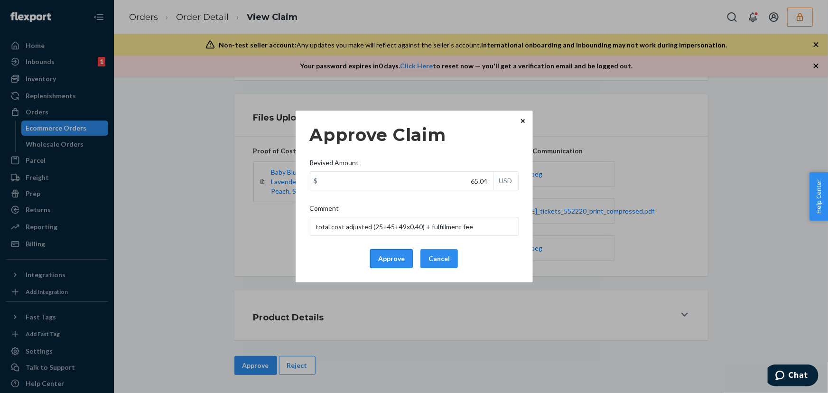
click at [384, 251] on button "Approve" at bounding box center [391, 258] width 43 height 19
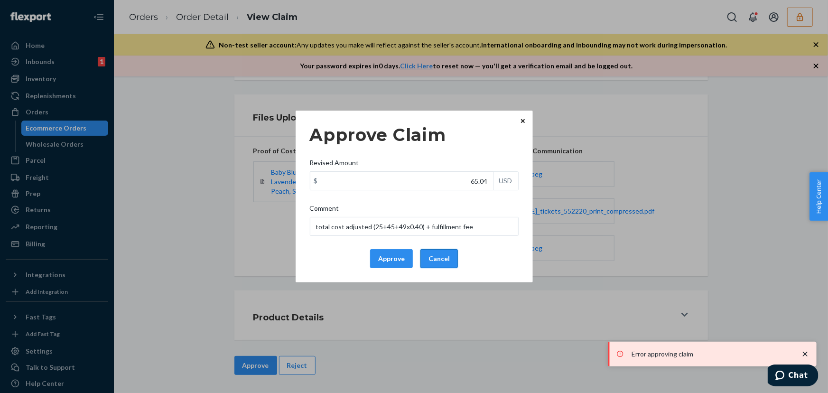
click at [450, 253] on button "Cancel" at bounding box center [438, 258] width 37 height 19
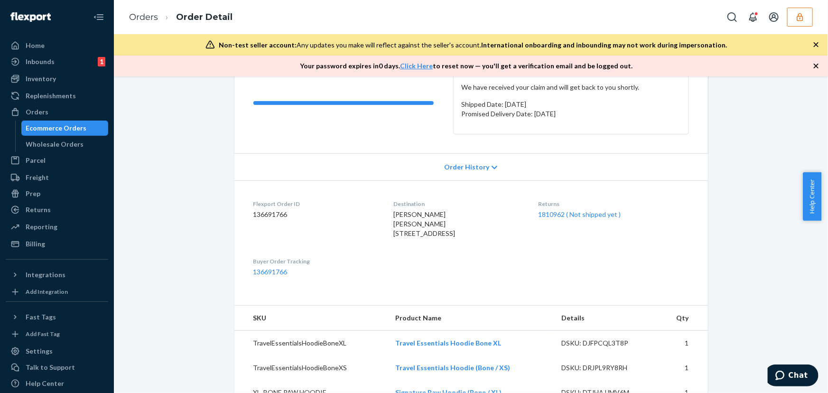
scroll to position [302, 0]
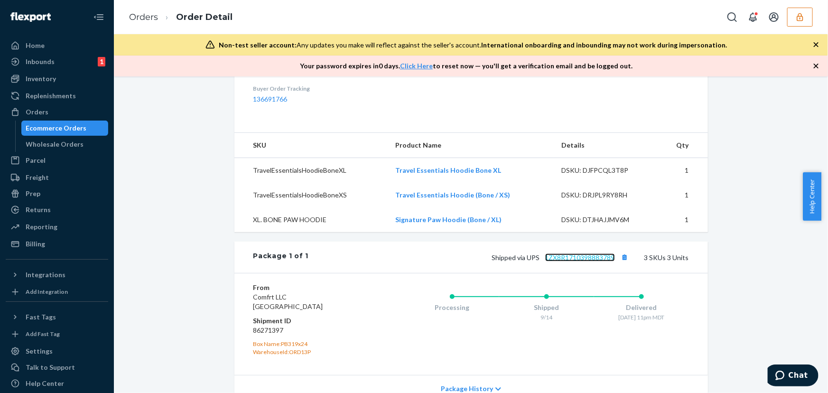
click at [574, 261] on link "1ZX8R1710398883789" at bounding box center [580, 257] width 70 height 8
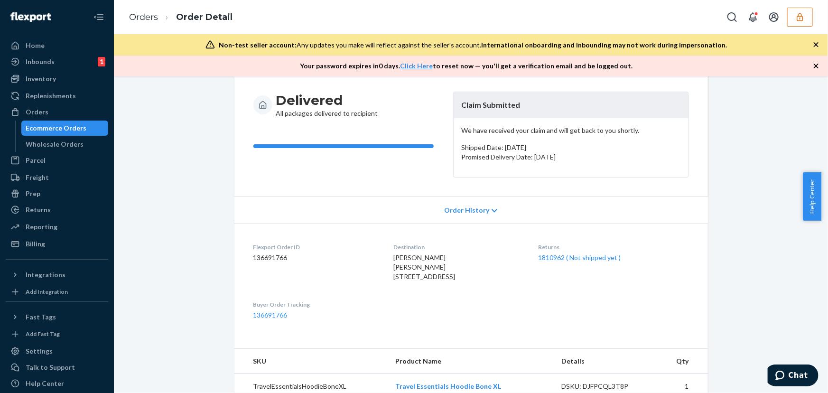
scroll to position [0, 0]
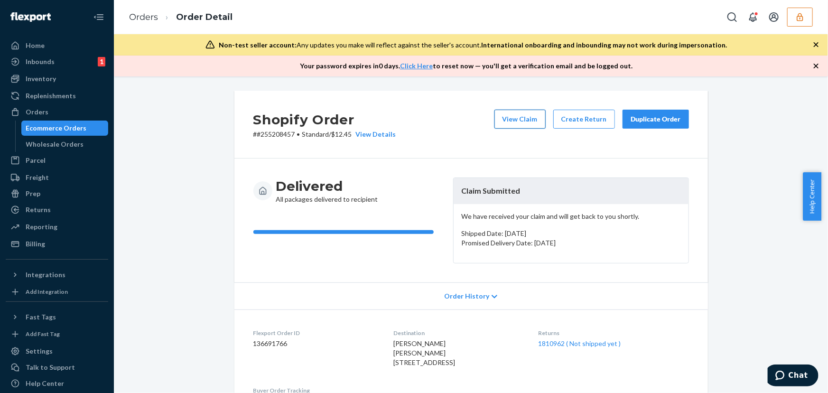
click at [523, 120] on button "View Claim" at bounding box center [519, 119] width 51 height 19
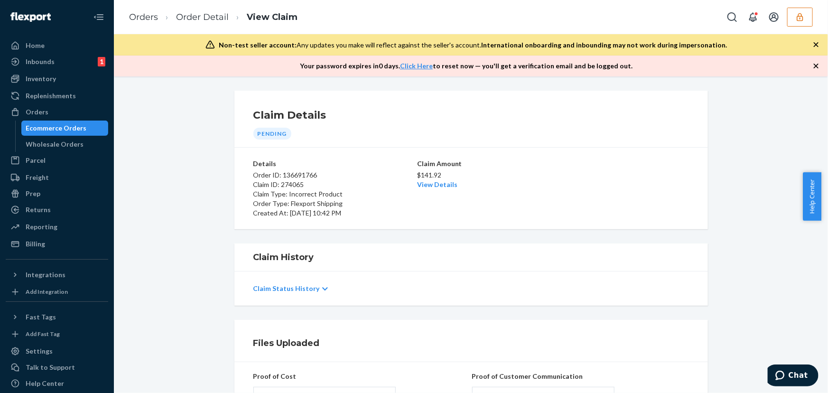
scroll to position [129, 0]
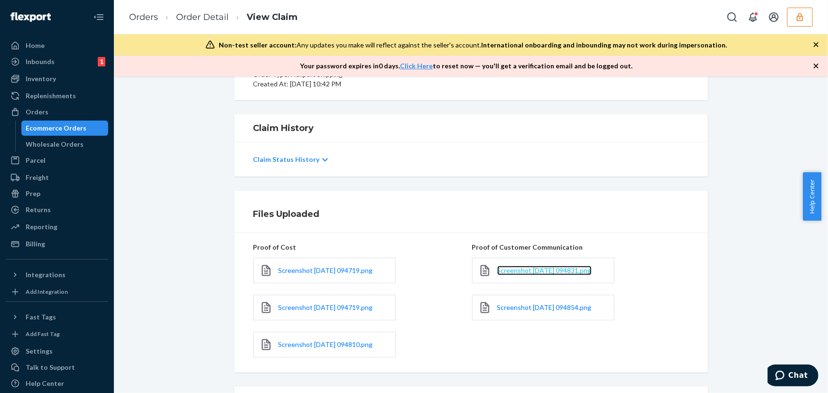
click at [511, 271] on span "Screenshot [DATE] 094831.png" at bounding box center [544, 270] width 94 height 8
click at [521, 303] on span "Screenshot [DATE] 094854.png" at bounding box center [544, 307] width 94 height 8
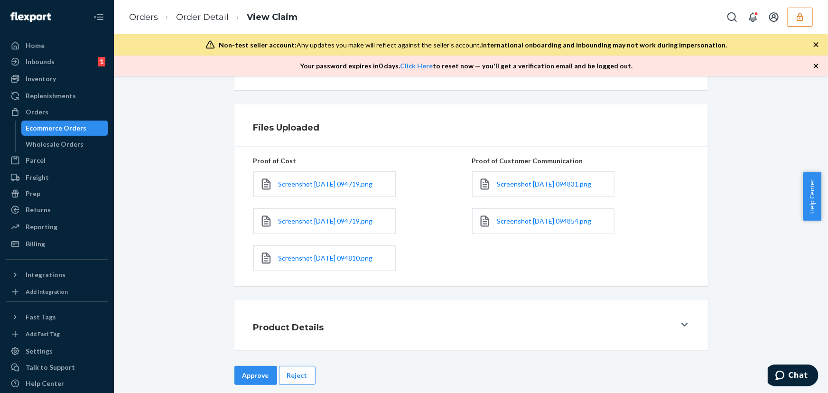
click at [319, 190] on div "Screenshot 2025-09-24 094719.png" at bounding box center [324, 184] width 142 height 26
click at [318, 185] on span "Screenshot 2025-09-24 094719.png" at bounding box center [325, 184] width 94 height 8
click at [317, 218] on span "Screenshot 2025-09-24 094719.png" at bounding box center [325, 221] width 94 height 8
click at [329, 256] on span "Screenshot 2025-09-24 094810.png" at bounding box center [325, 258] width 94 height 8
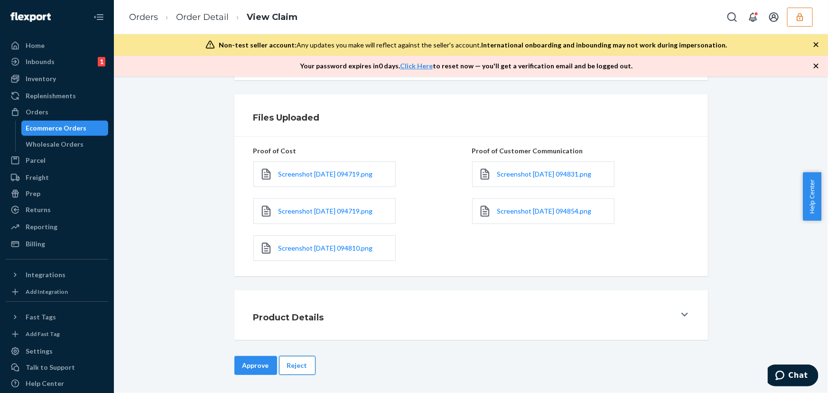
click at [291, 360] on button "Reject" at bounding box center [297, 365] width 37 height 19
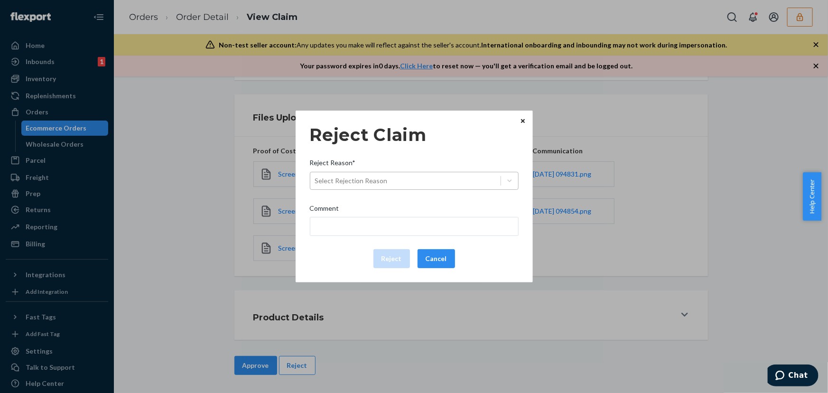
click at [362, 185] on div "Select Rejection Reason" at bounding box center [351, 180] width 73 height 9
click at [316, 185] on input "Reject Reason* Select Rejection Reason" at bounding box center [315, 180] width 1 height 9
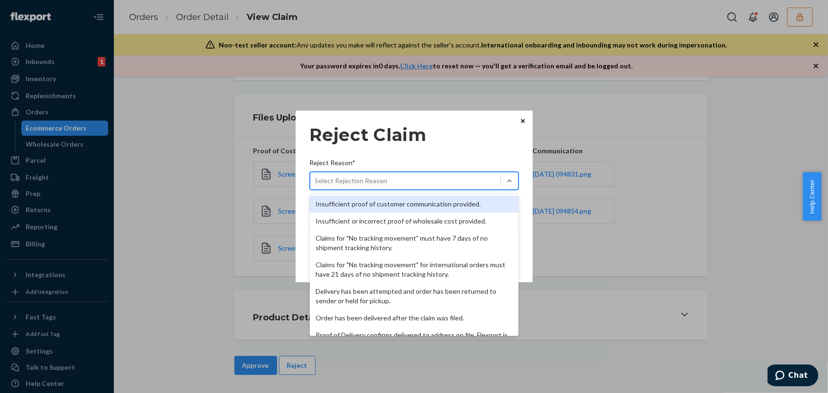
click at [361, 203] on div "Insufficient proof of customer communication provided." at bounding box center [414, 203] width 209 height 17
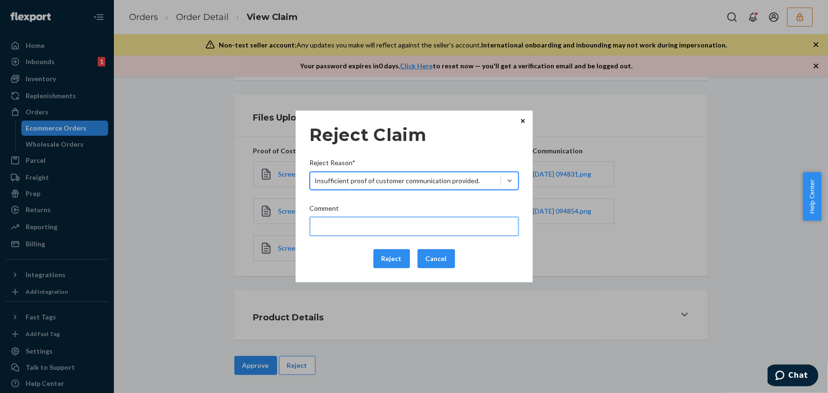
click at [359, 224] on input "Comment" at bounding box center [414, 226] width 209 height 19
type input "Please provide the photo of the incorrect product received."
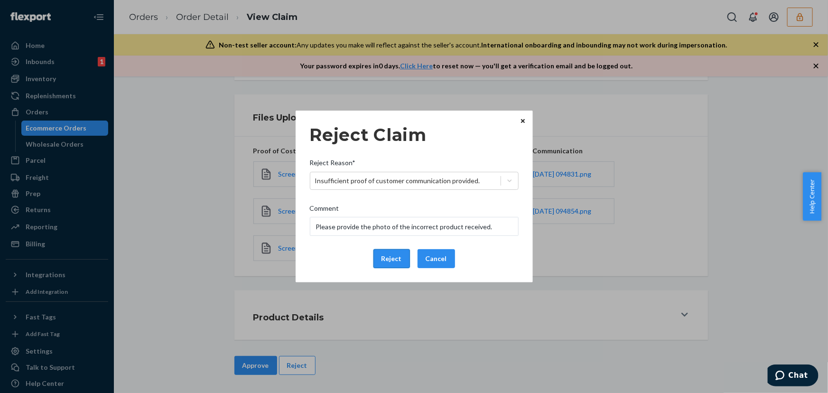
click at [381, 255] on button "Reject" at bounding box center [391, 258] width 37 height 19
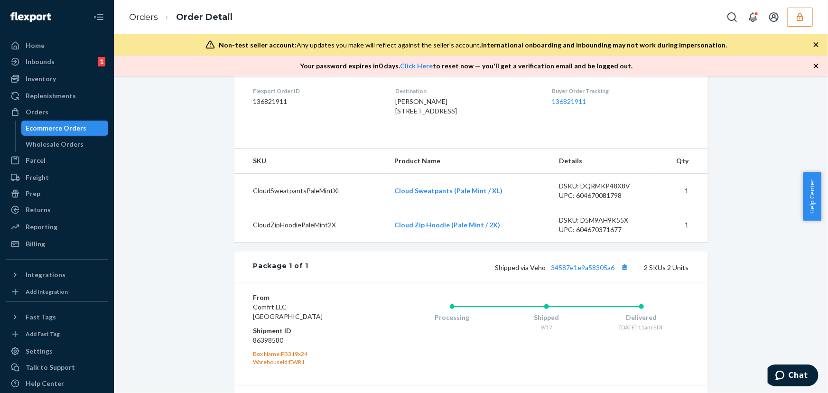
scroll to position [302, 0]
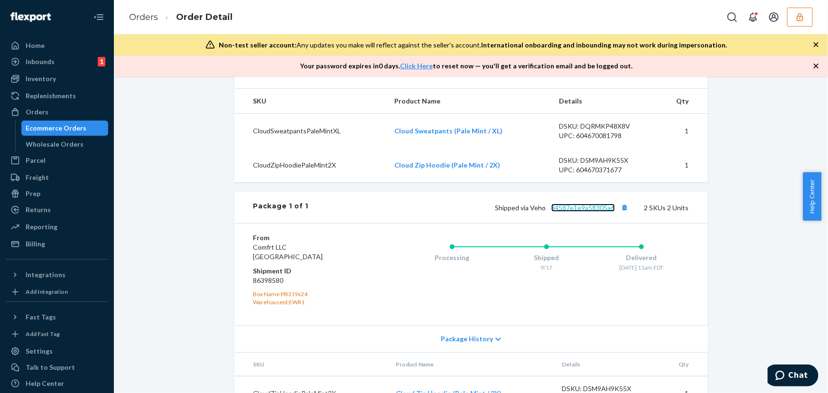
click at [574, 212] on link "34587e1e9a58305a6" at bounding box center [583, 207] width 64 height 8
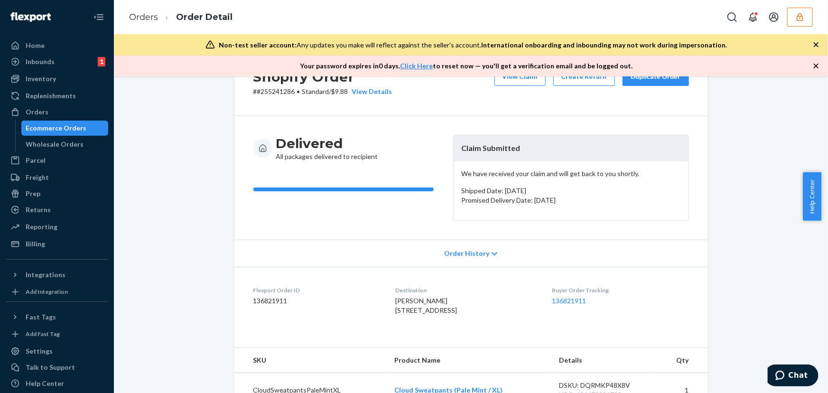
scroll to position [0, 0]
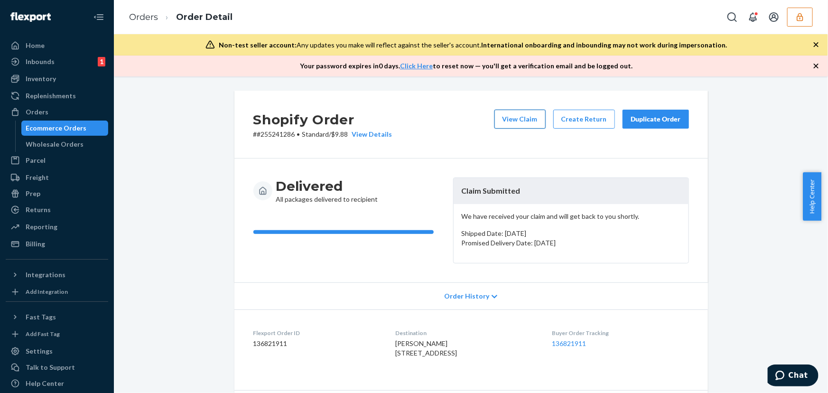
click at [506, 116] on button "View Claim" at bounding box center [519, 119] width 51 height 19
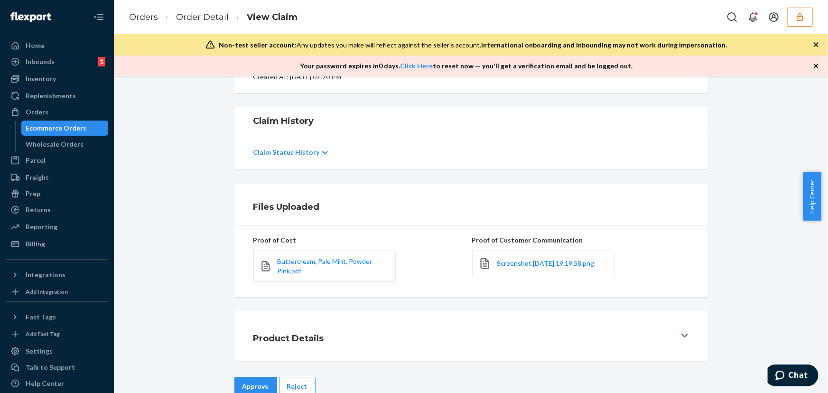
scroll to position [157, 0]
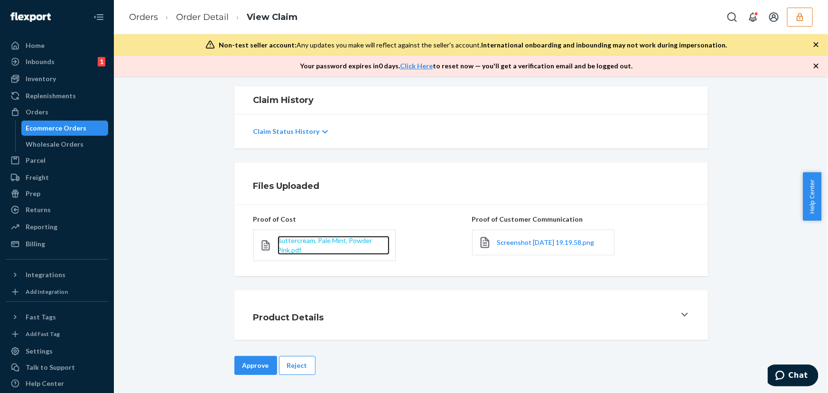
click at [296, 241] on span "Buttercream, Pale Mint, Powder Pink.pdf" at bounding box center [324, 245] width 95 height 18
click at [497, 246] on span "Screenshot [DATE] 19.19.58.png" at bounding box center [545, 242] width 97 height 8
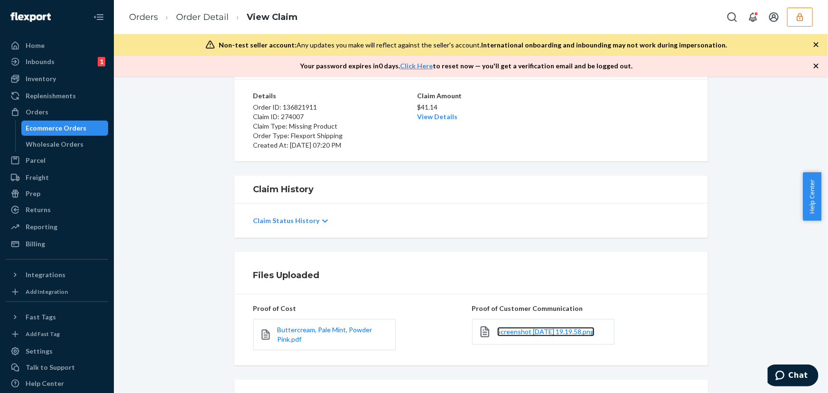
scroll to position [0, 0]
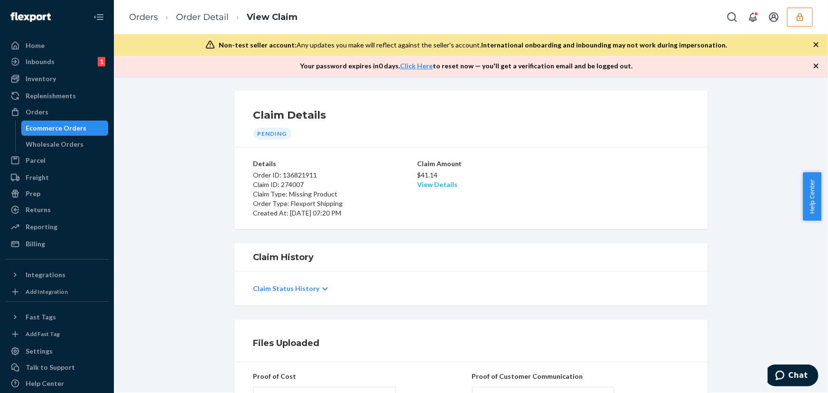
click at [434, 184] on link "View Details" at bounding box center [437, 184] width 40 height 8
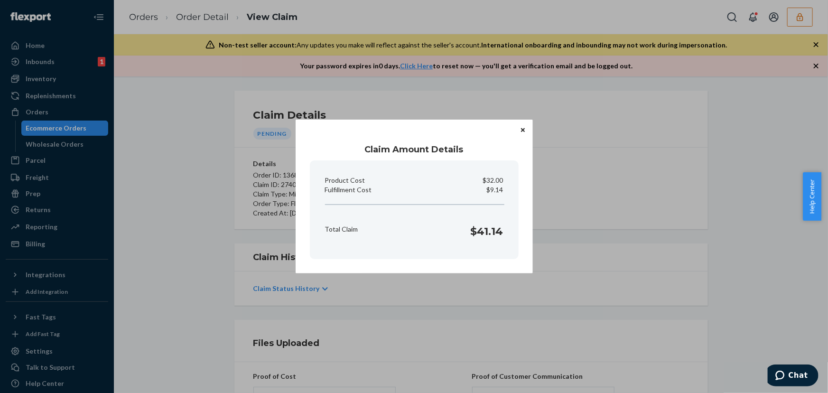
click at [494, 191] on p "$9.14" at bounding box center [495, 189] width 17 height 9
copy p "9.14"
drag, startPoint x: 470, startPoint y: 304, endPoint x: 460, endPoint y: 304, distance: 10.9
click at [470, 304] on div "Claim Amount Details Product Cost $32.00 Fulfillment Cost $9.14 Total Claim $41…" at bounding box center [414, 196] width 828 height 393
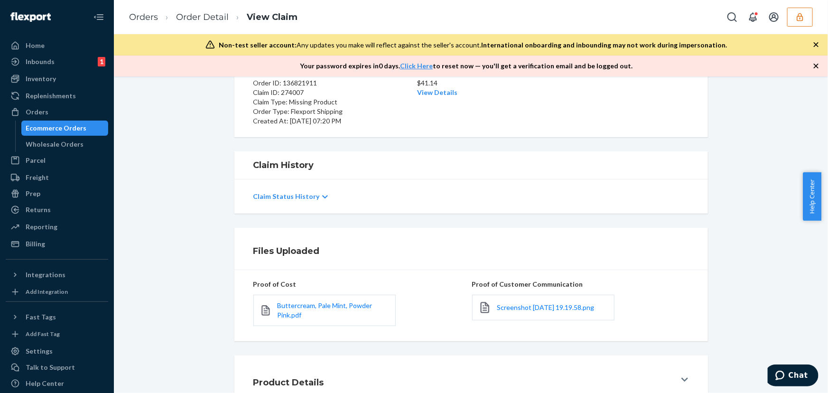
scroll to position [157, 0]
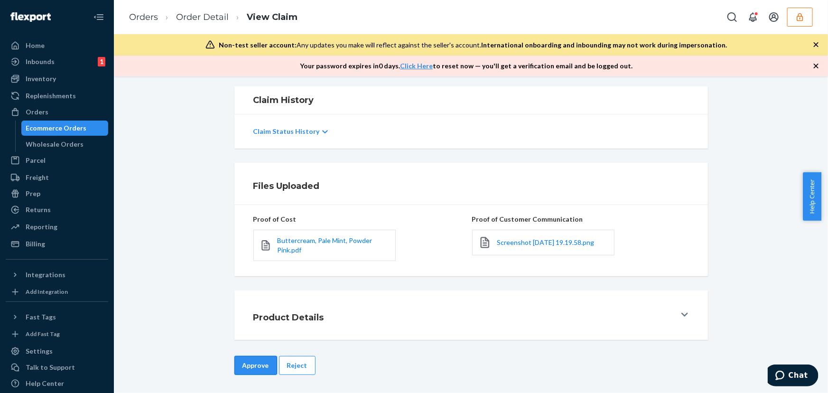
click at [264, 357] on button "Approve" at bounding box center [255, 365] width 43 height 19
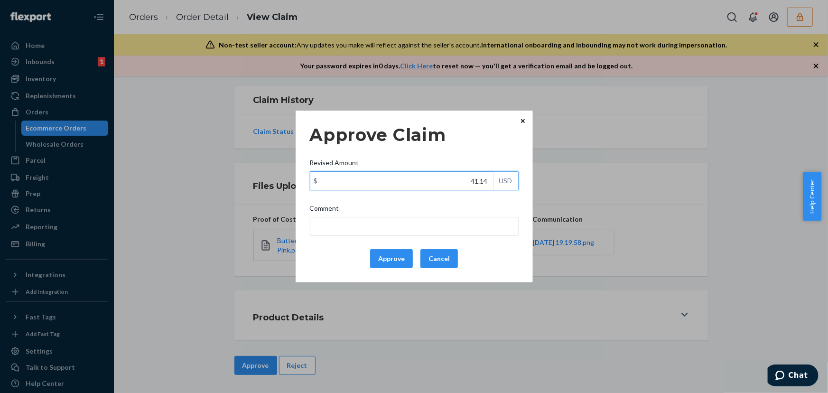
click at [484, 183] on input "41.14" at bounding box center [401, 181] width 183 height 18
paste input "3"
type input "31.14"
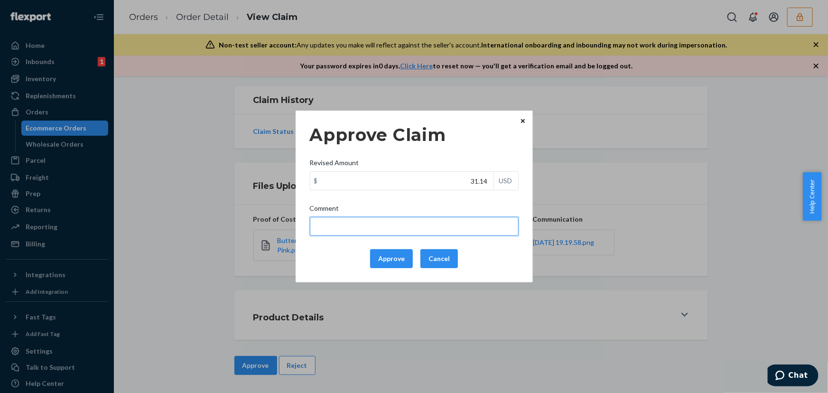
click at [452, 221] on input "Comment" at bounding box center [414, 226] width 209 height 19
type input "y"
type input "total cost adjusted (55x0.40) + fulfillment fee"
drag, startPoint x: 414, startPoint y: 228, endPoint x: 289, endPoint y: 228, distance: 125.2
click at [289, 228] on div "Approve Claim Revised Amount $ 31.14 USD Comment total cost adjusted (55x0.40) …" at bounding box center [414, 196] width 828 height 393
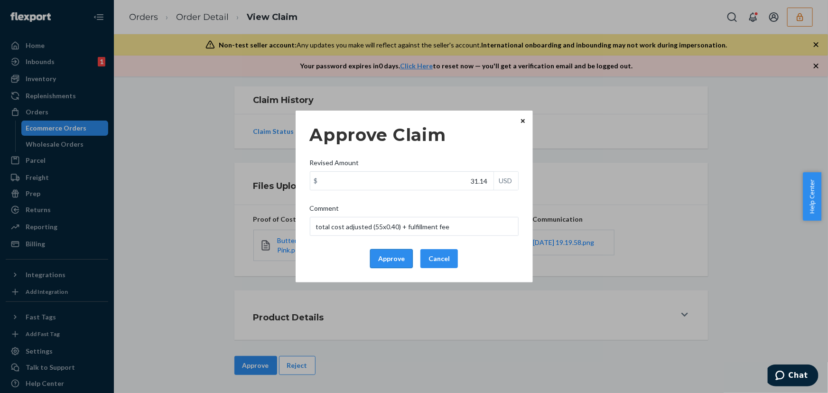
click at [399, 253] on button "Approve" at bounding box center [391, 258] width 43 height 19
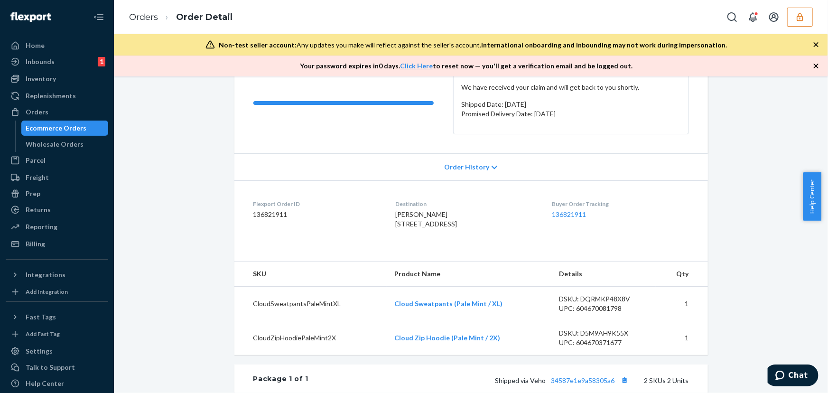
scroll to position [258, 0]
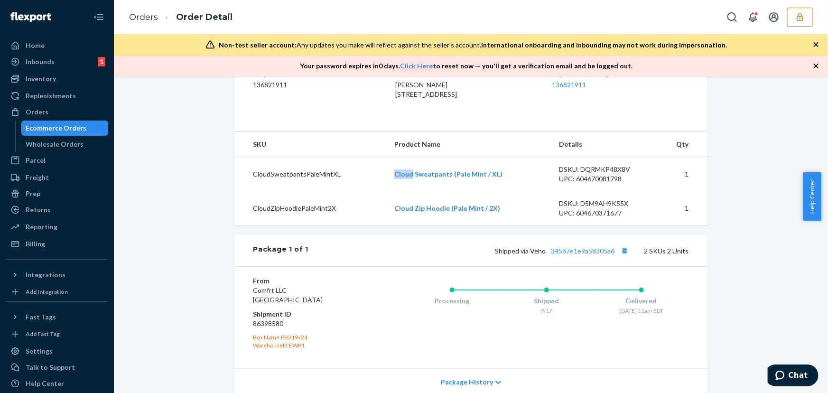
copy link "Cloud"
drag, startPoint x: 388, startPoint y: 202, endPoint x: 483, endPoint y: 5, distance: 219.1
click at [411, 191] on td "Cloud Sweatpants (Pale Mint / XL)" at bounding box center [468, 173] width 165 height 35
click at [383, 191] on td "CloudSweatpantsPaleMintXL" at bounding box center [310, 173] width 153 height 35
drag, startPoint x: 385, startPoint y: 193, endPoint x: 446, endPoint y: 194, distance: 61.7
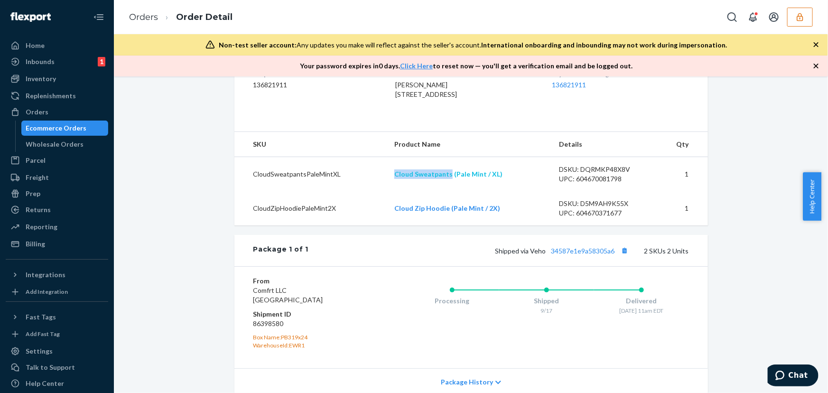
click at [446, 191] on tr "CloudSweatpantsPaleMintXL Cloud Sweatpants (Pale Mint / XL) DSKU: DQRMKP48X8V U…" at bounding box center [470, 173] width 473 height 35
copy tr "Cloud Sweatpants"
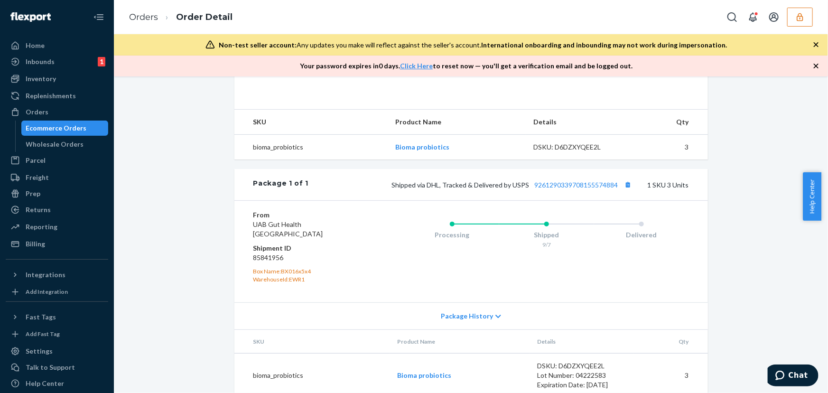
scroll to position [314, 0]
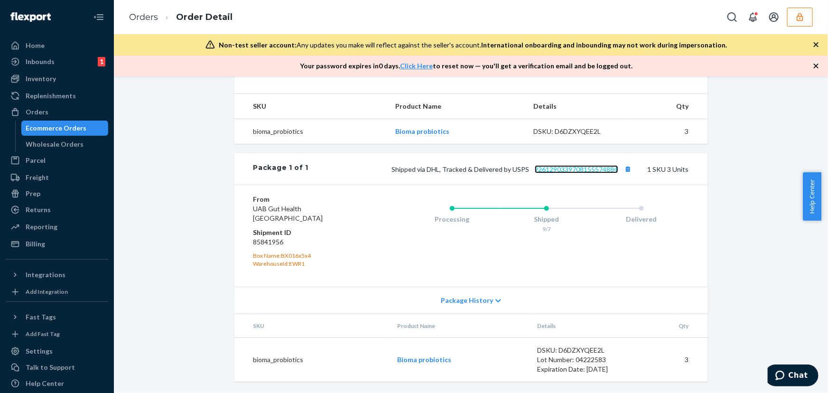
click at [570, 171] on link "9261290339708155574884" at bounding box center [575, 169] width 83 height 8
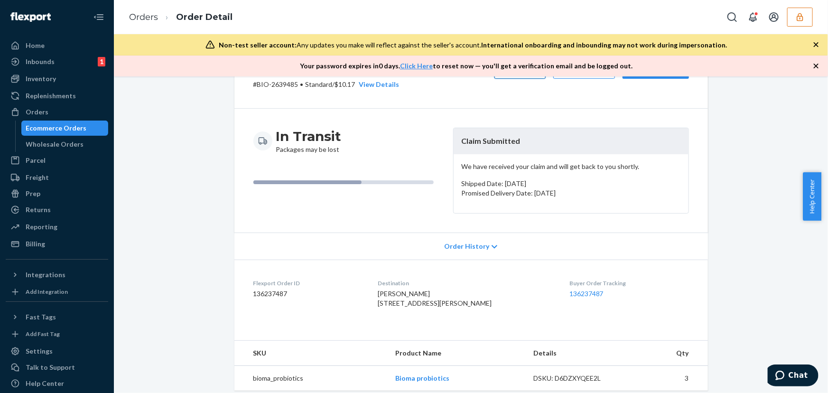
scroll to position [0, 0]
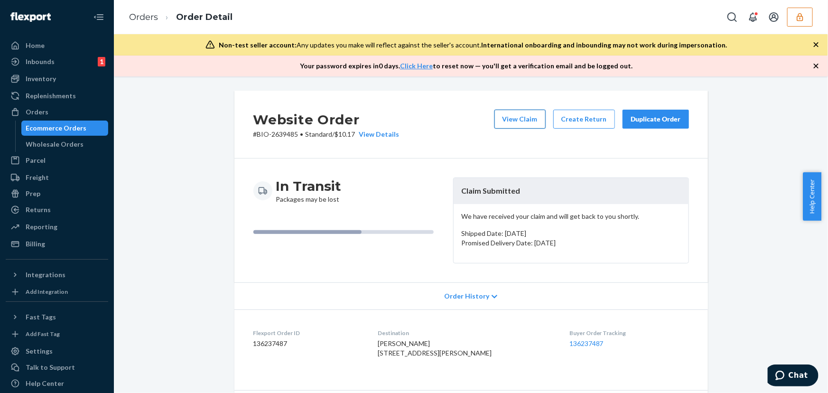
click at [515, 121] on button "View Claim" at bounding box center [519, 119] width 51 height 19
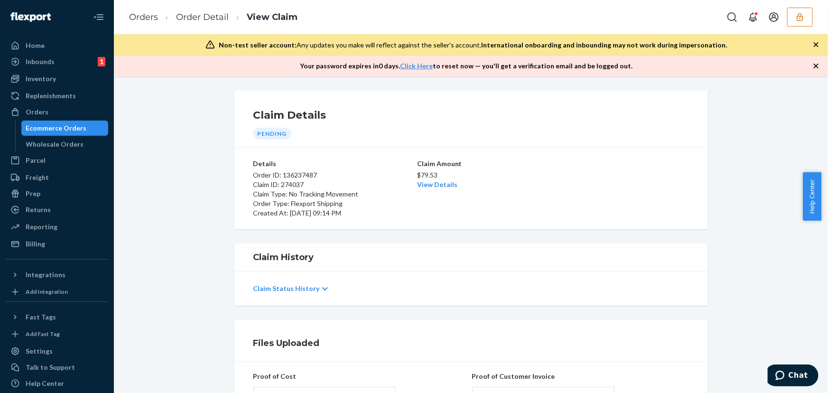
scroll to position [157, 0]
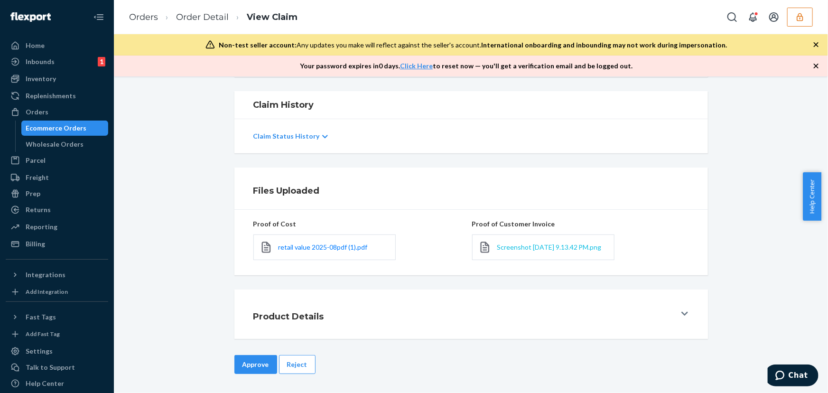
click at [508, 243] on span "Screenshot 2025-09-24 at 9.13.42 PM.png" at bounding box center [549, 247] width 104 height 8
click at [512, 250] on span "Screenshot 2025-09-24 at 9.13.42 PM.png" at bounding box center [549, 247] width 104 height 8
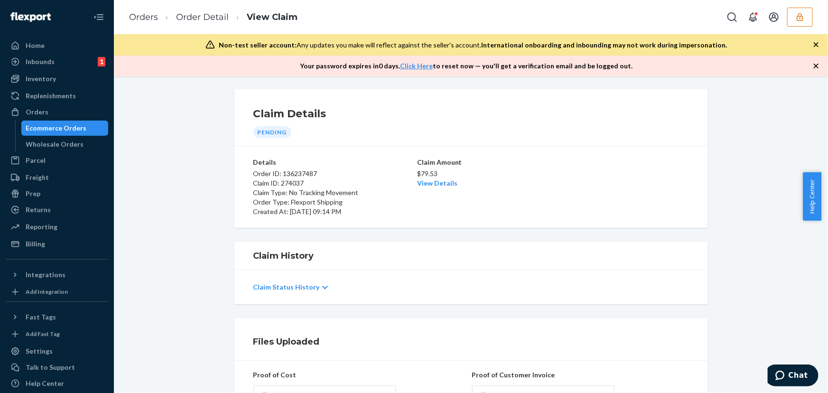
scroll to position [0, 0]
click at [423, 182] on link "View Details" at bounding box center [437, 184] width 40 height 8
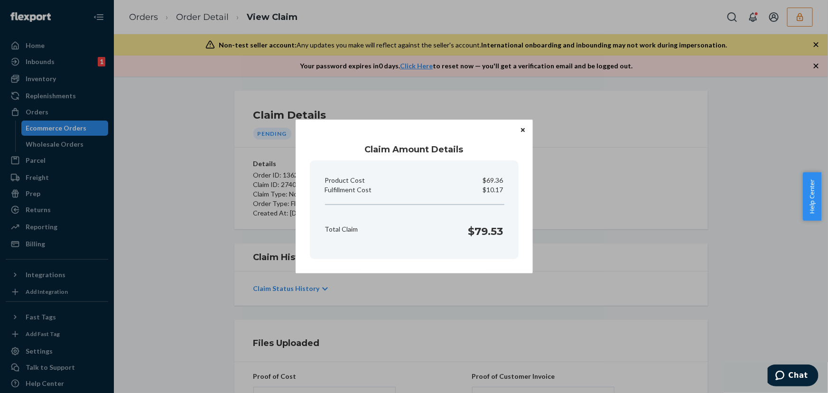
click at [489, 186] on p "$10.17" at bounding box center [493, 189] width 20 height 9
copy p "10.17"
drag, startPoint x: 404, startPoint y: 304, endPoint x: 399, endPoint y: 305, distance: 4.8
click at [404, 304] on div "Claim Amount Details Product Cost $69.36 Fulfillment Cost $10.17 Total Claim $7…" at bounding box center [414, 196] width 828 height 393
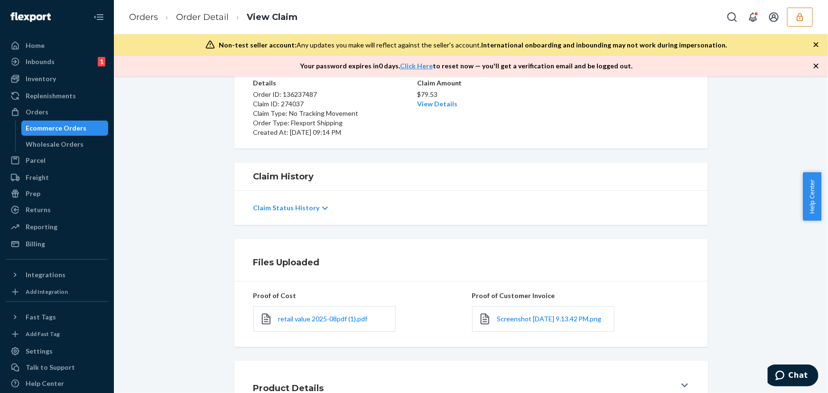
scroll to position [157, 0]
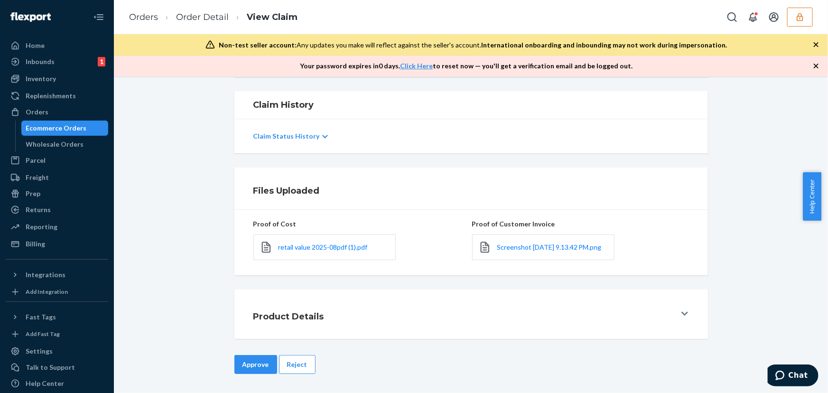
drag, startPoint x: 246, startPoint y: 370, endPoint x: 337, endPoint y: 313, distance: 107.4
click at [246, 369] on button "Approve" at bounding box center [255, 364] width 43 height 19
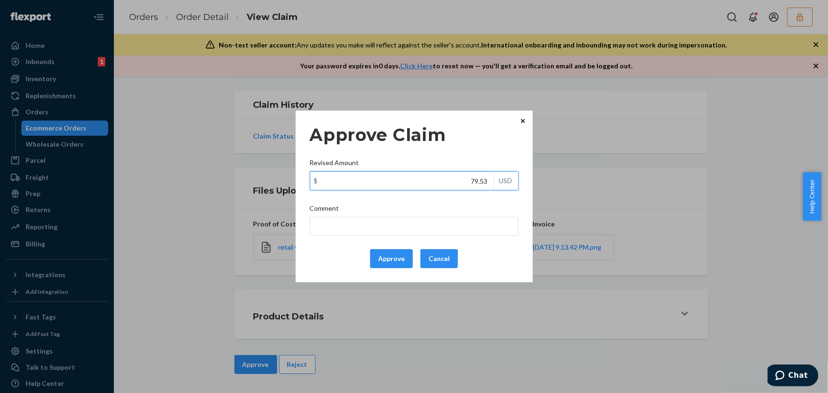
click at [470, 178] on input "79.53" at bounding box center [401, 181] width 183 height 18
paste input "49.76"
type input "49.76"
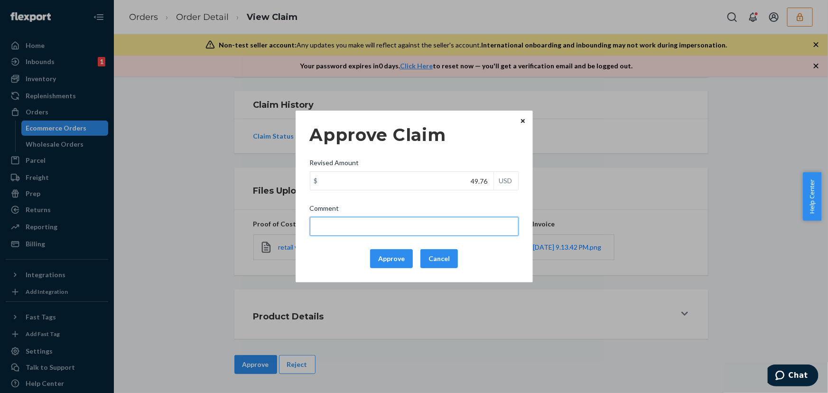
click at [451, 229] on input "Comment" at bounding box center [414, 226] width 209 height 19
click at [381, 223] on input "total cost adjusted (29x0.40) + fulfillment fee" at bounding box center [414, 226] width 209 height 19
click at [371, 226] on input "total cost adjusted (x0.40) + fulfillment fee" at bounding box center [414, 226] width 209 height 19
type input "total cost adjusted (98.98x0.40) + fulfillment fee"
drag, startPoint x: 467, startPoint y: 229, endPoint x: 298, endPoint y: 226, distance: 169.3
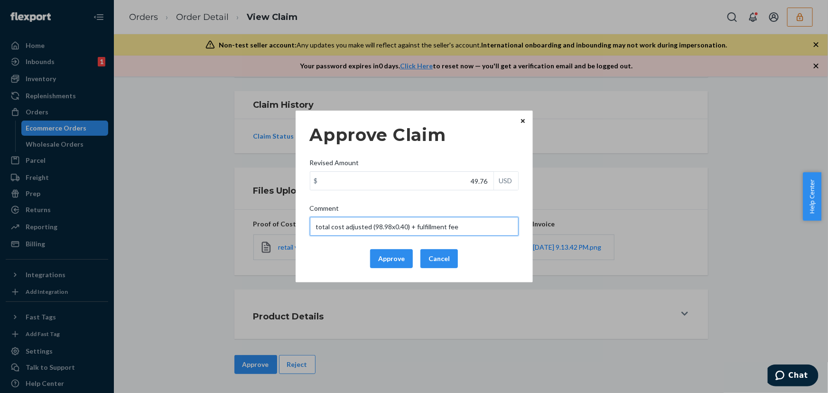
click at [299, 227] on div "Approve Claim Revised Amount $ 49.76 USD Comment total cost adjusted (98.98x0.4…" at bounding box center [413, 196] width 237 height 172
click at [396, 257] on button "Approve" at bounding box center [391, 258] width 43 height 19
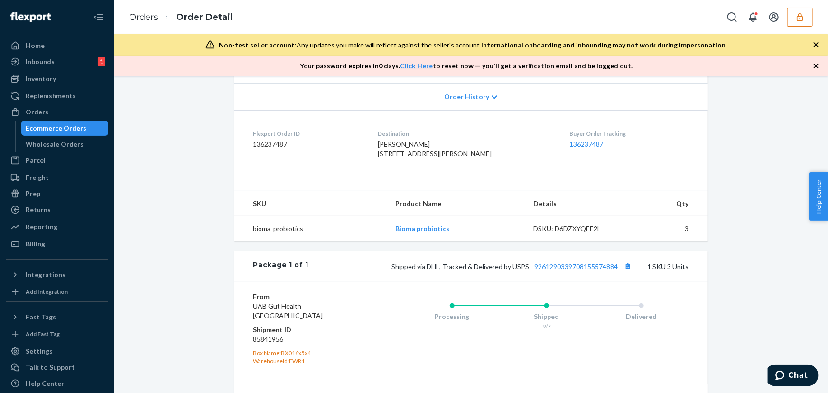
scroll to position [172, 0]
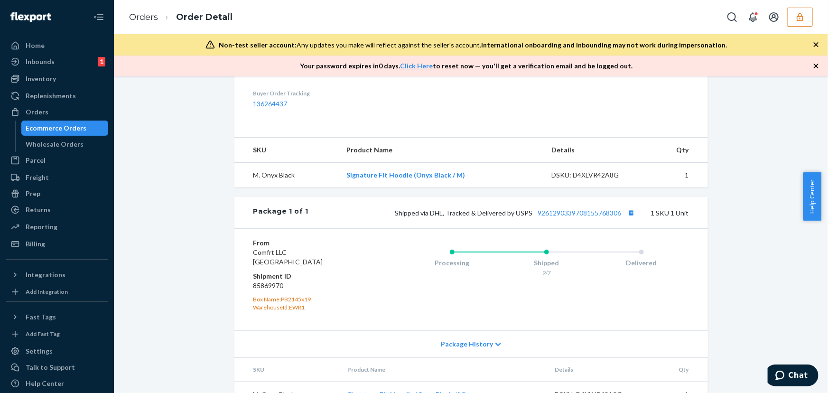
scroll to position [330, 0]
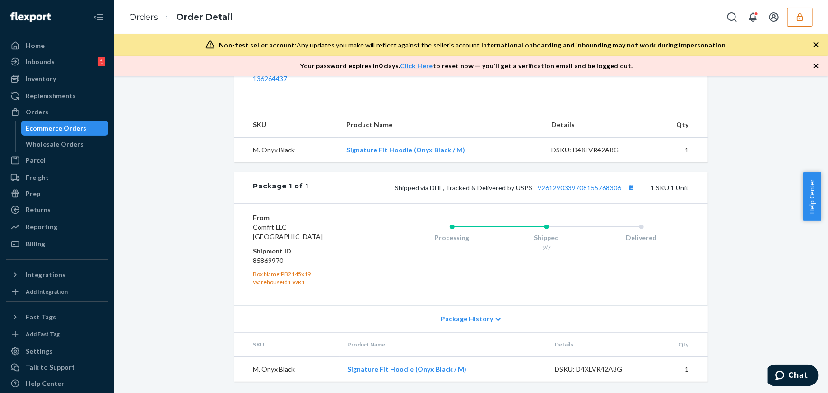
click at [568, 183] on div "Shipped via DHL, Tracked & Delivered by USPS 9261290339708155768306 1 SKU 1 Unit" at bounding box center [498, 187] width 380 height 12
click at [567, 187] on link "9261290339708155768306" at bounding box center [579, 188] width 83 height 8
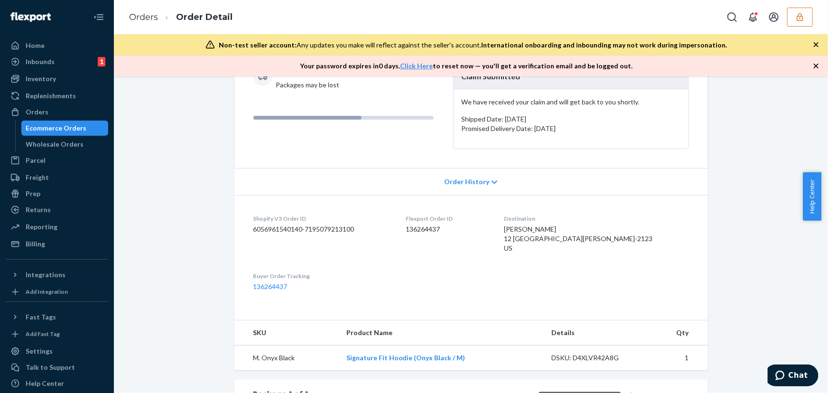
scroll to position [0, 0]
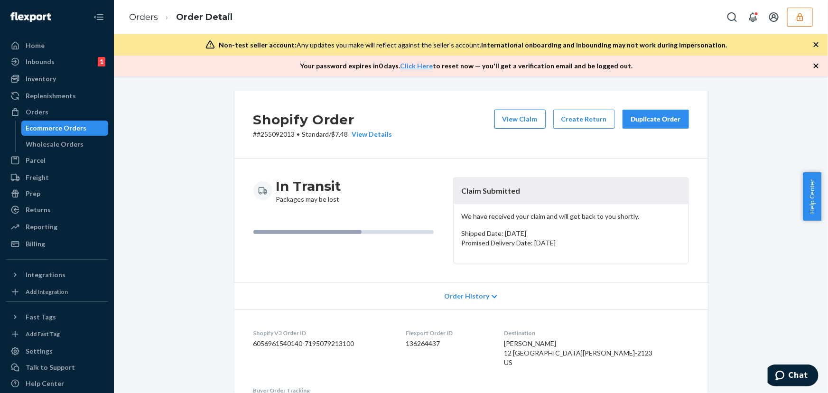
click at [503, 122] on button "View Claim" at bounding box center [519, 119] width 51 height 19
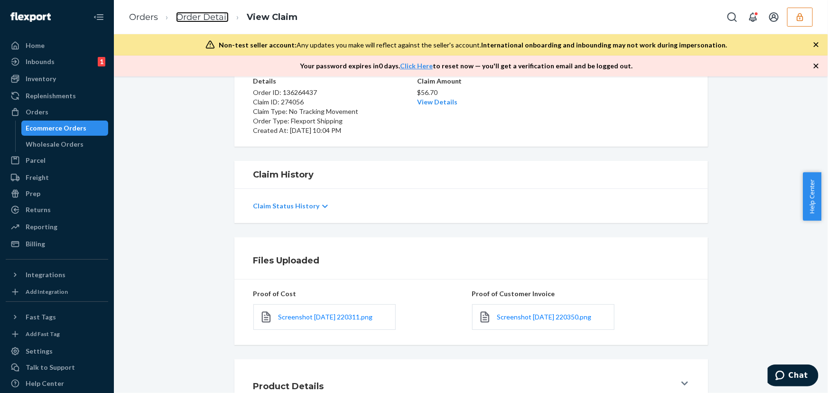
scroll to position [152, 0]
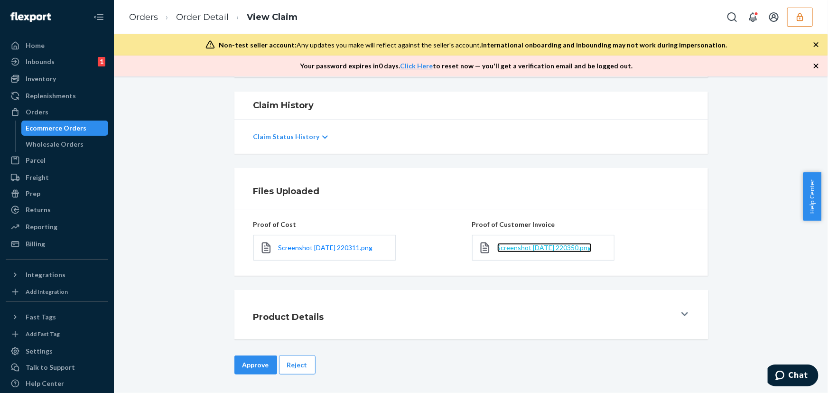
click at [515, 248] on span "Screenshot [DATE] 220350.png" at bounding box center [544, 247] width 94 height 8
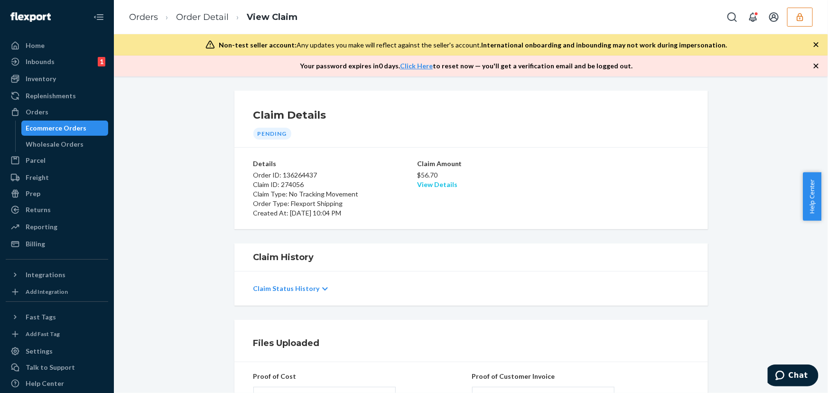
click at [445, 185] on link "View Details" at bounding box center [437, 184] width 40 height 8
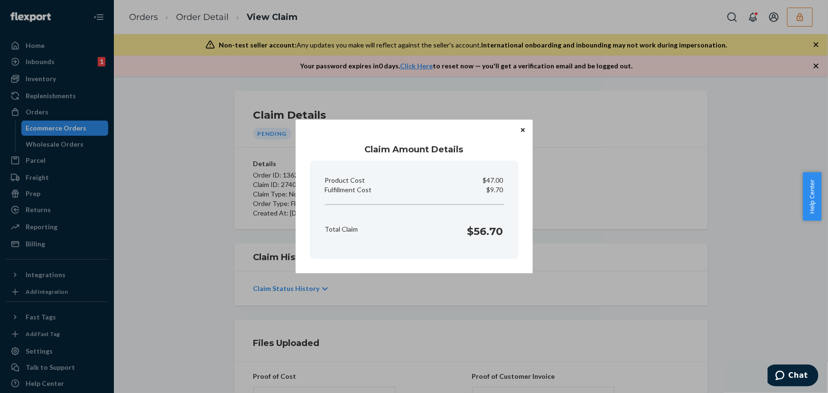
click at [491, 190] on p "$9.70" at bounding box center [495, 189] width 17 height 9
click at [360, 301] on div "Claim Amount Details Product Cost $47.00 Fulfillment Cost $9.70 Total Claim $56…" at bounding box center [414, 196] width 828 height 393
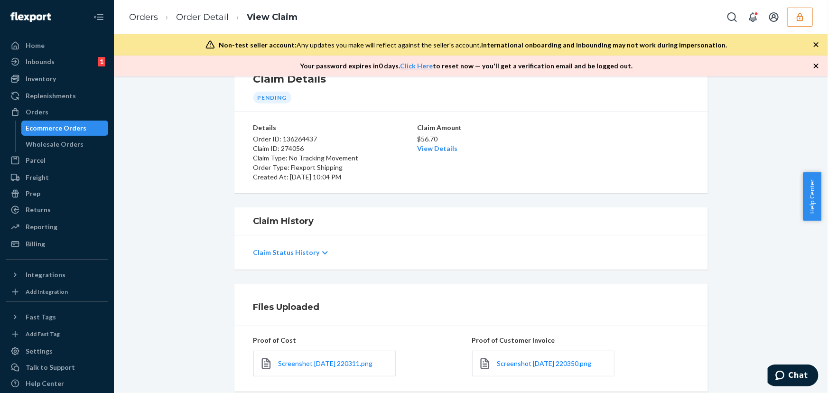
scroll to position [152, 0]
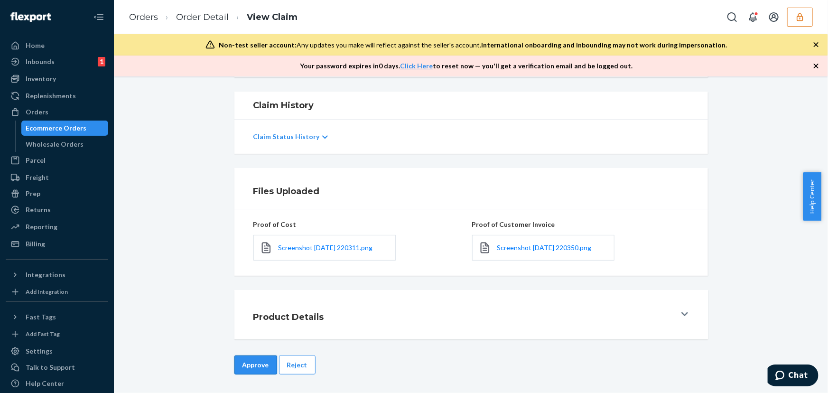
click at [249, 365] on button "Approve" at bounding box center [255, 364] width 43 height 19
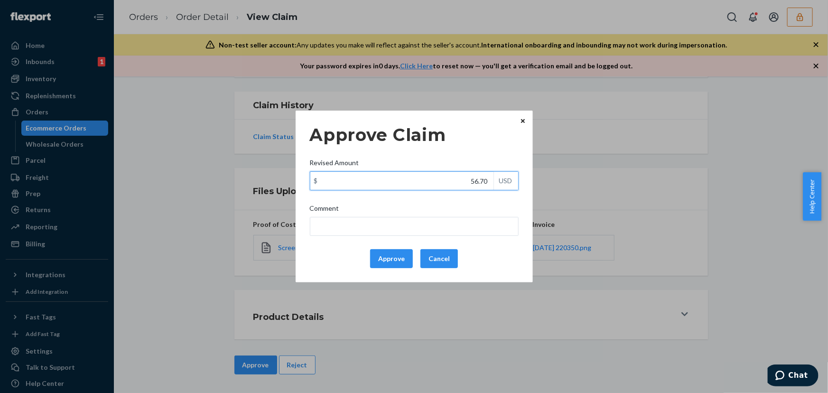
drag, startPoint x: 469, startPoint y: 178, endPoint x: 505, endPoint y: 187, distance: 37.3
click at [511, 184] on div "$ 56.70 USD" at bounding box center [414, 180] width 209 height 19
paste input "35"
type input "35.70"
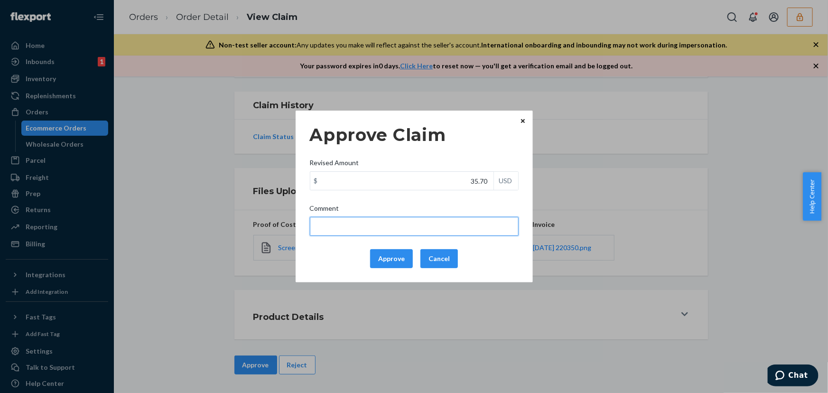
click at [476, 222] on input "Comment" at bounding box center [414, 226] width 209 height 19
click at [376, 222] on input "total cost adjusted (55x0.40) + fulfillment fee" at bounding box center [414, 226] width 209 height 19
type input "total cost adjusted (65x0.40) + fulfillment fee"
drag, startPoint x: 459, startPoint y: 225, endPoint x: 227, endPoint y: 225, distance: 231.9
click at [227, 225] on div "Approve Claim Revised Amount $ 35.70 USD Comment total cost adjusted (65x0.40) …" at bounding box center [414, 196] width 828 height 393
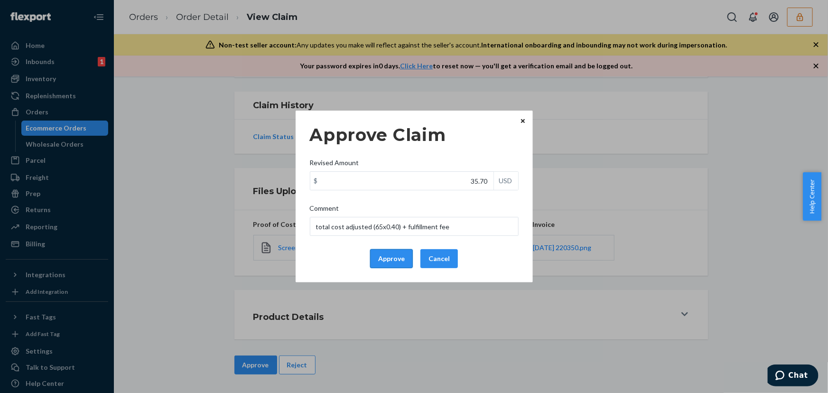
click at [398, 256] on button "Approve" at bounding box center [391, 258] width 43 height 19
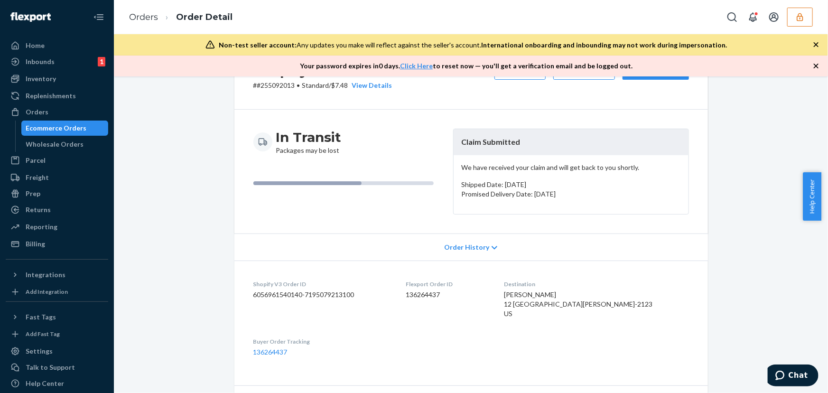
scroll to position [258, 0]
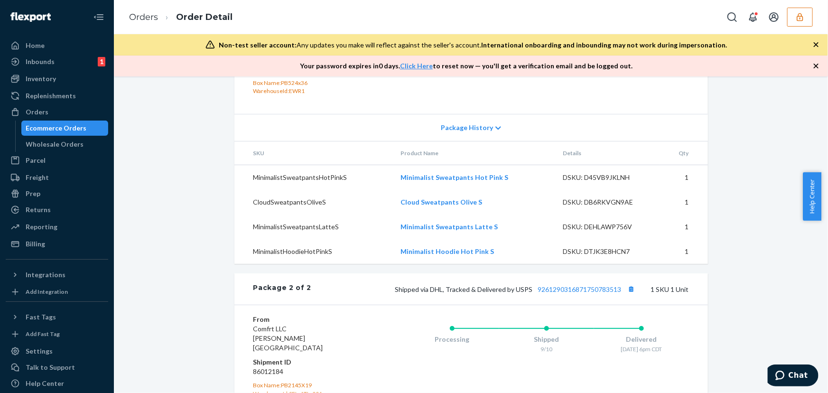
scroll to position [471, 0]
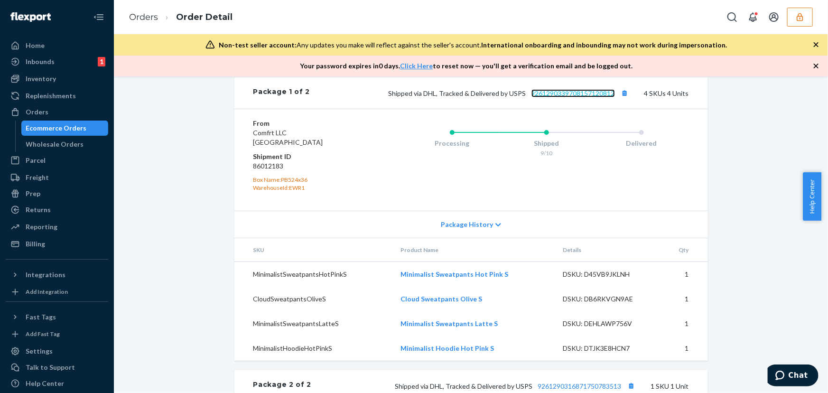
click at [566, 97] on link "9261290339708157120812" at bounding box center [572, 93] width 83 height 8
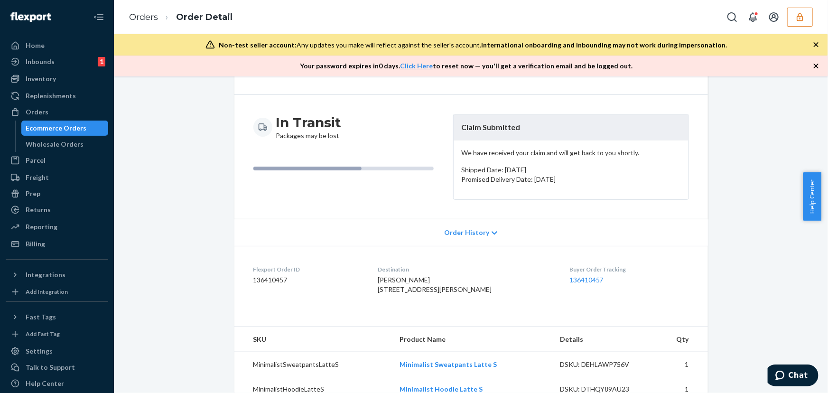
scroll to position [0, 0]
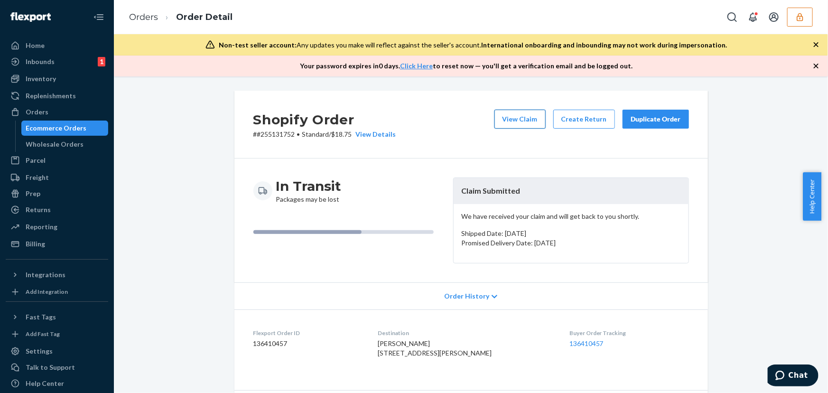
click at [522, 120] on button "View Claim" at bounding box center [519, 119] width 51 height 19
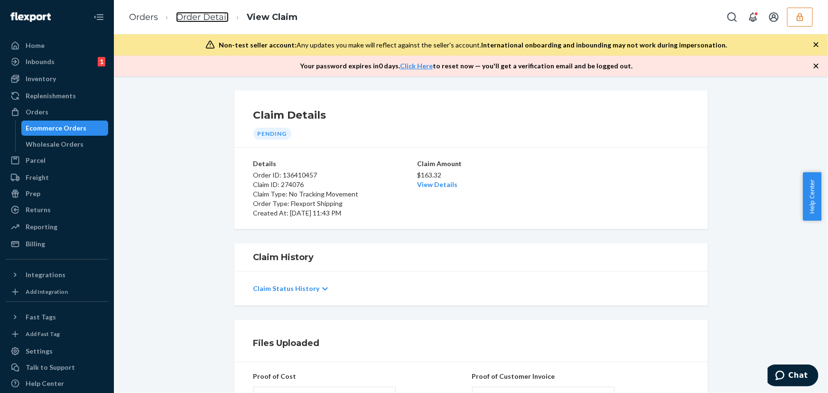
scroll to position [215, 0]
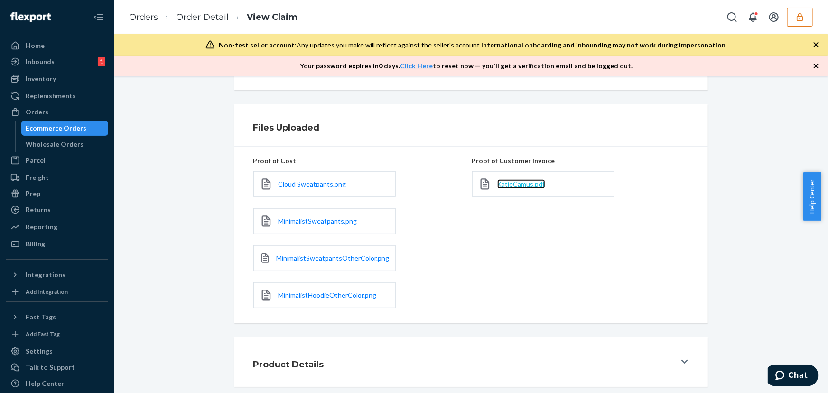
click at [507, 185] on span "KatieCamus.pdf" at bounding box center [521, 184] width 48 height 8
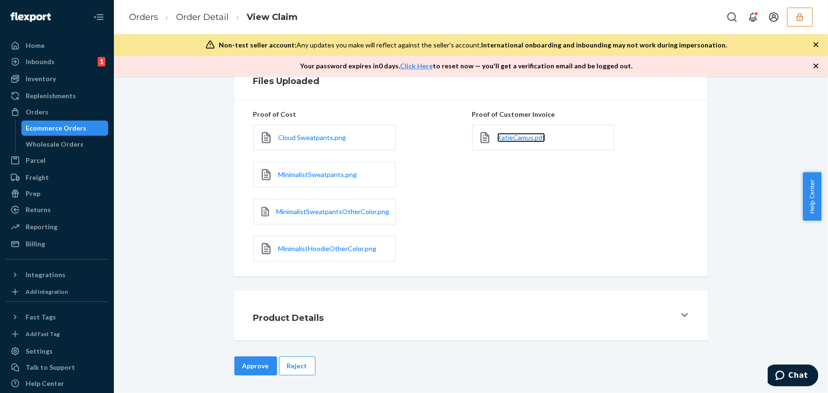
scroll to position [46, 0]
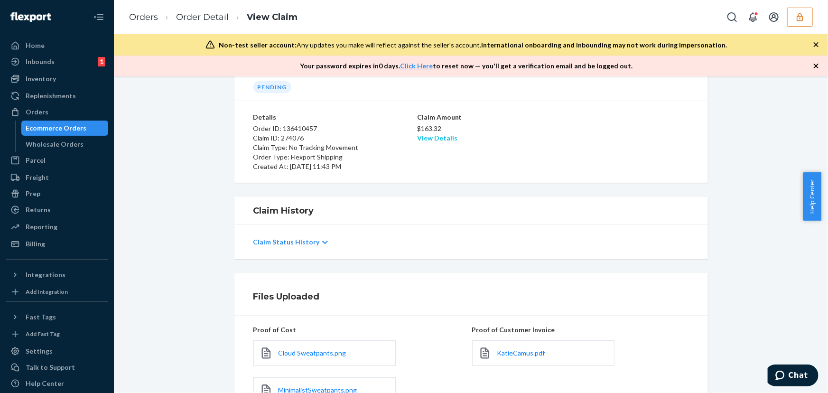
click at [435, 137] on link "View Details" at bounding box center [437, 138] width 40 height 8
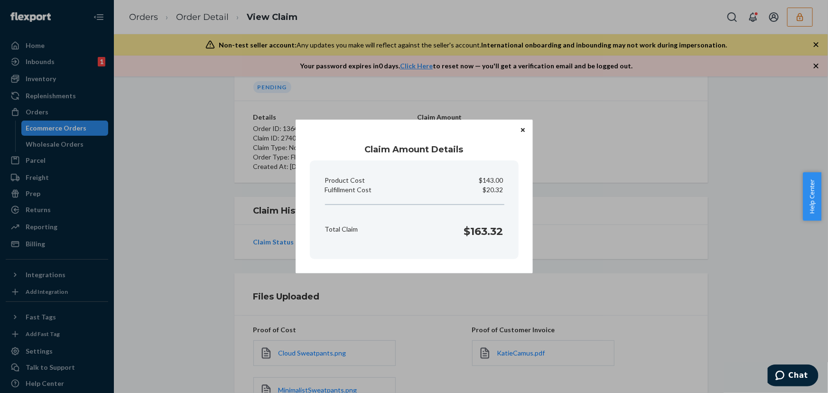
click at [497, 185] on p "$20.32" at bounding box center [493, 189] width 20 height 9
copy p "20.32"
click at [400, 298] on div "Claim Amount Details Product Cost $143.00 Fulfillment Cost $20.32 Total Claim $…" at bounding box center [414, 196] width 828 height 393
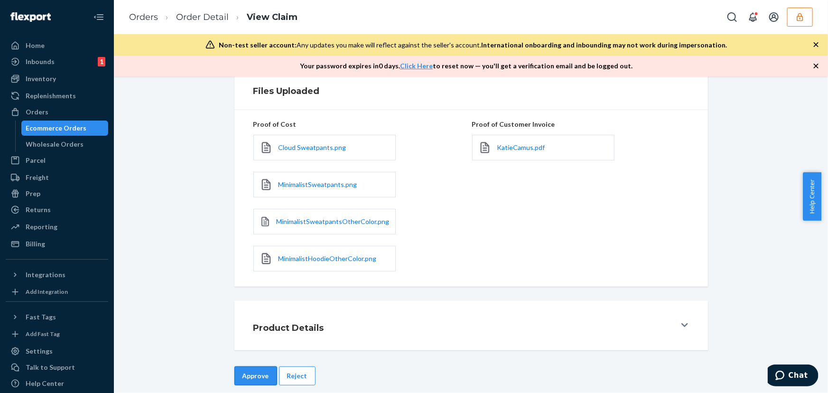
scroll to position [262, 0]
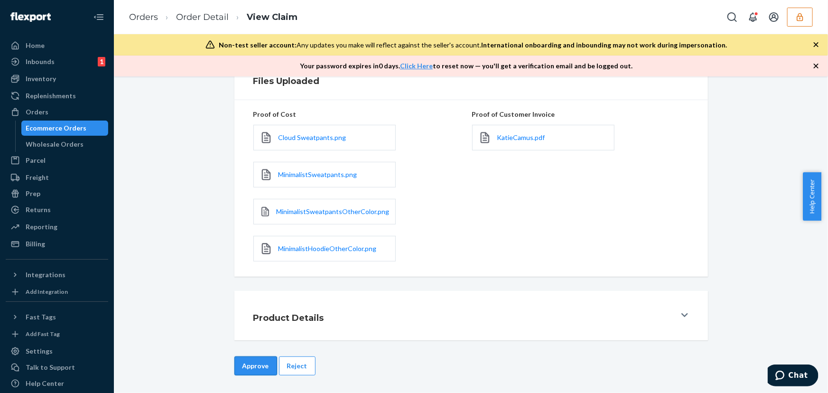
click at [247, 362] on button "Approve" at bounding box center [255, 365] width 43 height 19
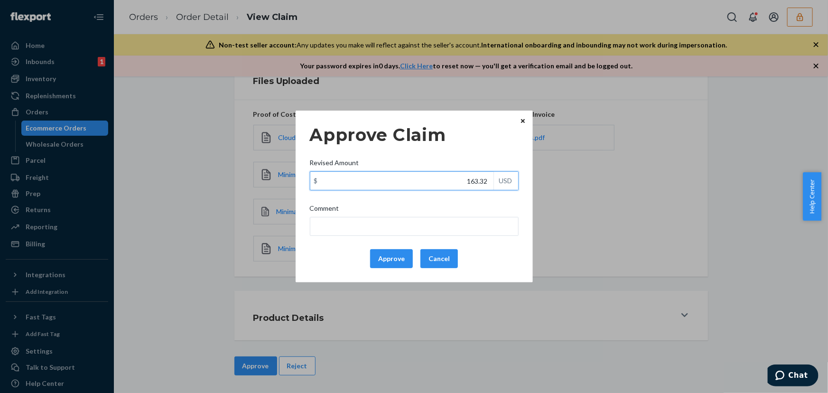
click at [469, 180] on input "163.32" at bounding box center [401, 181] width 183 height 18
paste input "66.75"
type input "66.75"
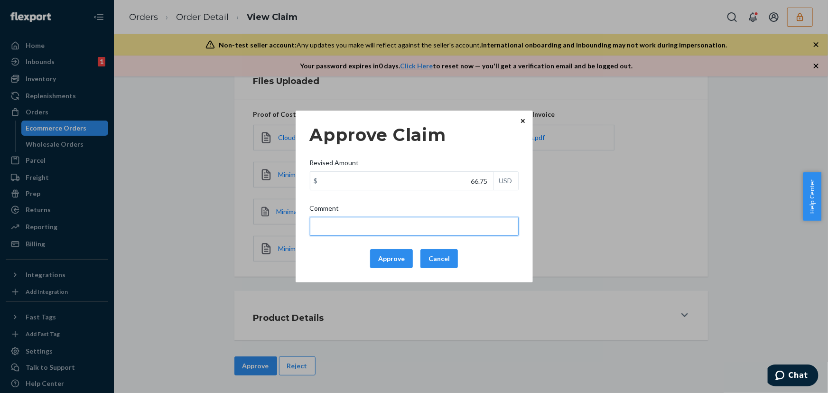
click at [463, 229] on input "Comment" at bounding box center [414, 226] width 209 height 19
click at [378, 224] on input "total cost adjusted (49x0.40) + fulfillment fee" at bounding box center [414, 226] width 209 height 19
type input "total cost adjusted (116.08x0.40) + fulfillment fee"
drag, startPoint x: 471, startPoint y: 222, endPoint x: 256, endPoint y: 222, distance: 215.3
click at [256, 222] on div "Approve Claim Revised Amount $ 66.75 USD Comment total cost adjusted (116.08x0.…" at bounding box center [414, 196] width 828 height 393
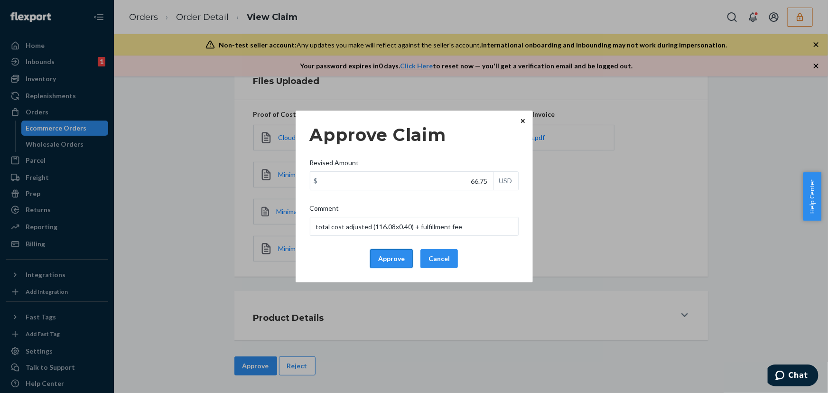
click at [385, 258] on button "Approve" at bounding box center [391, 258] width 43 height 19
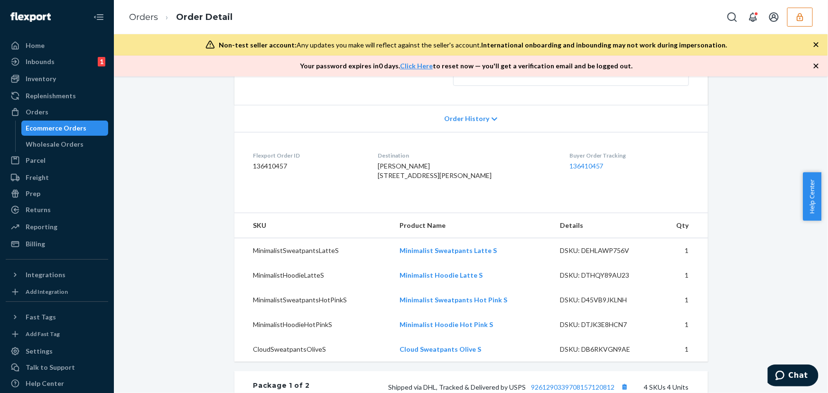
scroll to position [212, 0]
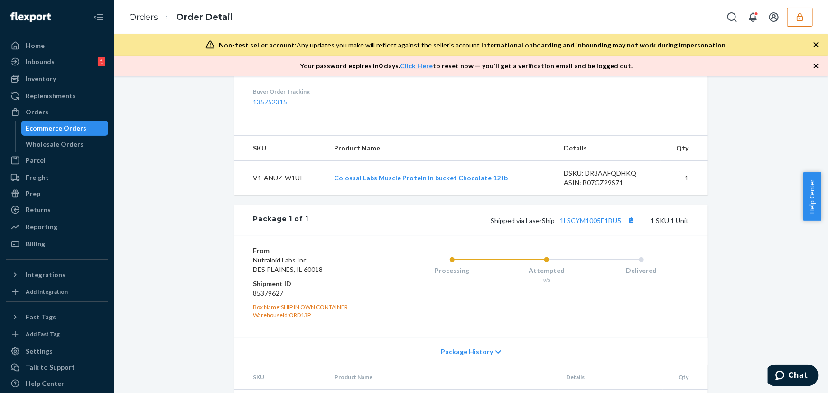
scroll to position [349, 0]
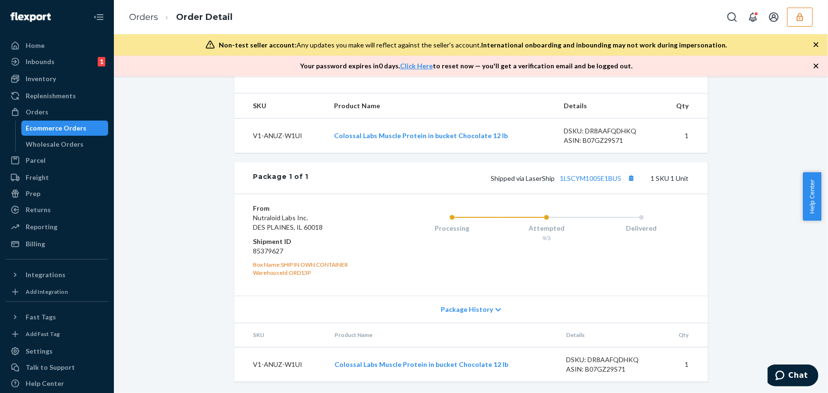
click at [579, 174] on div "Shipped via LaserShip 1LSCYM1005E1BU5 1 SKU 1 Unit" at bounding box center [498, 178] width 380 height 12
click at [581, 179] on link "1LSCYM1005E1BU5" at bounding box center [590, 178] width 61 height 8
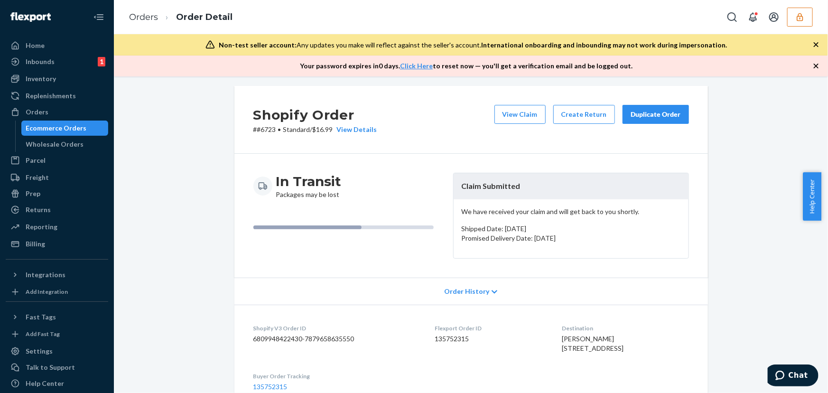
scroll to position [4, 0]
click at [507, 119] on button "View Claim" at bounding box center [519, 114] width 51 height 19
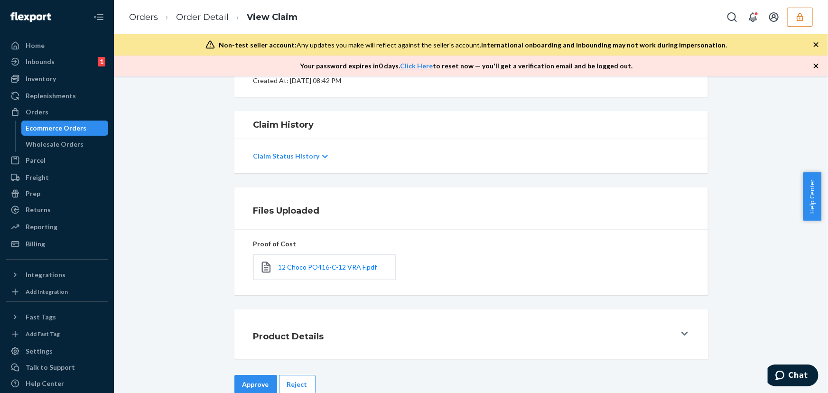
scroll to position [152, 0]
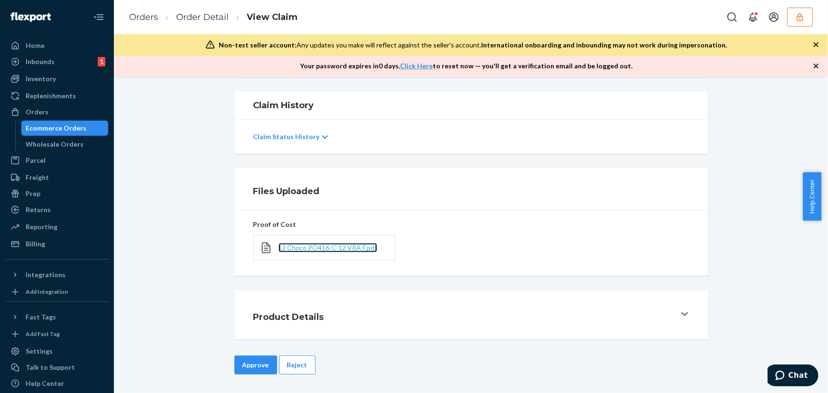
click at [320, 248] on span "12 Choco PO416-C-12 VRA F.pdf" at bounding box center [327, 247] width 99 height 8
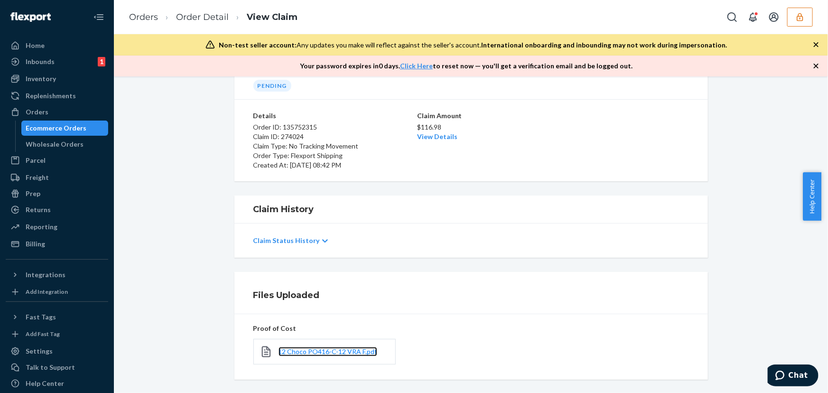
scroll to position [0, 0]
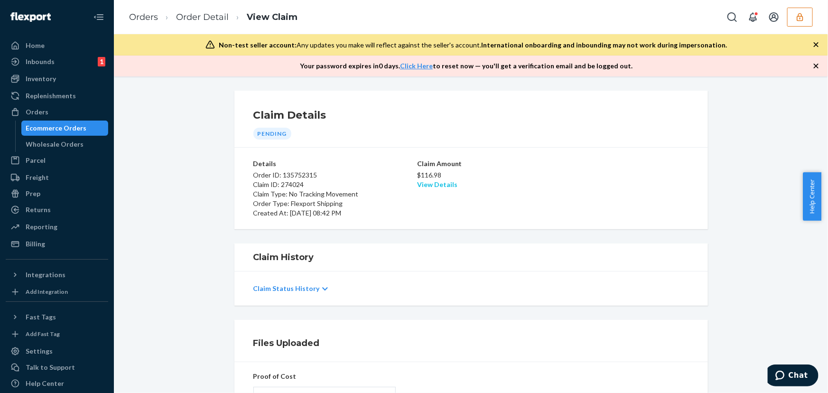
click at [432, 180] on link "View Details" at bounding box center [437, 184] width 40 height 8
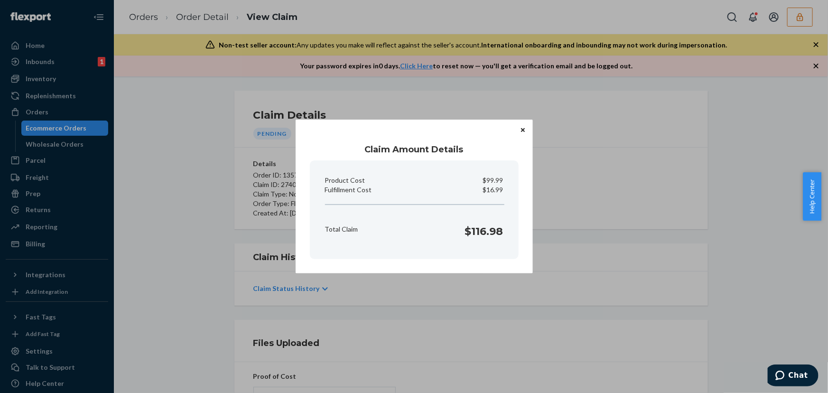
click at [417, 327] on div "Claim Amount Details Product Cost $99.99 Fulfillment Cost $16.99 Total Claim $1…" at bounding box center [414, 196] width 828 height 393
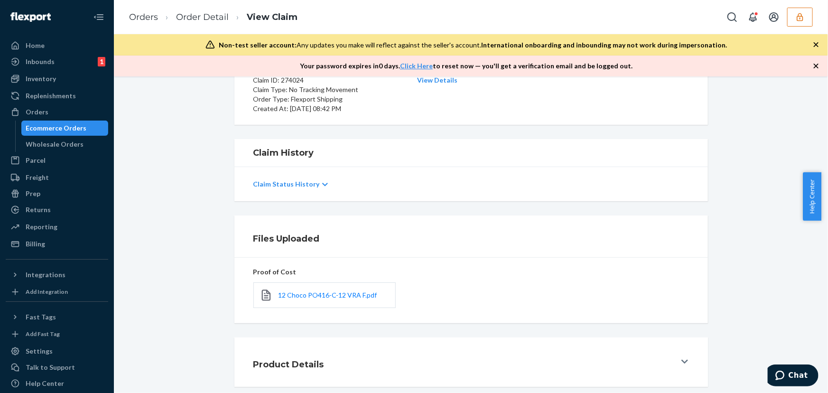
scroll to position [152, 0]
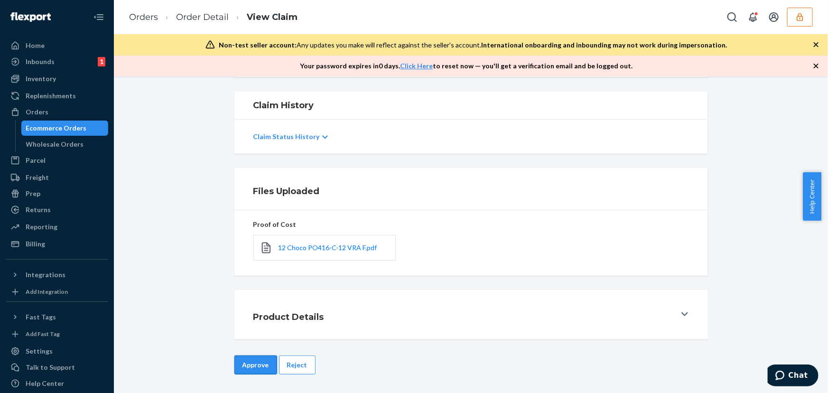
click at [260, 363] on button "Approve" at bounding box center [255, 364] width 43 height 19
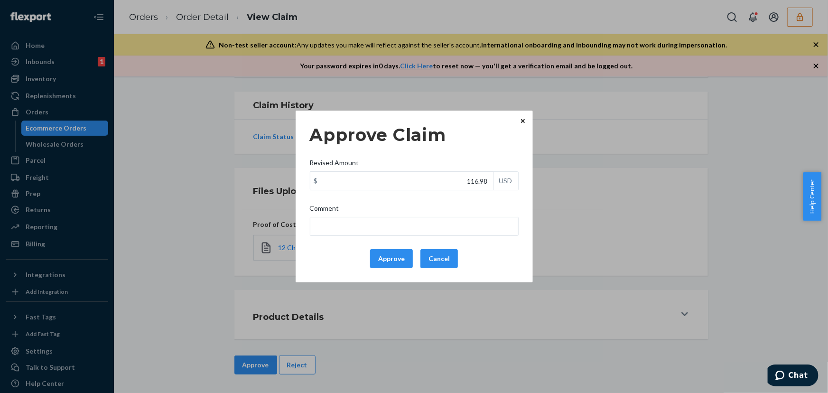
click at [399, 247] on div "Approve Claim Revised Amount $ 116.98 USD Comment Approve Cancel" at bounding box center [414, 196] width 209 height 151
drag, startPoint x: 399, startPoint y: 253, endPoint x: 399, endPoint y: 258, distance: 5.2
click at [399, 254] on button "Approve" at bounding box center [391, 258] width 43 height 19
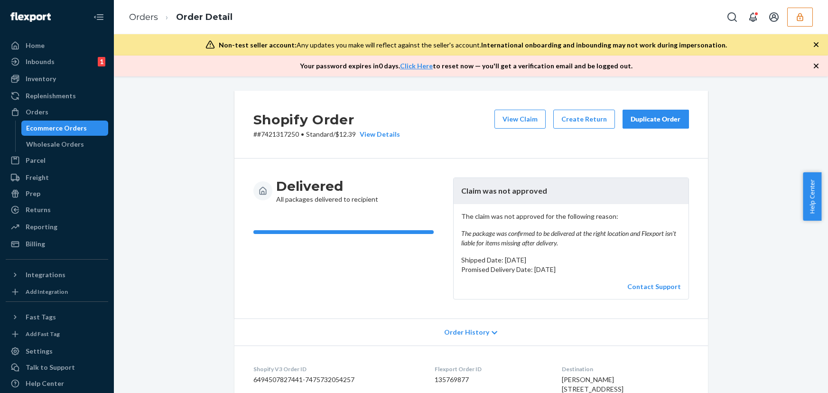
click at [561, 375] on span "[PERSON_NAME] [STREET_ADDRESS]" at bounding box center [592, 384] width 62 height 18
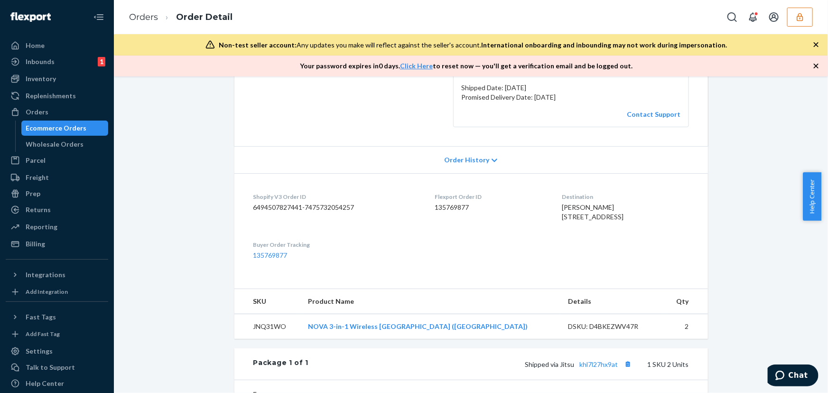
drag, startPoint x: 550, startPoint y: 215, endPoint x: 603, endPoint y: 223, distance: 54.2
click at [603, 221] on span "[PERSON_NAME] [STREET_ADDRESS]" at bounding box center [592, 212] width 62 height 18
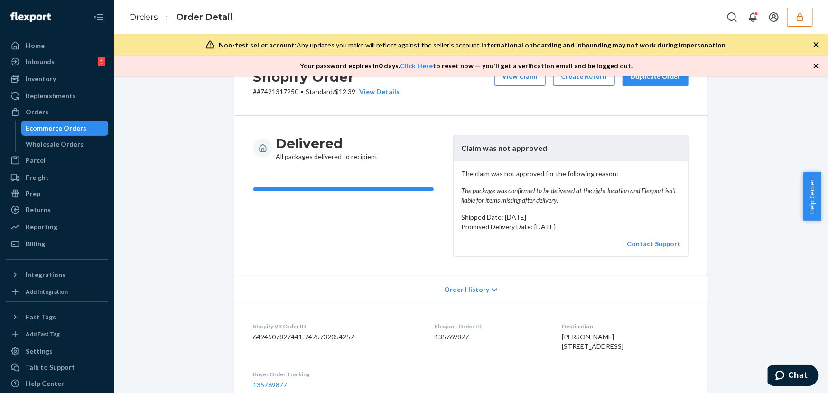
scroll to position [0, 0]
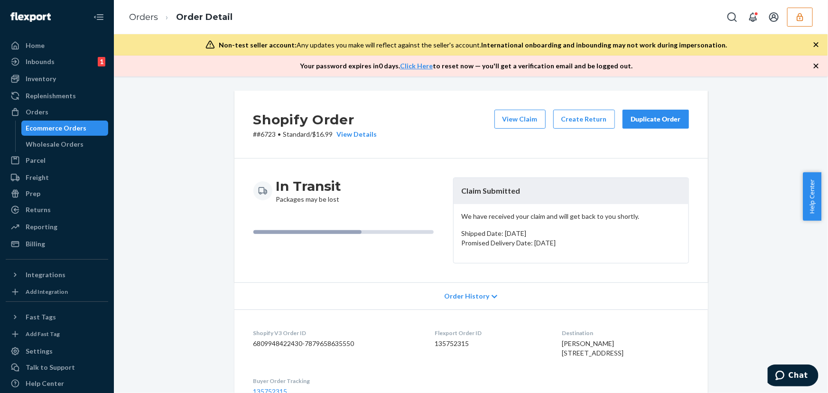
scroll to position [172, 0]
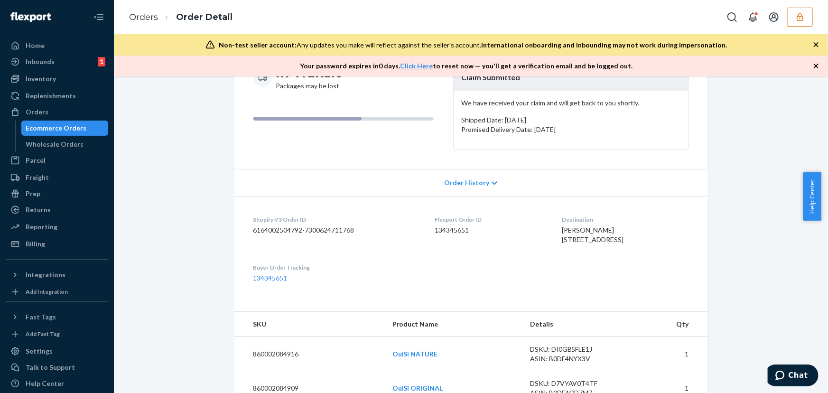
scroll to position [215, 0]
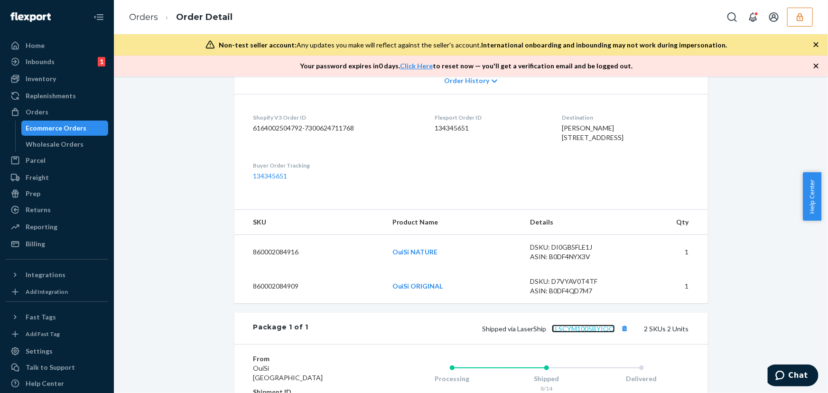
click at [567, 332] on link "1LSCYM1005BYIQO" at bounding box center [583, 328] width 63 height 8
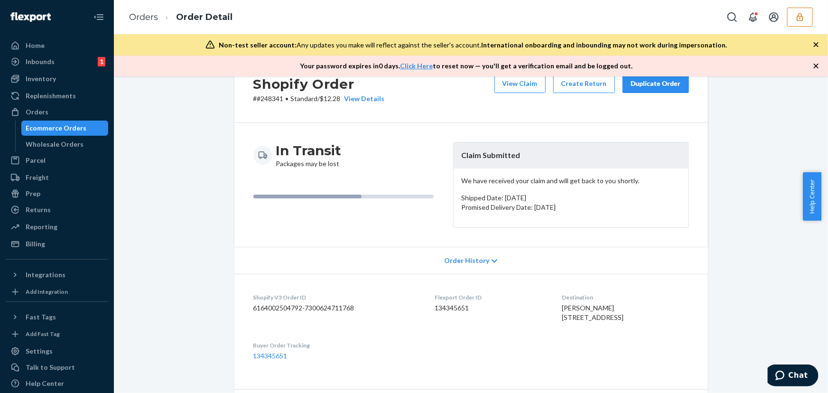
scroll to position [0, 0]
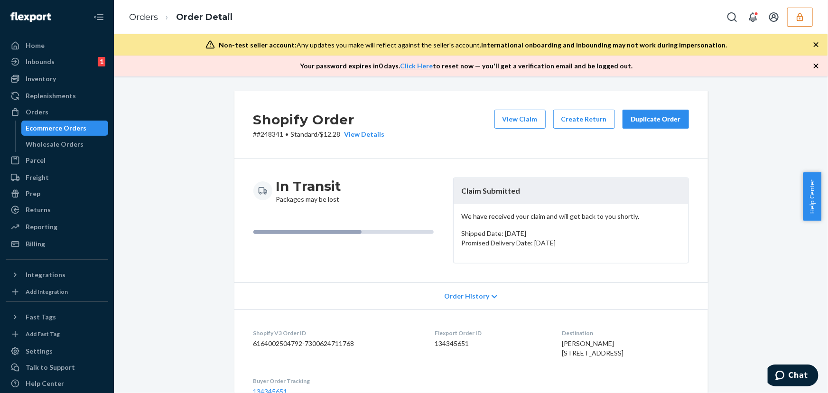
click at [515, 128] on button "View Claim" at bounding box center [519, 119] width 51 height 19
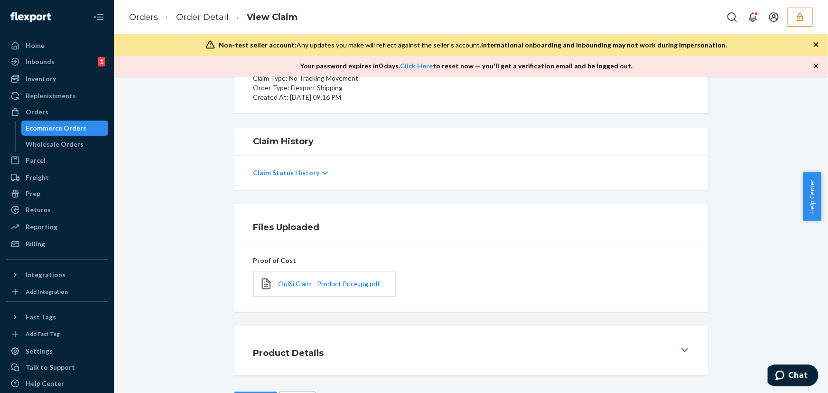
scroll to position [152, 0]
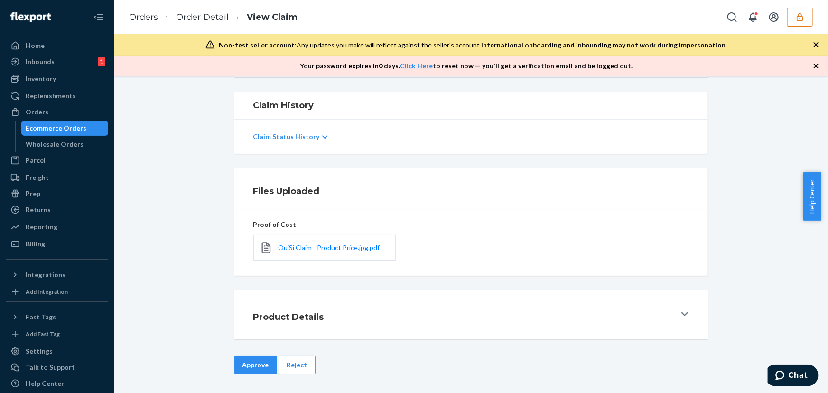
click at [313, 239] on div "OuiSi Claim - Product Price.jpg.pdf" at bounding box center [324, 248] width 142 height 26
click at [312, 247] on span "OuiSi Claim - Product Price.jpg.pdf" at bounding box center [328, 247] width 101 height 8
click at [332, 250] on span "OuiSi Claim - Product Price.jpg.pdf" at bounding box center [328, 247] width 101 height 8
click at [363, 250] on span "OuiSi Claim - Product Price.jpg.pdf" at bounding box center [328, 247] width 101 height 8
click at [307, 248] on span "OuiSi Claim - Product Price.jpg.pdf" at bounding box center [328, 247] width 101 height 8
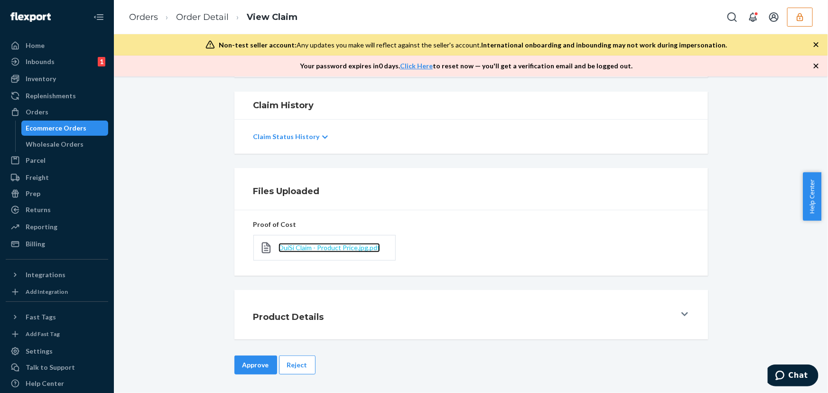
click at [345, 247] on span "OuiSi Claim - Product Price.jpg.pdf" at bounding box center [328, 247] width 101 height 8
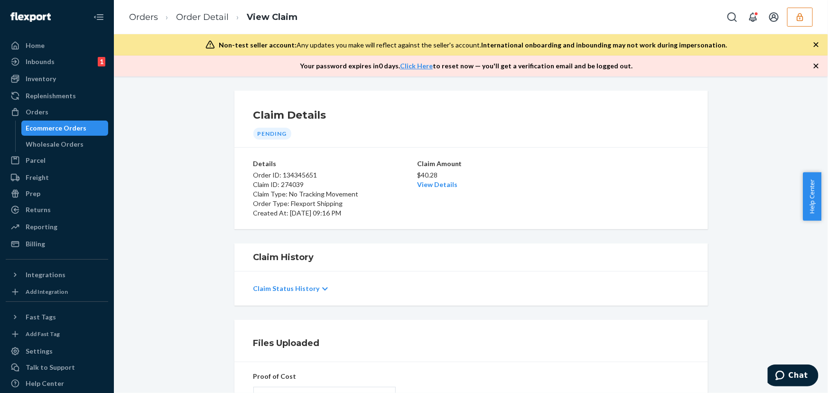
click at [432, 179] on p "$40.28" at bounding box center [471, 174] width 108 height 9
click at [434, 187] on link "View Details" at bounding box center [437, 184] width 40 height 8
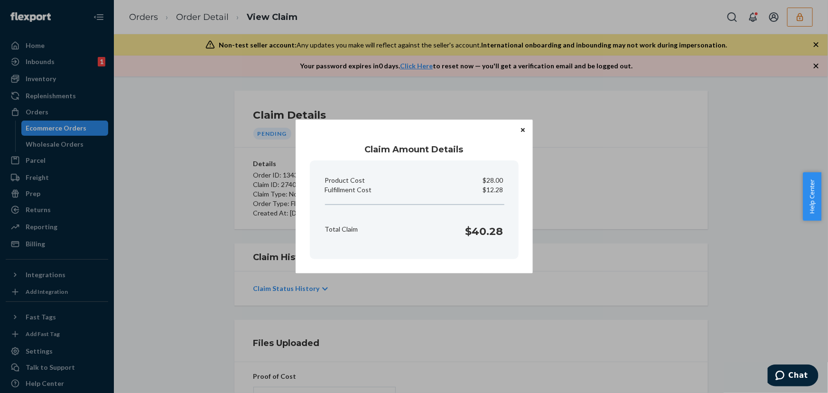
click at [623, 171] on div "Claim Amount Details Product Cost $28.00 Fulfillment Cost $12.28 Total Claim $4…" at bounding box center [414, 196] width 828 height 393
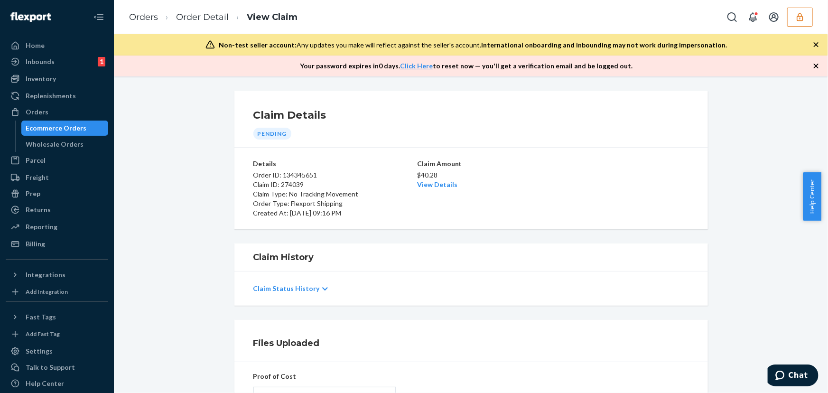
scroll to position [152, 0]
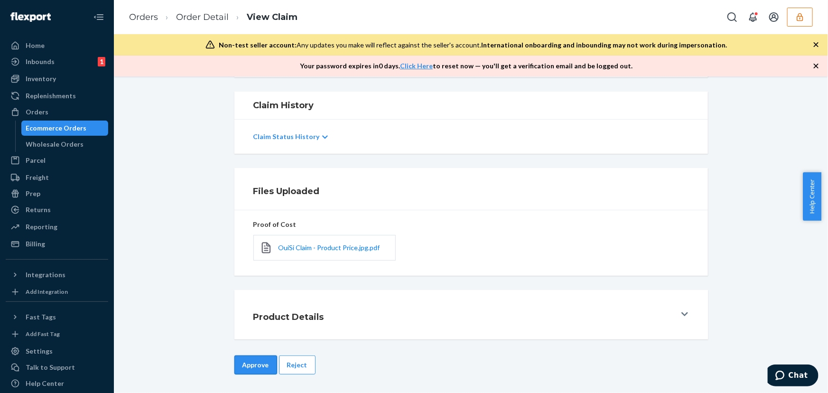
click at [236, 358] on button "Approve" at bounding box center [255, 364] width 43 height 19
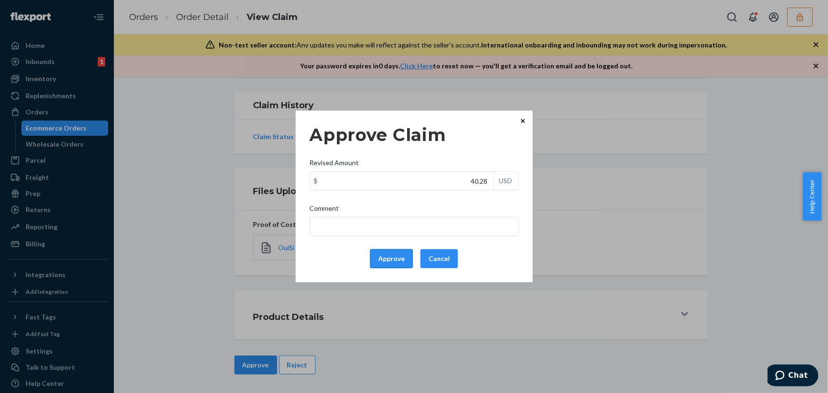
click at [373, 260] on button "Approve" at bounding box center [391, 258] width 43 height 19
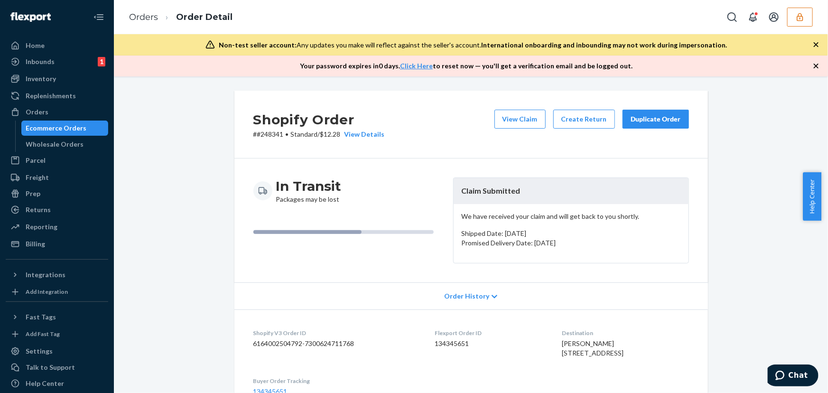
scroll to position [172, 0]
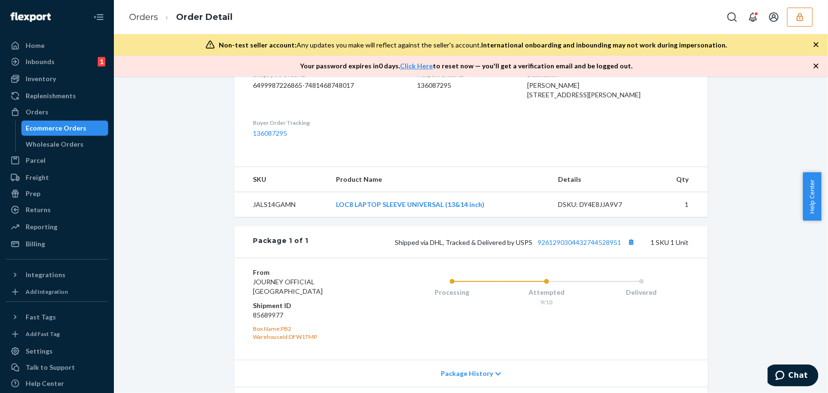
scroll to position [330, 0]
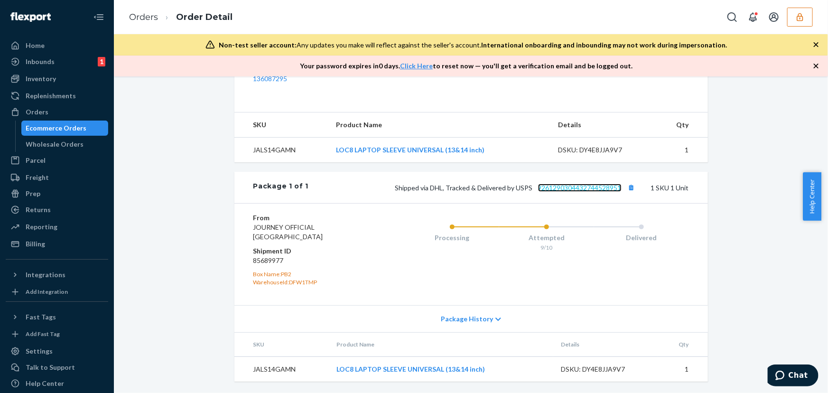
click at [568, 190] on link "9261290304432744528951" at bounding box center [579, 188] width 83 height 8
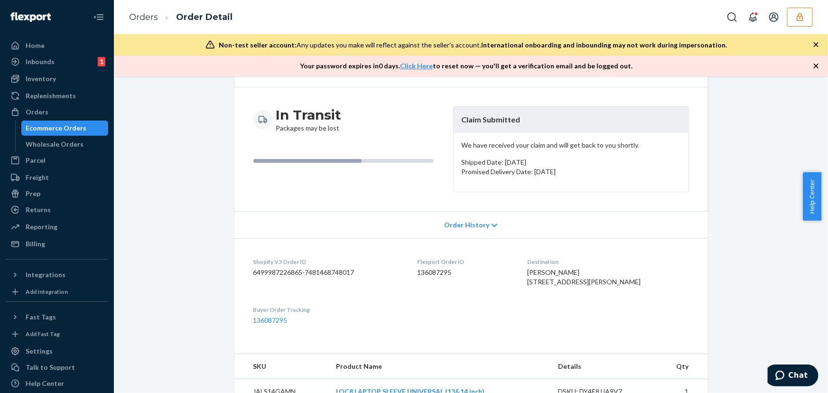
scroll to position [0, 0]
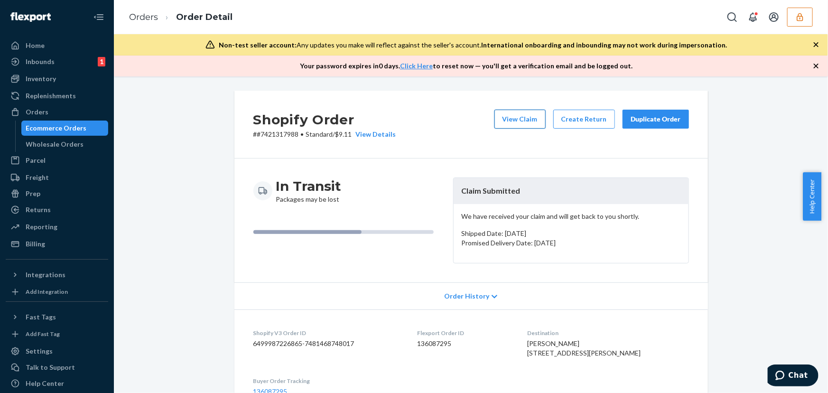
click at [505, 119] on button "View Claim" at bounding box center [519, 119] width 51 height 19
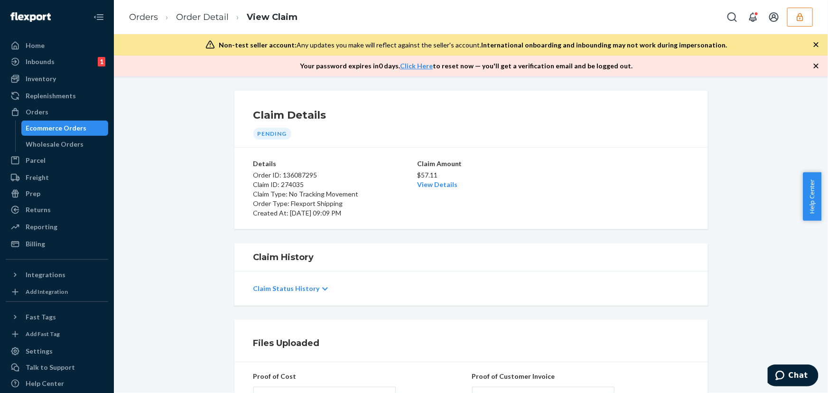
scroll to position [152, 0]
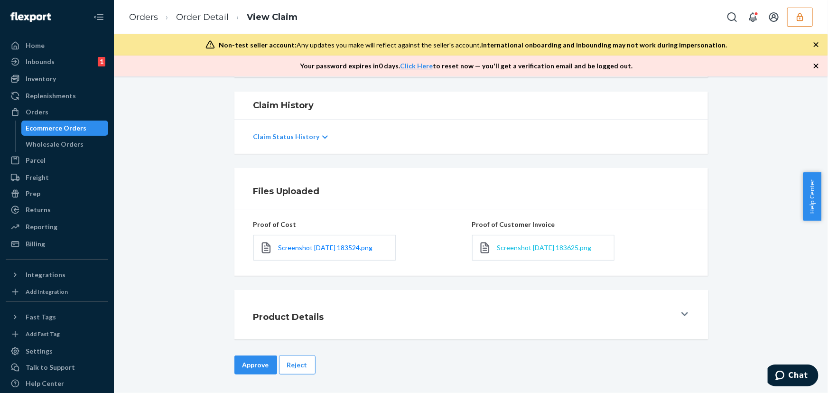
click at [499, 248] on span "Screenshot 2025-09-24 183625.png" at bounding box center [544, 247] width 94 height 8
click at [332, 245] on span "Screenshot 2025-09-24 183524.png" at bounding box center [325, 247] width 94 height 8
click at [523, 248] on span "Screenshot 2025-09-24 183625.png" at bounding box center [544, 247] width 94 height 8
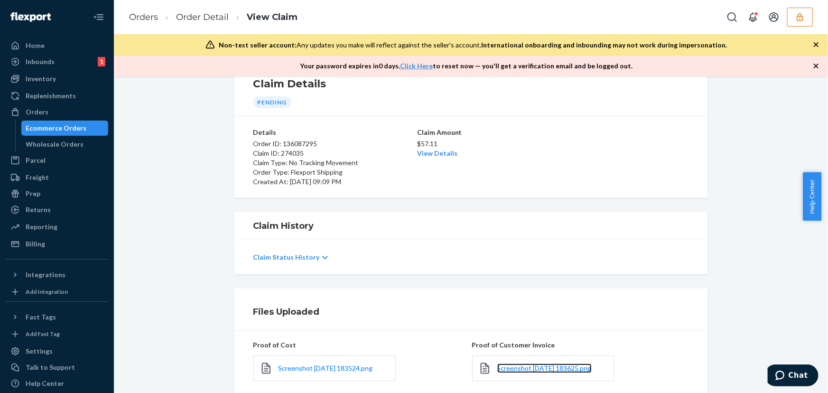
scroll to position [0, 0]
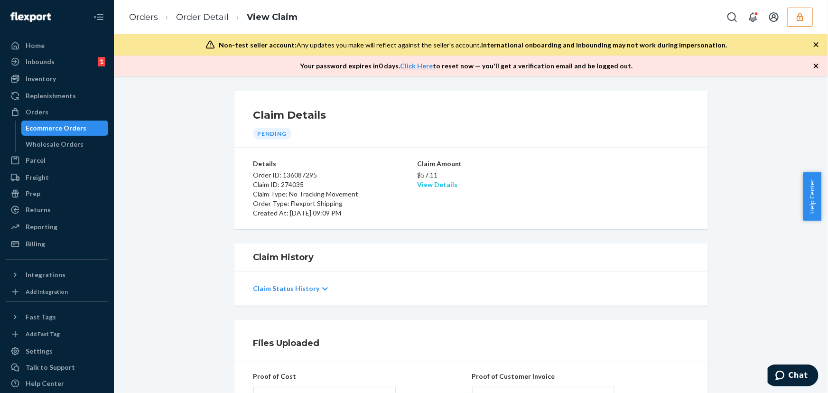
click at [434, 184] on link "View Details" at bounding box center [437, 184] width 40 height 8
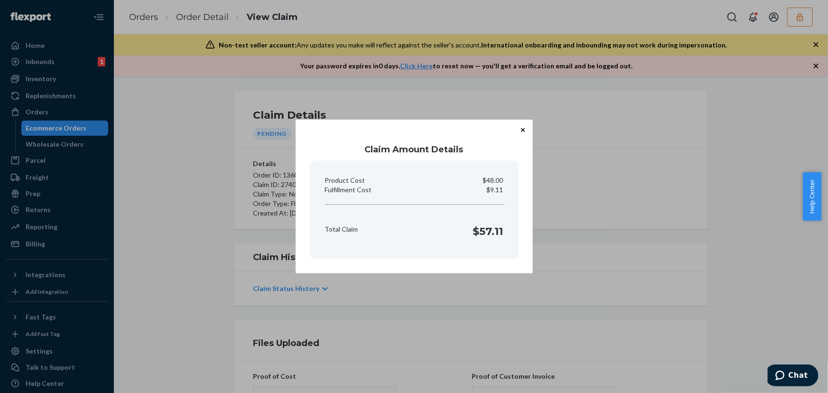
click at [435, 372] on div "Claim Amount Details Product Cost $48.00 Fulfillment Cost $9.11 Total Claim $57…" at bounding box center [414, 196] width 828 height 393
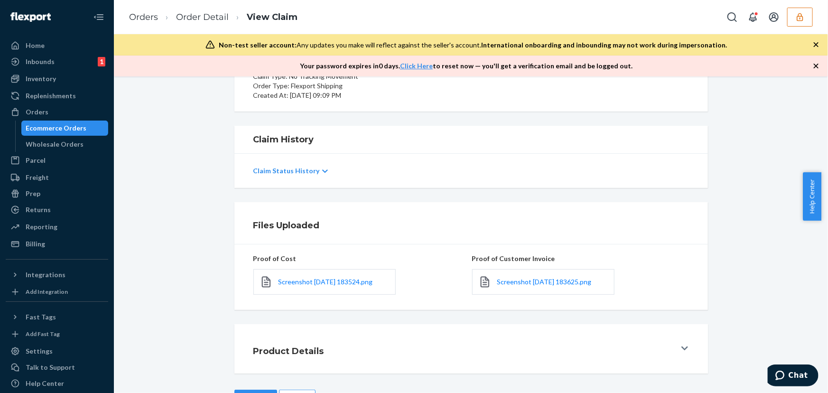
scroll to position [152, 0]
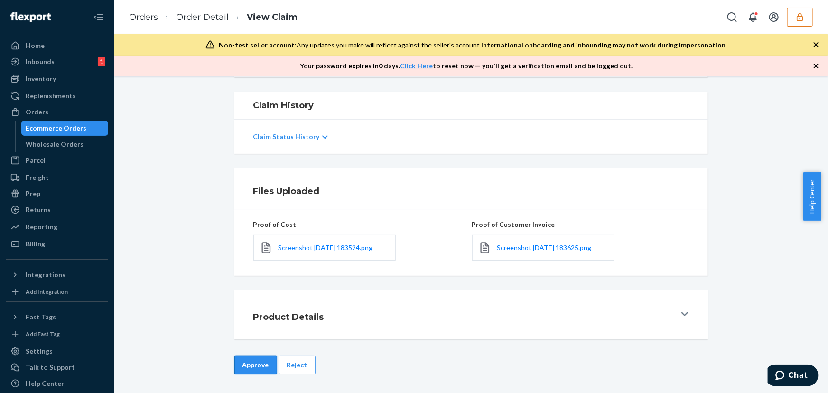
click at [250, 367] on button "Approve" at bounding box center [255, 364] width 43 height 19
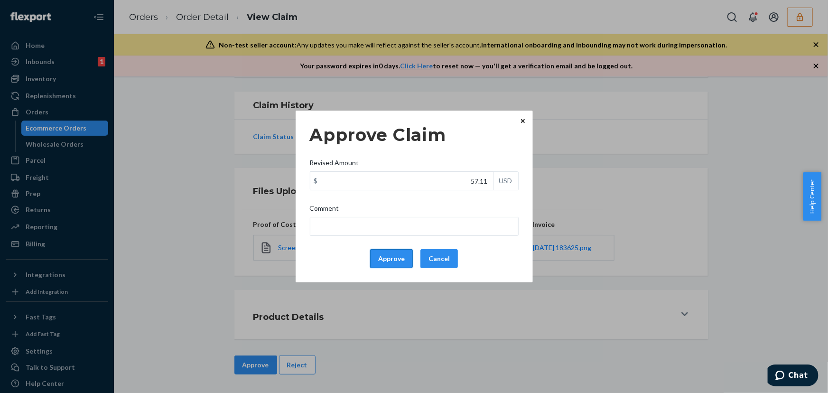
click at [384, 261] on button "Approve" at bounding box center [391, 258] width 43 height 19
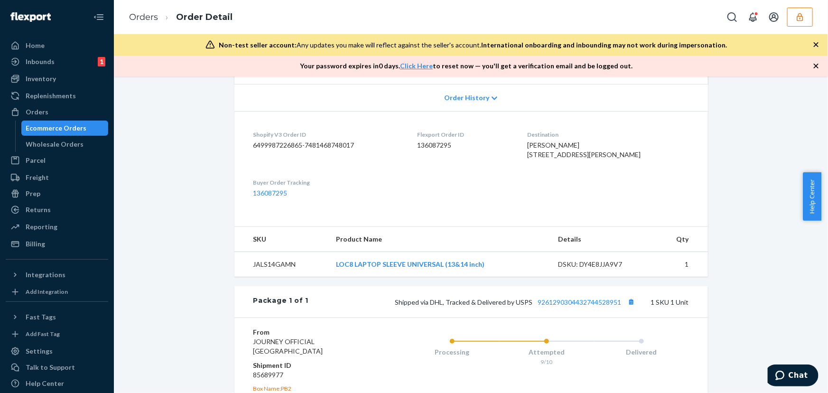
scroll to position [215, 0]
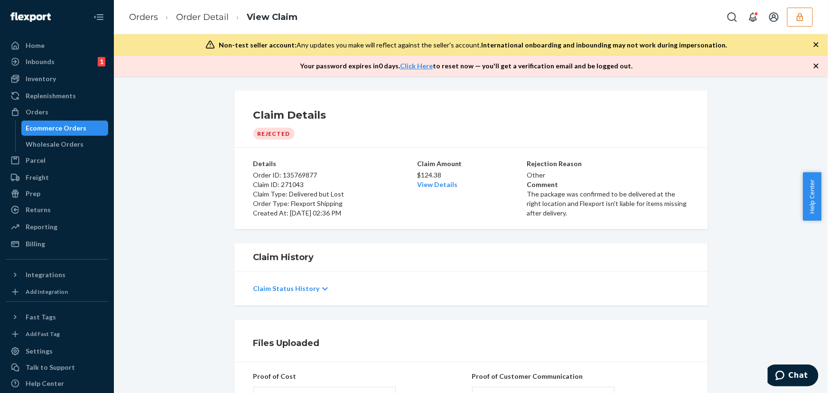
click at [300, 174] on p "Order ID: 135769877" at bounding box center [334, 174] width 162 height 9
copy p "135769877"
click at [439, 183] on link "View Details" at bounding box center [437, 184] width 40 height 8
click at [187, 173] on div "Home Inbounds 1 Shipping Plans Problems 1 Inventory Products Replenishments Ord…" at bounding box center [414, 196] width 828 height 393
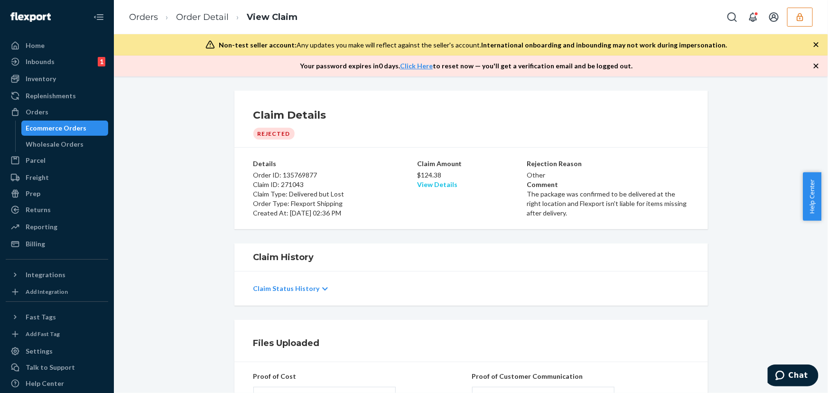
click at [430, 183] on link "View Details" at bounding box center [437, 184] width 40 height 8
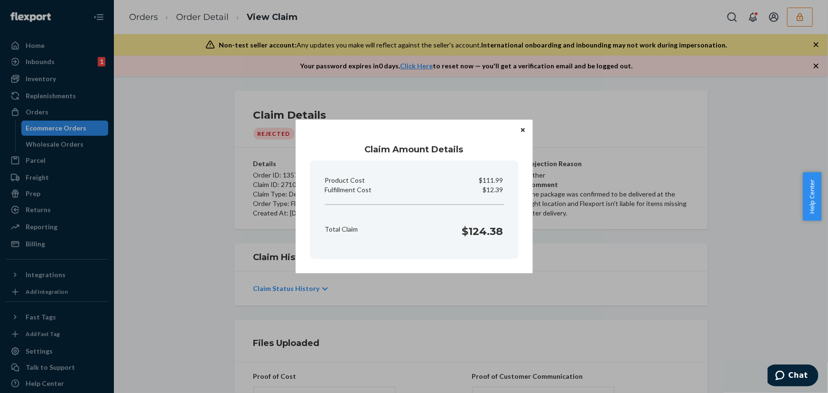
click at [490, 187] on p "$12.39" at bounding box center [493, 189] width 20 height 9
copy p "12.39"
drag, startPoint x: 483, startPoint y: 181, endPoint x: 496, endPoint y: 166, distance: 19.6
click at [510, 181] on section "Product Cost $111.99 Fulfillment Cost $12.39 Total Claim $124.38" at bounding box center [414, 209] width 209 height 99
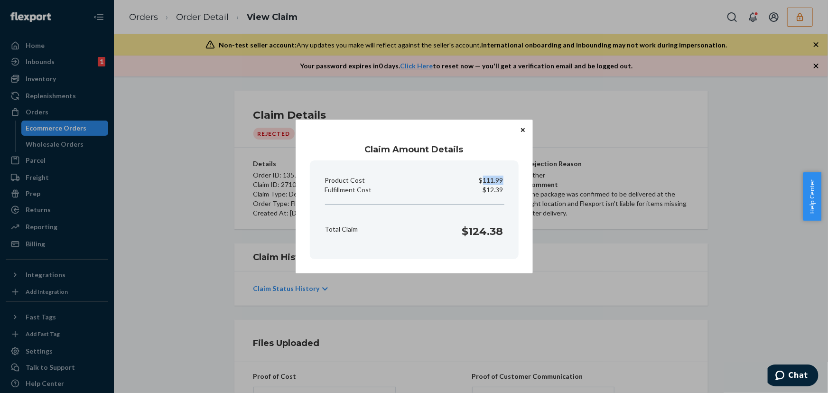
copy p "111.99"
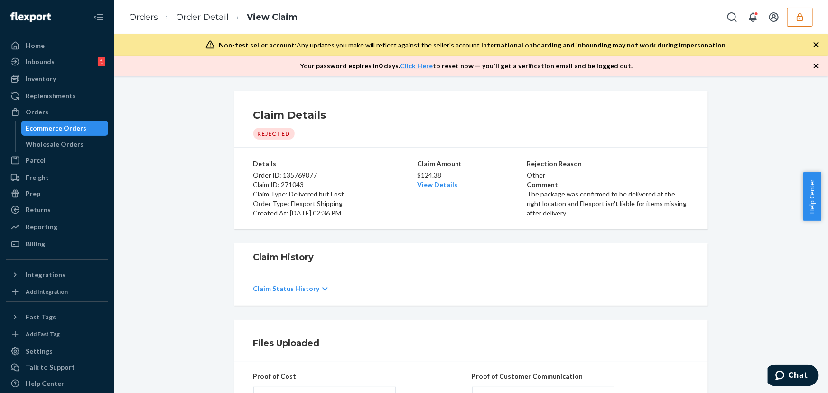
click at [272, 182] on div "Home Inbounds 1 Shipping Plans Problems 1 Inventory Products Replenishments Ord…" at bounding box center [414, 196] width 828 height 393
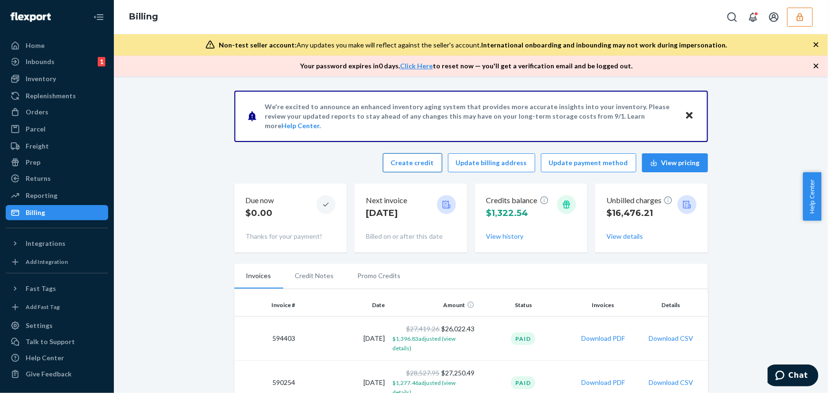
click at [430, 166] on button "Create credit" at bounding box center [412, 162] width 59 height 19
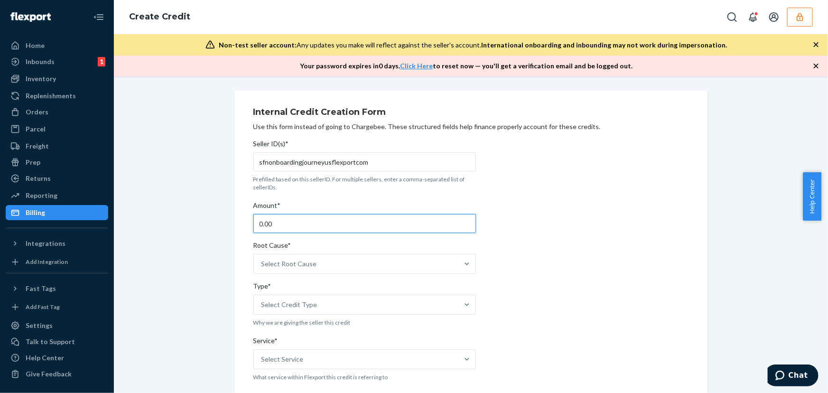
drag, startPoint x: 270, startPoint y: 222, endPoint x: 241, endPoint y: 222, distance: 29.4
click at [241, 222] on div "Internal Credit Creation Form Use this form instead of going to Chargebee. Thes…" at bounding box center [470, 394] width 473 height 606
paste input "112.39"
type input "112.39"
click at [299, 268] on div "Select Root Cause" at bounding box center [288, 263] width 55 height 9
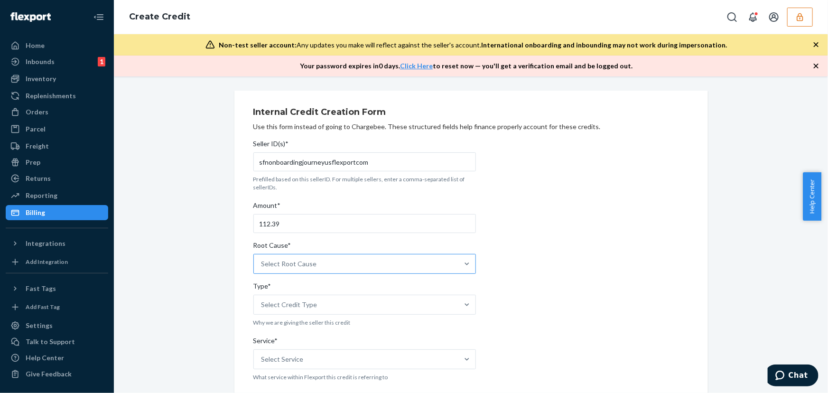
click at [262, 268] on input "Root Cause* Select Root Cause" at bounding box center [261, 263] width 1 height 9
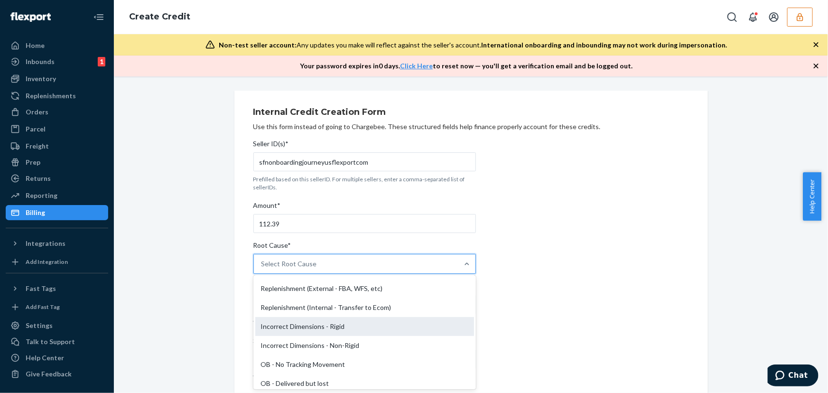
scroll to position [215, 0]
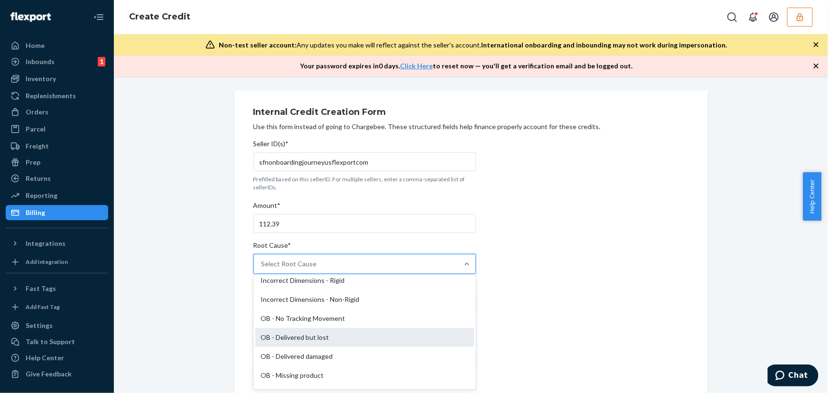
click at [306, 339] on div "OB - Delivered but lost" at bounding box center [364, 337] width 219 height 19
click at [262, 268] on input "Root Cause* option OB - Delivered but lost focused, 15 of 29. 29 results availa…" at bounding box center [261, 263] width 1 height 9
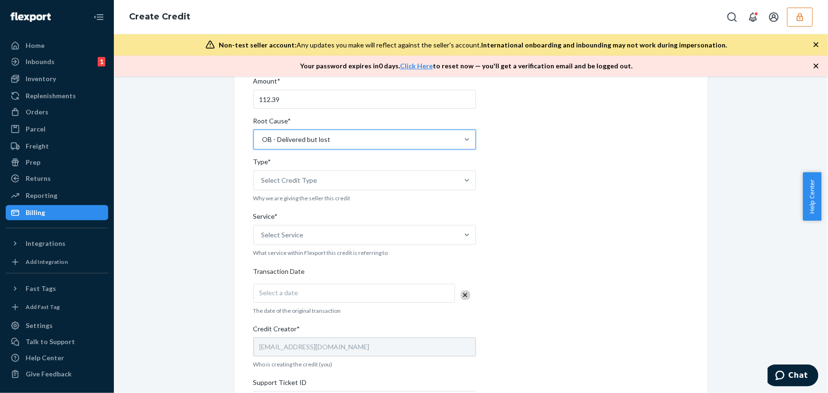
scroll to position [129, 0]
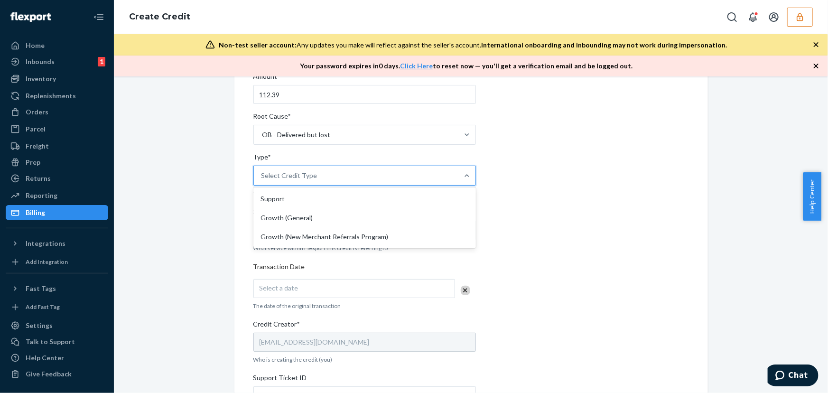
click at [305, 183] on div "Select Credit Type" at bounding box center [356, 175] width 204 height 19
click at [262, 180] on input "Type* option Support focused, 1 of 3. 3 results available. Use Up and Down to c…" at bounding box center [261, 175] width 1 height 9
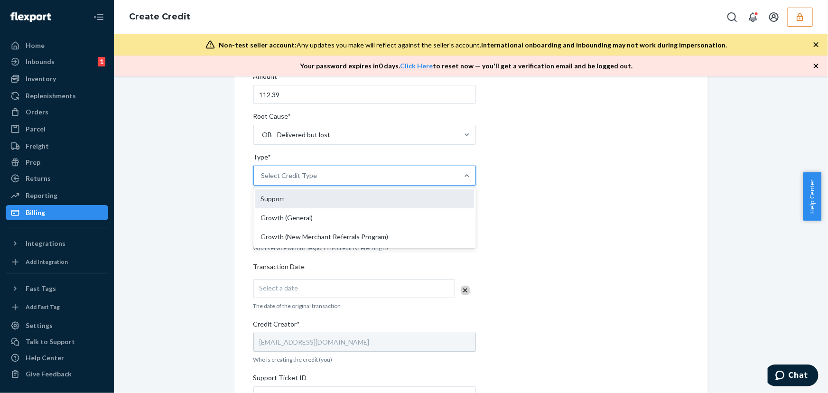
click at [305, 204] on div "Support" at bounding box center [364, 198] width 219 height 19
click at [262, 180] on input "Type* option Support focused, 1 of 3. 3 results available. Use Up and Down to c…" at bounding box center [261, 175] width 1 height 9
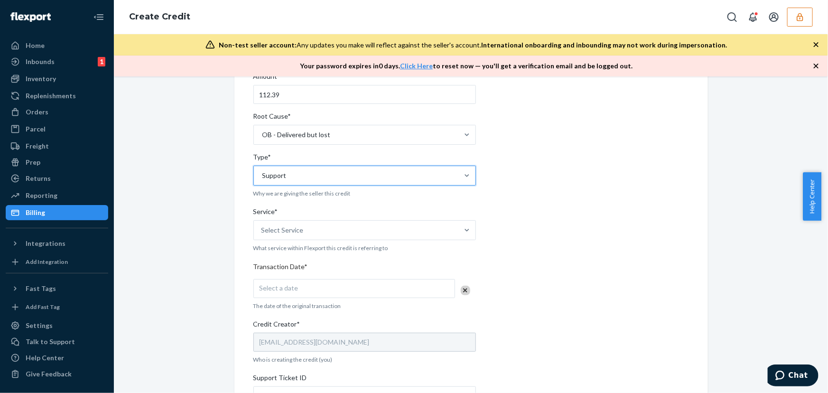
click at [305, 214] on div "Service*" at bounding box center [364, 213] width 222 height 13
click at [262, 225] on input "Service* Select Service" at bounding box center [261, 229] width 1 height 9
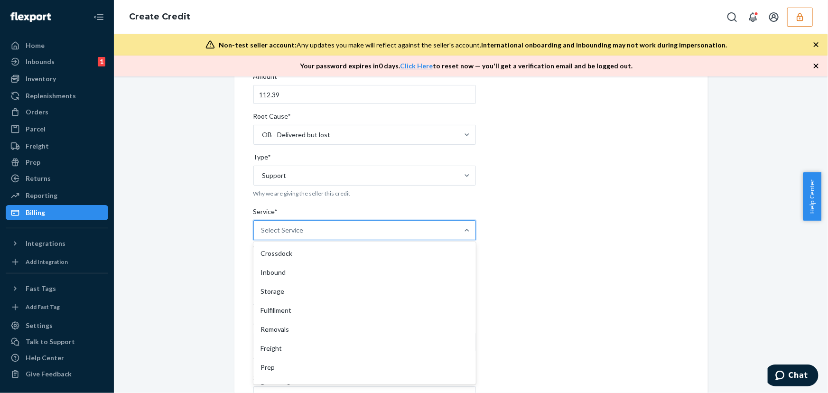
click at [305, 225] on div "Select Service" at bounding box center [356, 230] width 204 height 19
click at [262, 225] on input "Service* option Crossdock focused, 1 of 10. 10 results available. Use Up and Do…" at bounding box center [261, 229] width 1 height 9
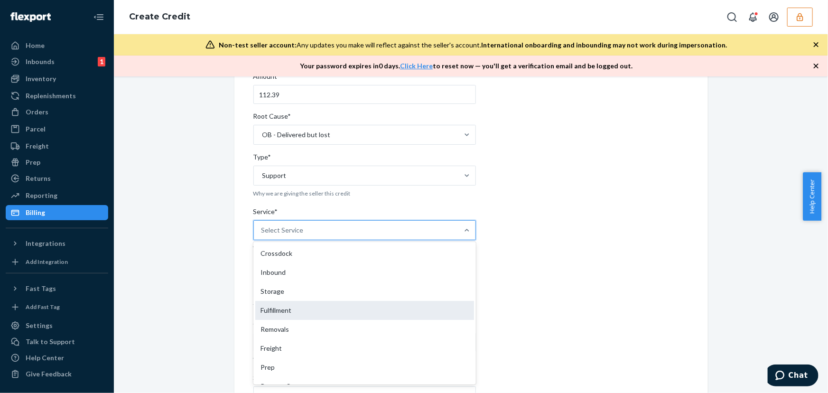
click at [315, 308] on div "Fulfillment" at bounding box center [364, 310] width 219 height 19
click at [262, 235] on input "Service* option Fulfillment focused, 4 of 10. 10 results available. Use Up and …" at bounding box center [261, 229] width 1 height 9
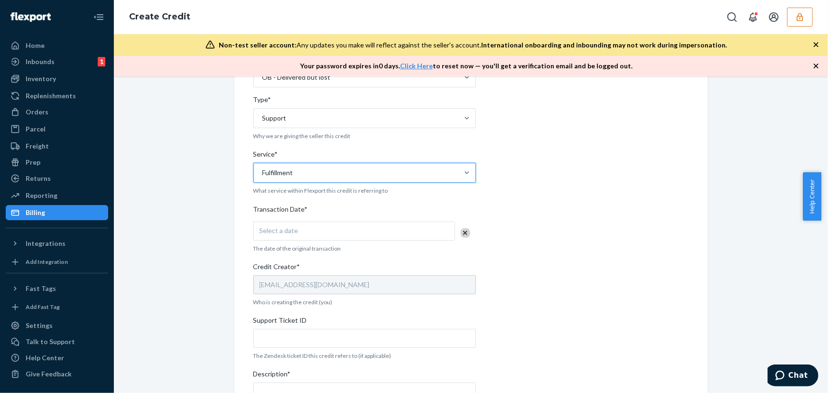
scroll to position [302, 0]
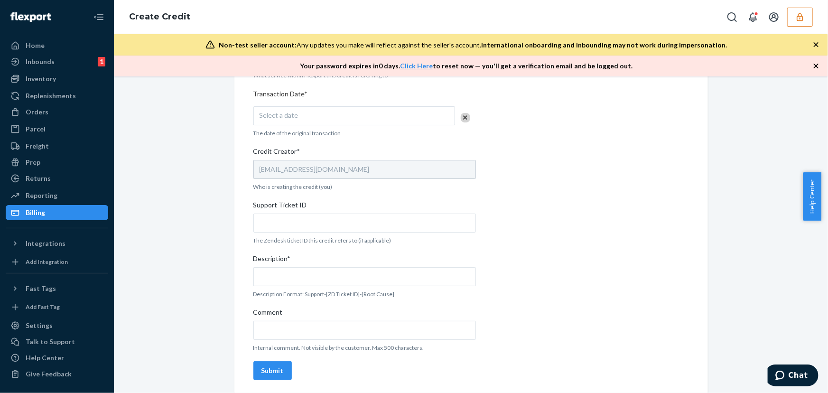
click at [313, 121] on div "Select a date" at bounding box center [354, 115] width 202 height 19
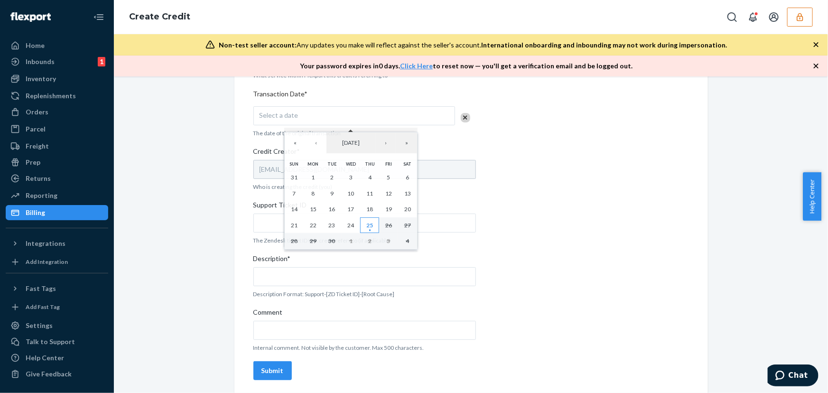
click at [366, 225] on abbr "25" at bounding box center [369, 224] width 7 height 7
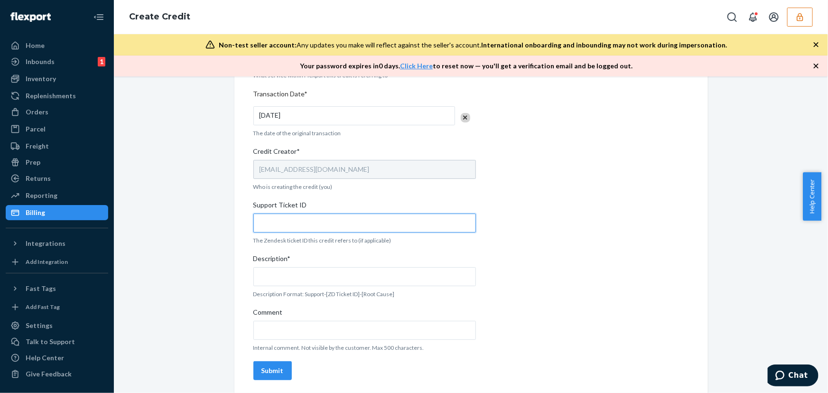
click at [332, 222] on input "Support Ticket ID" at bounding box center [364, 222] width 222 height 19
paste input "823818"
type input "823818"
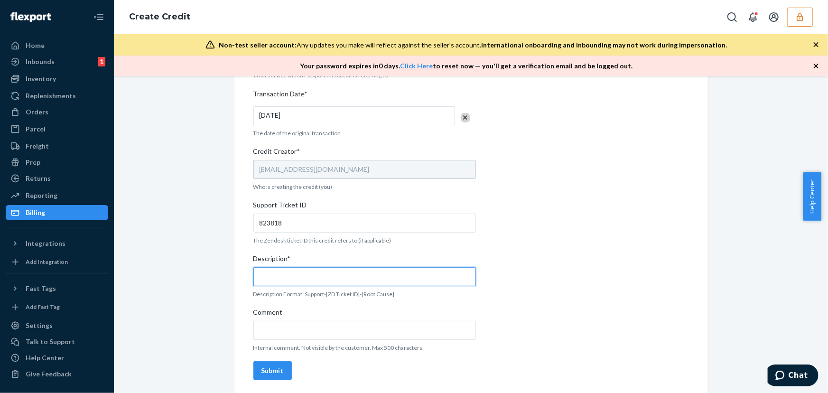
click at [291, 276] on input "Description*" at bounding box center [364, 276] width 222 height 19
paste input "823818"
paste input "135769877"
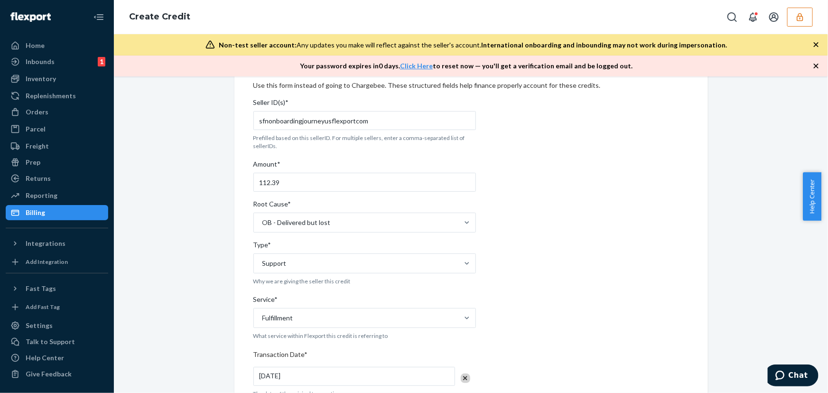
scroll to position [0, 0]
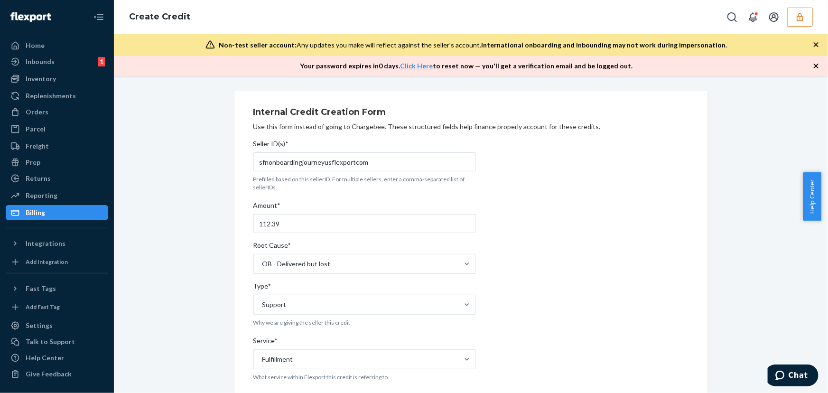
type input "Support-823818-DeliveredbutLost-OrderID135769877"
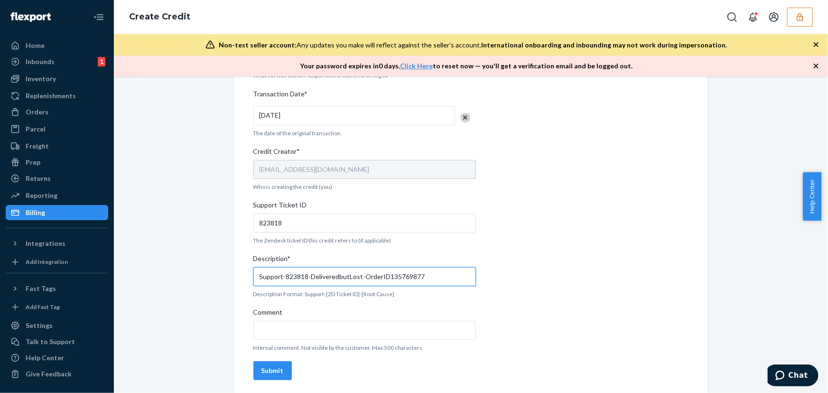
scroll to position [304, 0]
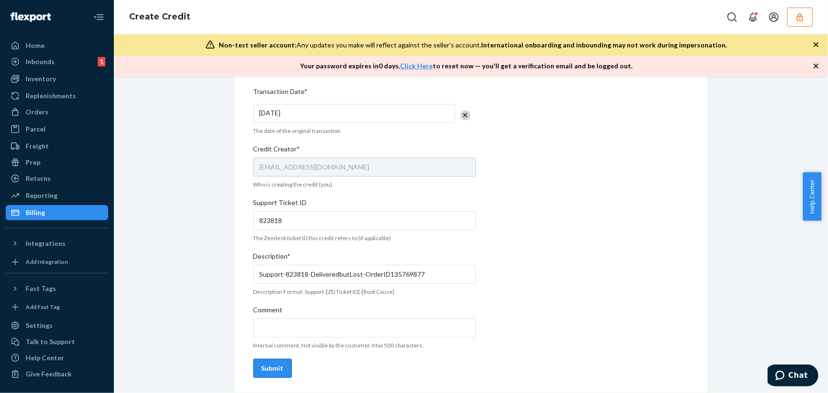
click at [277, 367] on div "Submit" at bounding box center [272, 367] width 22 height 9
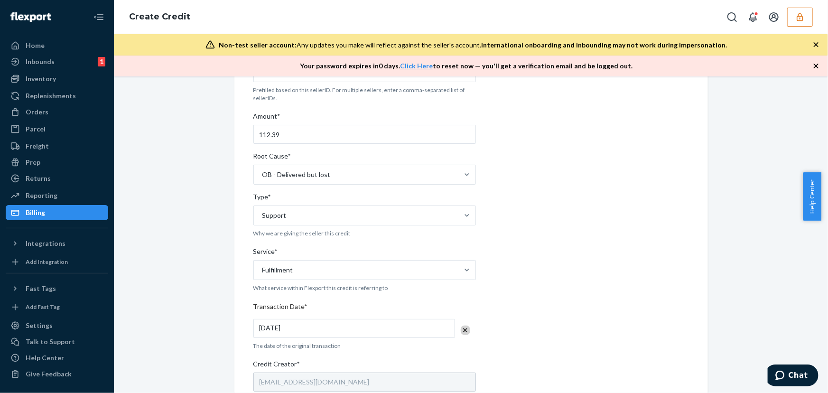
scroll to position [0, 0]
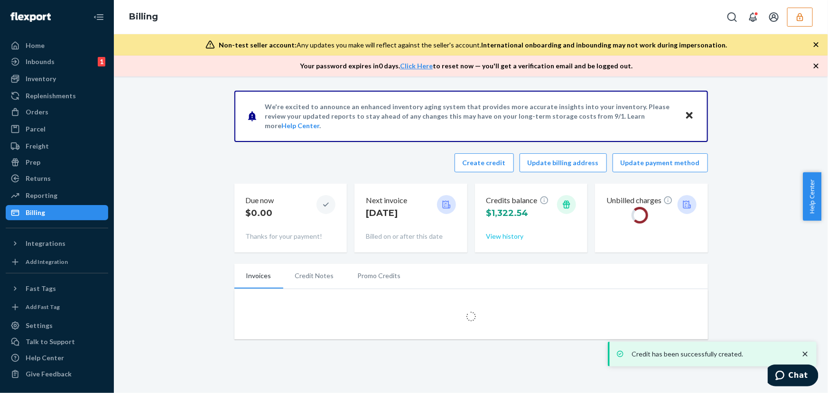
click at [504, 231] on button "View history" at bounding box center [504, 235] width 37 height 9
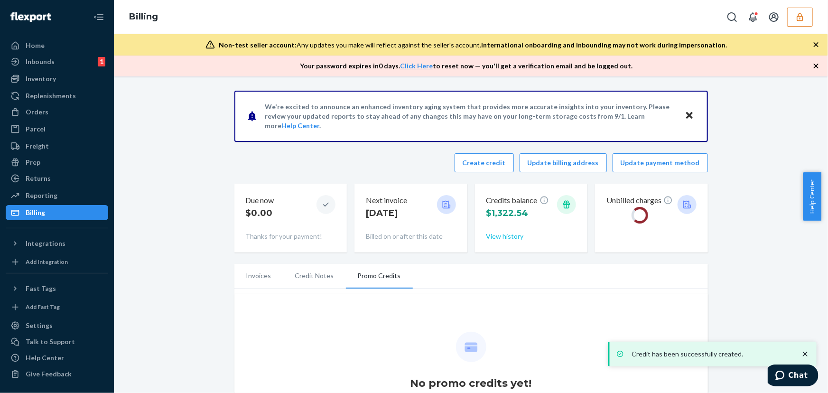
click at [505, 234] on button "View history" at bounding box center [504, 235] width 37 height 9
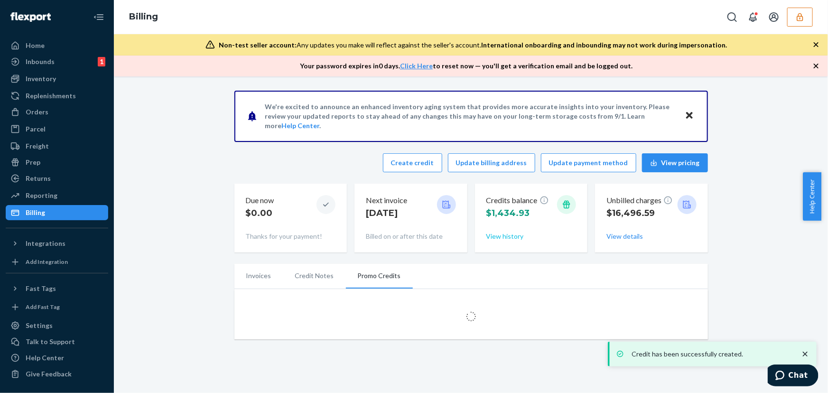
click at [500, 237] on button "View history" at bounding box center [504, 235] width 37 height 9
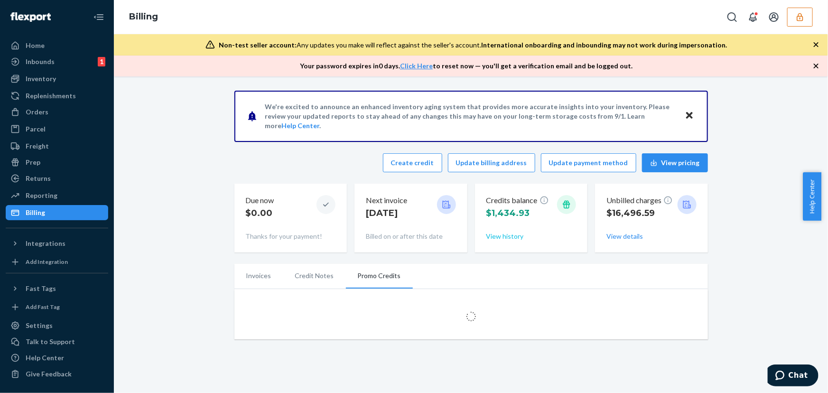
click at [500, 237] on button "View history" at bounding box center [504, 235] width 37 height 9
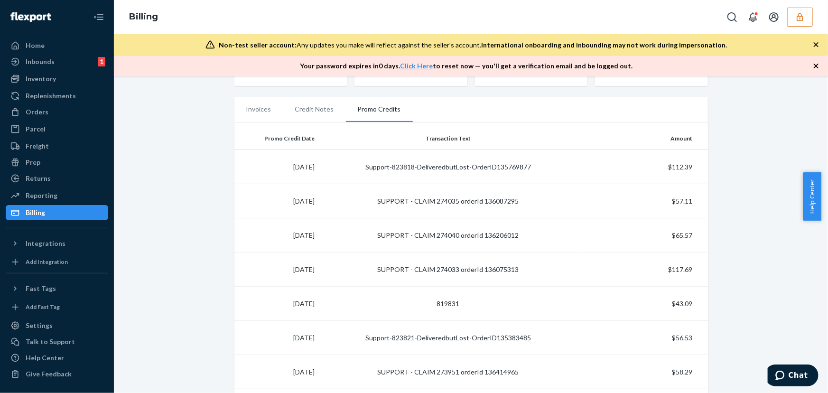
scroll to position [172, 0]
